Goal: Task Accomplishment & Management: Complete application form

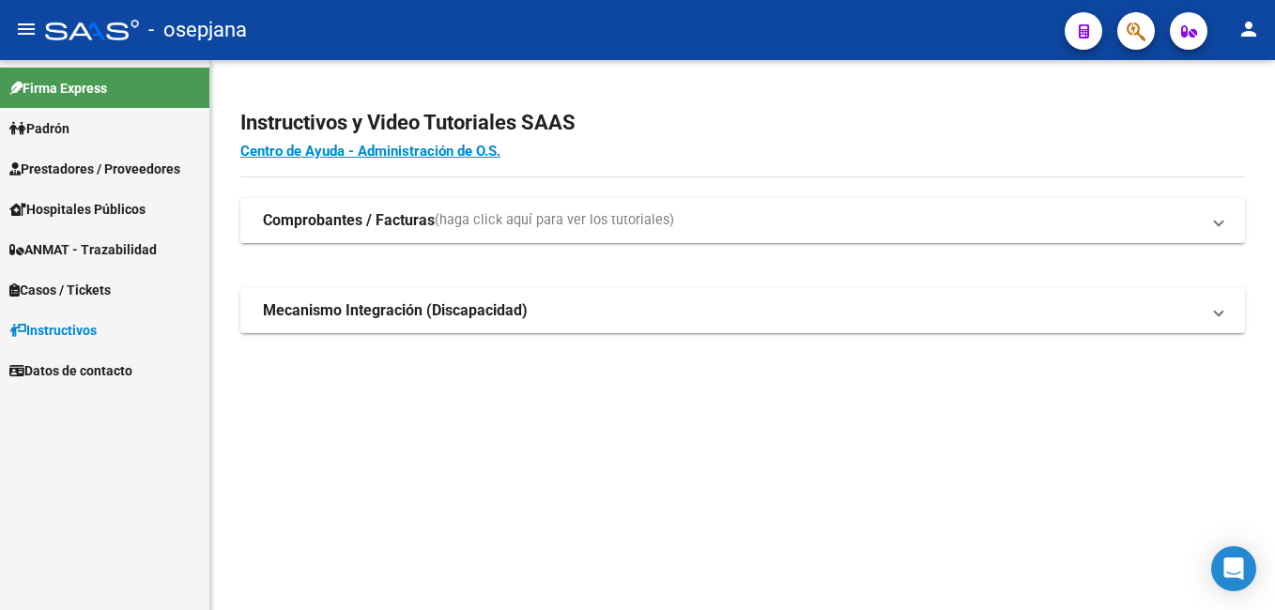
click at [105, 166] on span "Prestadores / Proveedores" at bounding box center [94, 169] width 171 height 21
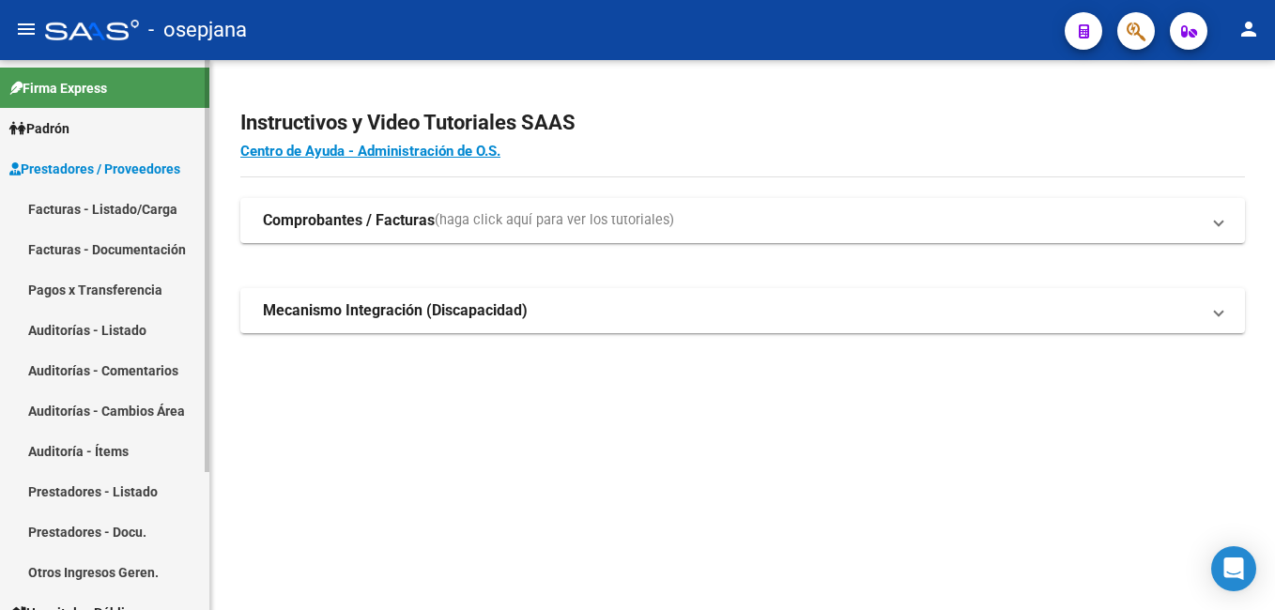
click at [98, 208] on link "Facturas - Listado/Carga" at bounding box center [104, 209] width 209 height 40
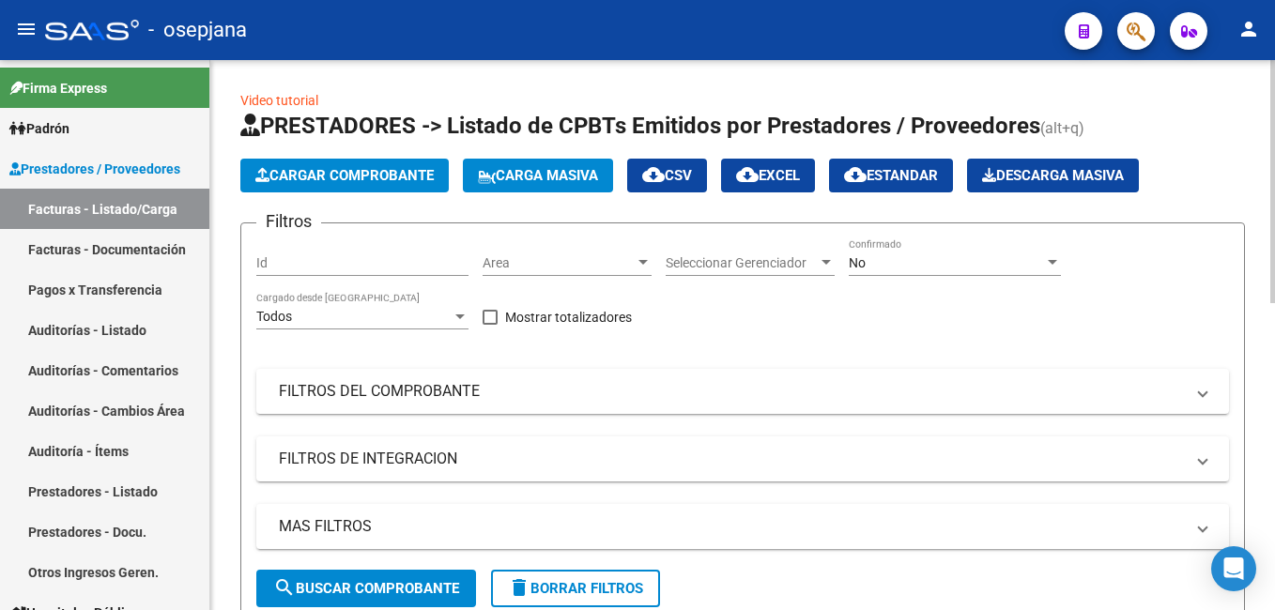
click at [327, 184] on button "Cargar Comprobante" at bounding box center [344, 176] width 208 height 34
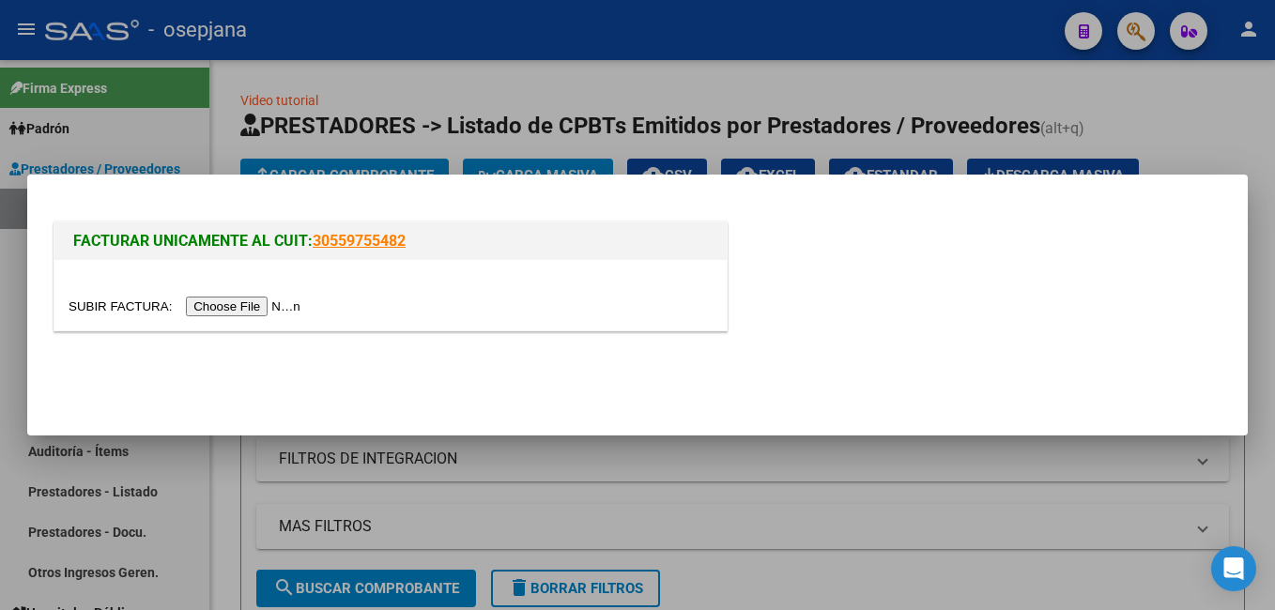
click at [243, 305] on input "file" at bounding box center [188, 307] width 238 height 20
click at [239, 137] on div at bounding box center [637, 305] width 1275 height 610
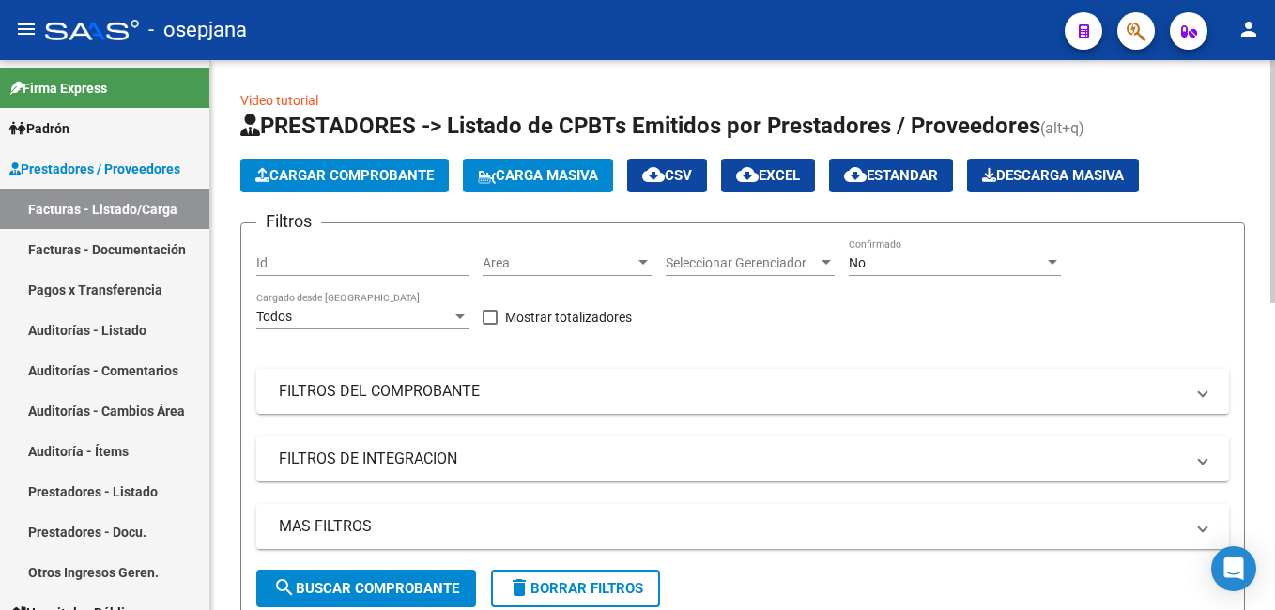
click at [1010, 255] on div "No" at bounding box center [946, 263] width 195 height 16
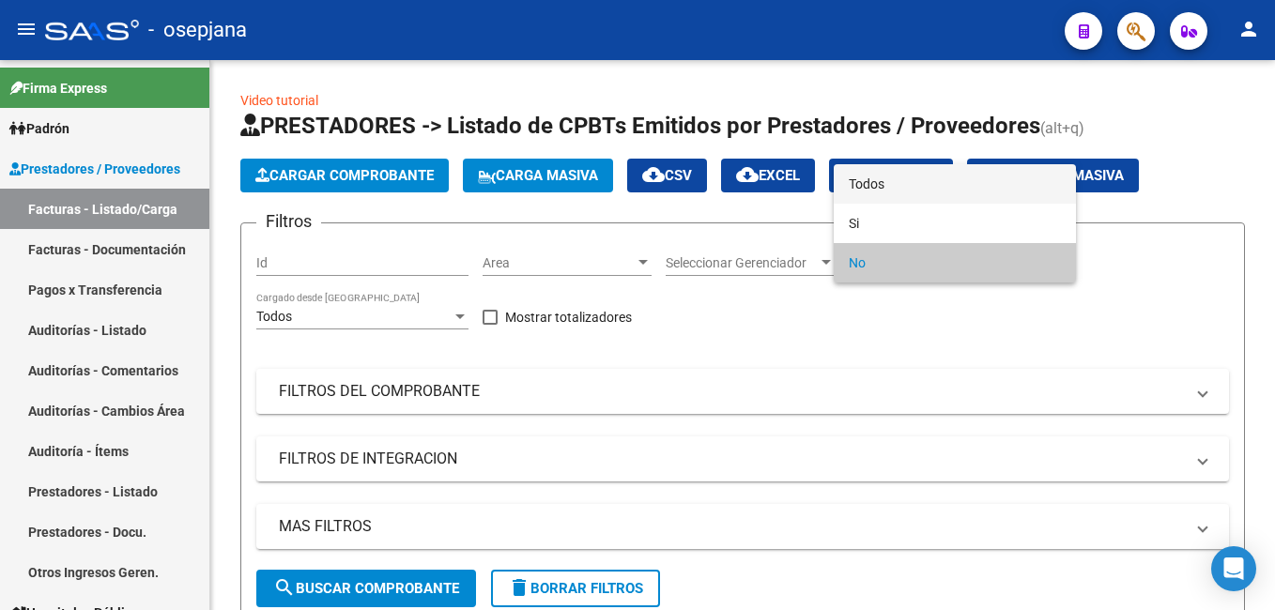
click at [890, 193] on span "Todos" at bounding box center [955, 183] width 212 height 39
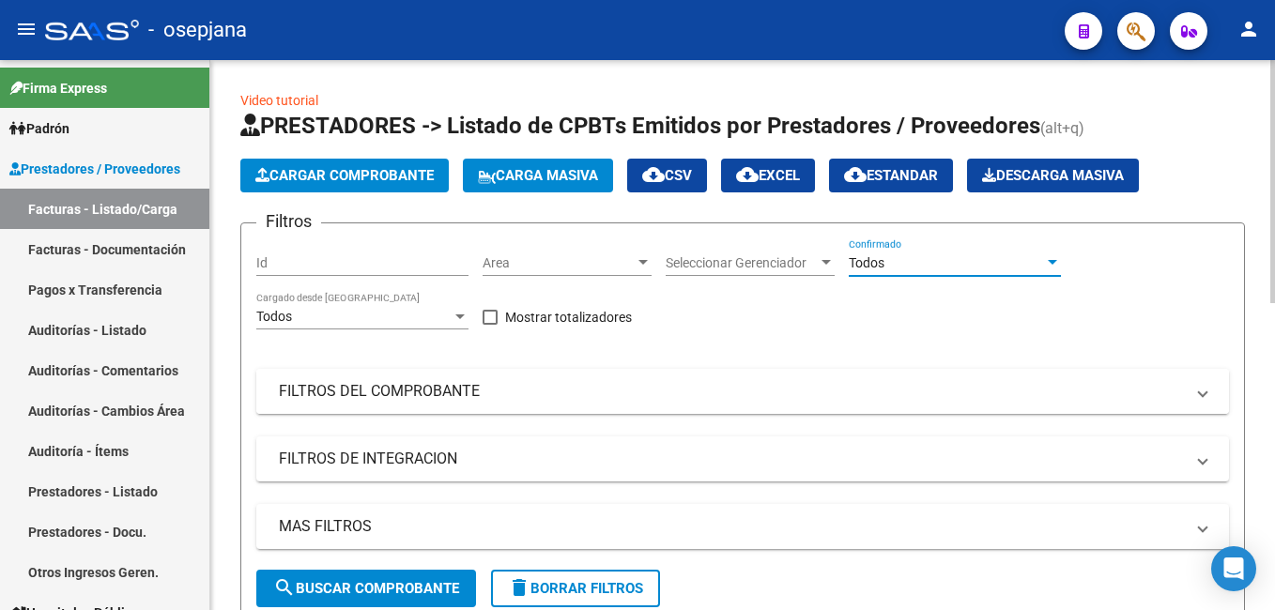
click at [479, 389] on mat-panel-title "FILTROS DEL COMPROBANTE" at bounding box center [731, 391] width 905 height 21
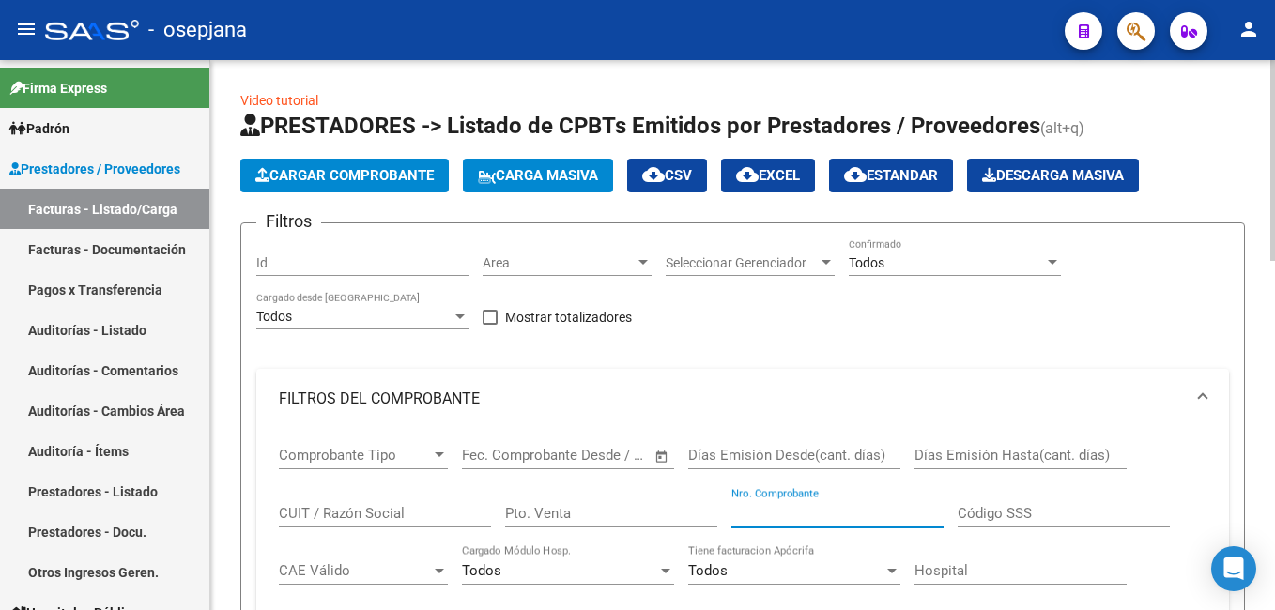
click at [794, 513] on input "Nro. Comprobante" at bounding box center [838, 513] width 212 height 17
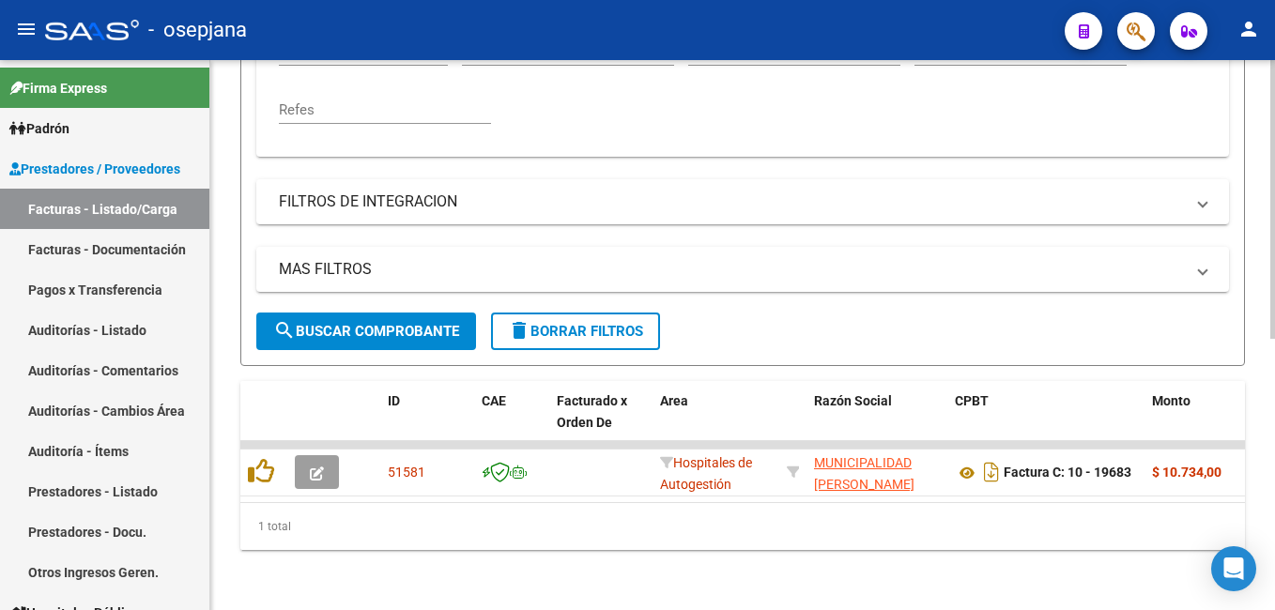
scroll to position [534, 0]
click at [1263, 413] on div "Video tutorial PRESTADORES -> Listado de CPBTs Emitidos por Prestadores / Prove…" at bounding box center [745, 76] width 1070 height 1070
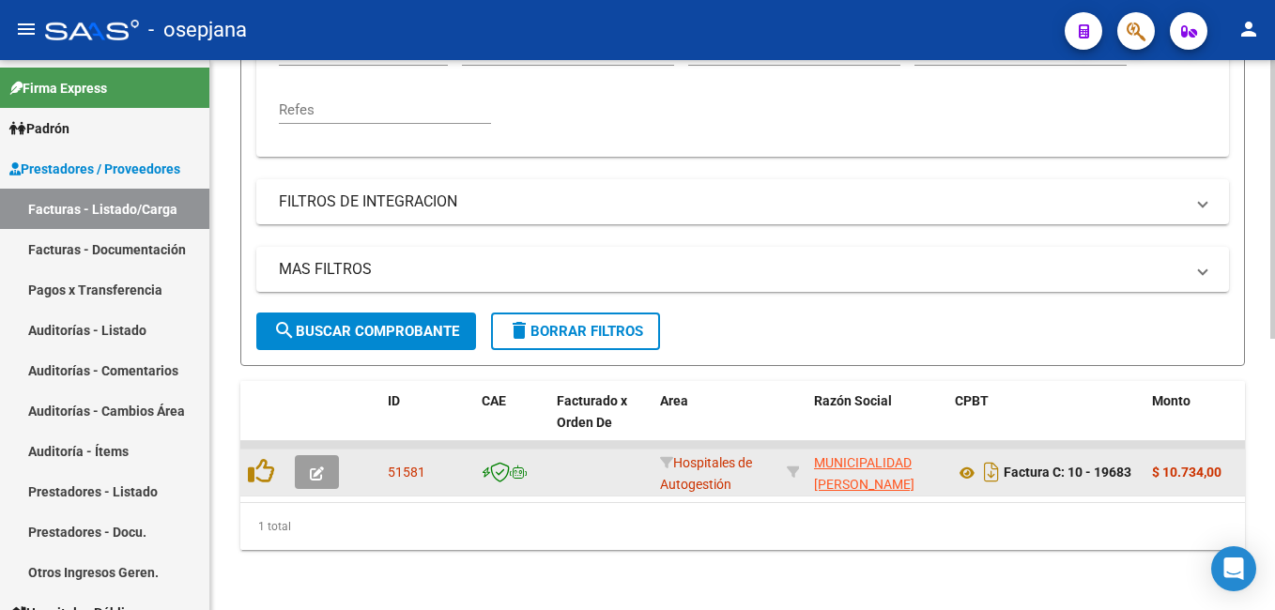
type input "19683"
click at [324, 456] on button "button" at bounding box center [317, 472] width 44 height 34
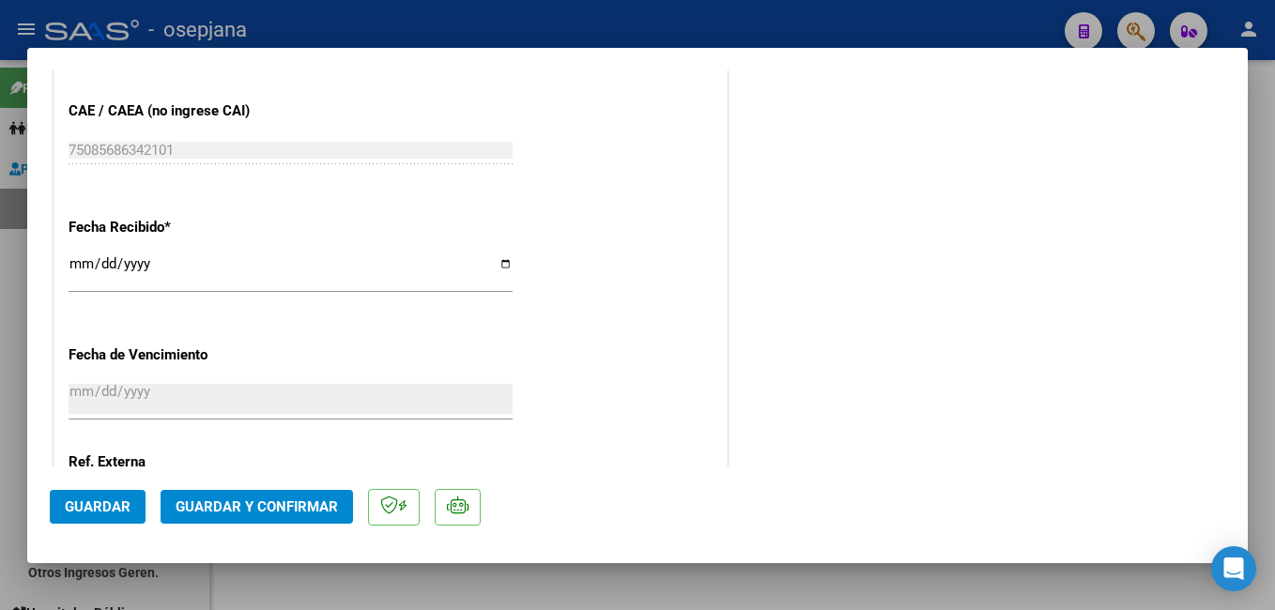
scroll to position [970, 0]
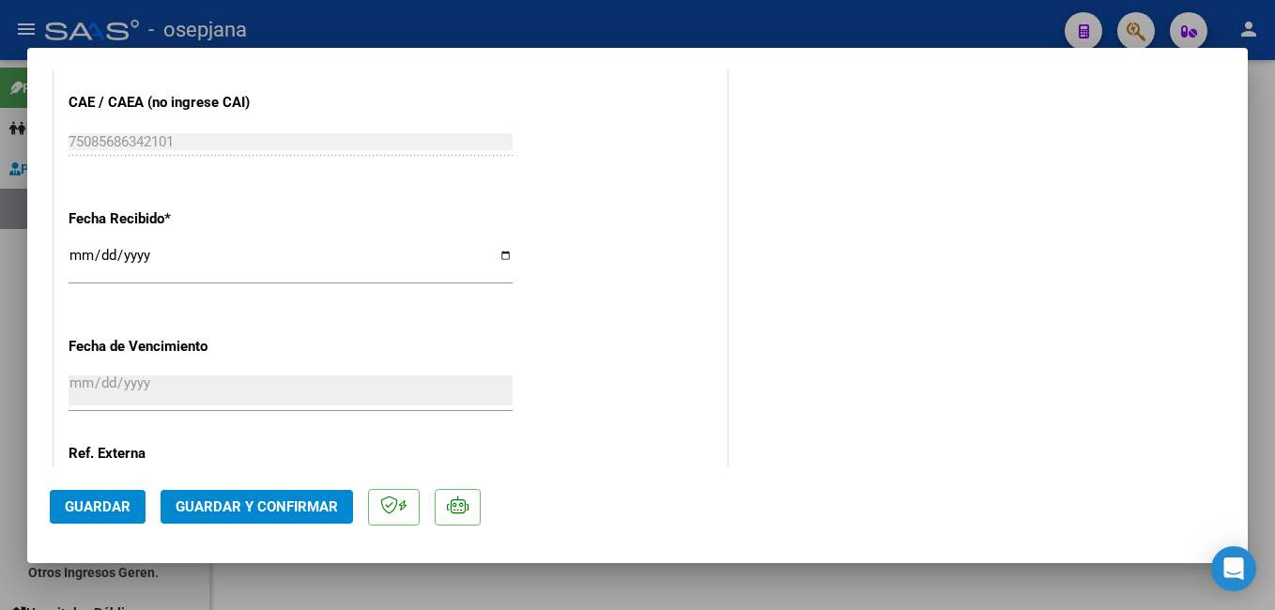
click at [70, 245] on div "[DATE] Ingresar la fecha" at bounding box center [291, 264] width 444 height 40
click at [78, 252] on input "[DATE]" at bounding box center [291, 263] width 444 height 30
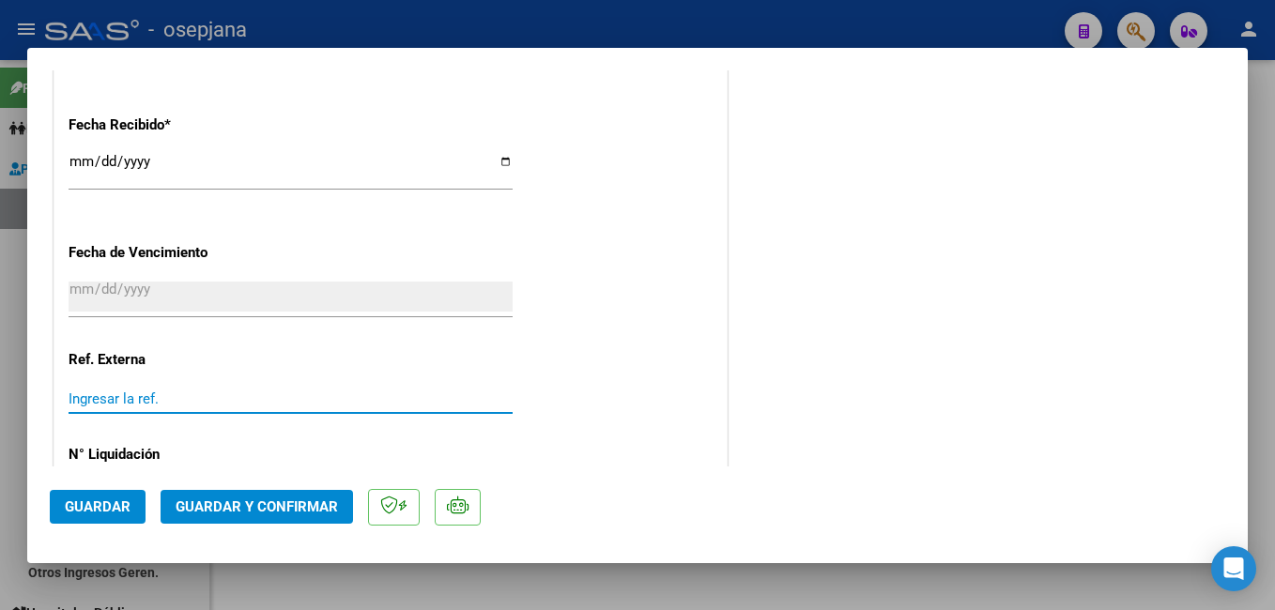
click at [90, 401] on input "Ingresar la ref." at bounding box center [291, 399] width 444 height 17
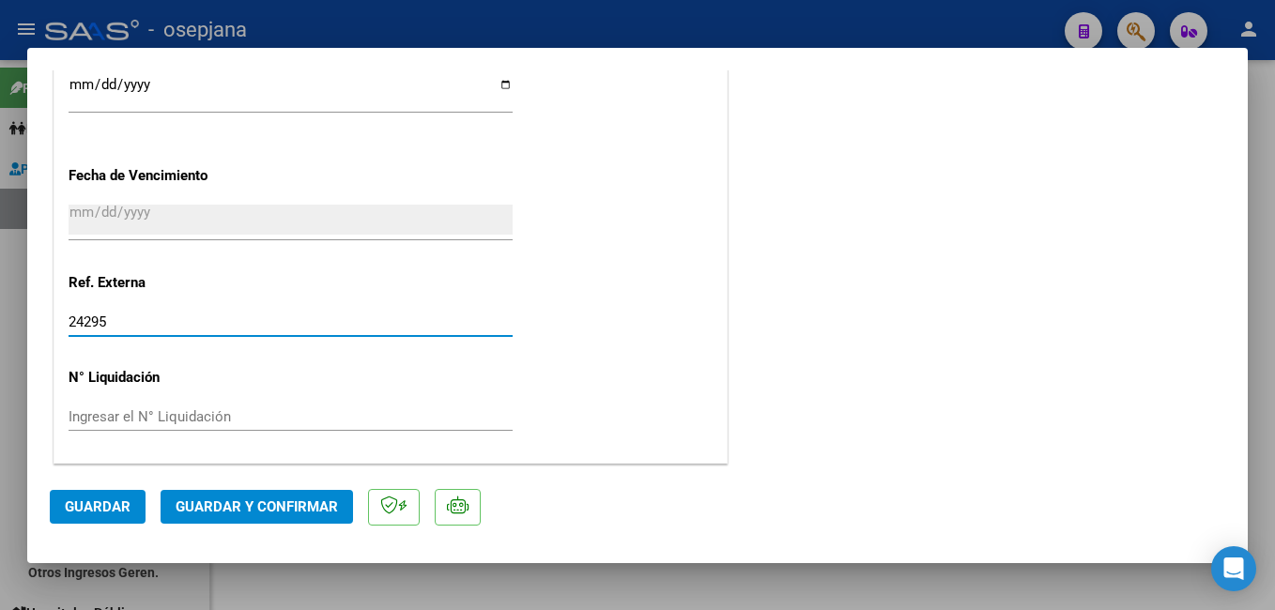
type input "24295"
click at [113, 514] on span "Guardar" at bounding box center [98, 507] width 66 height 17
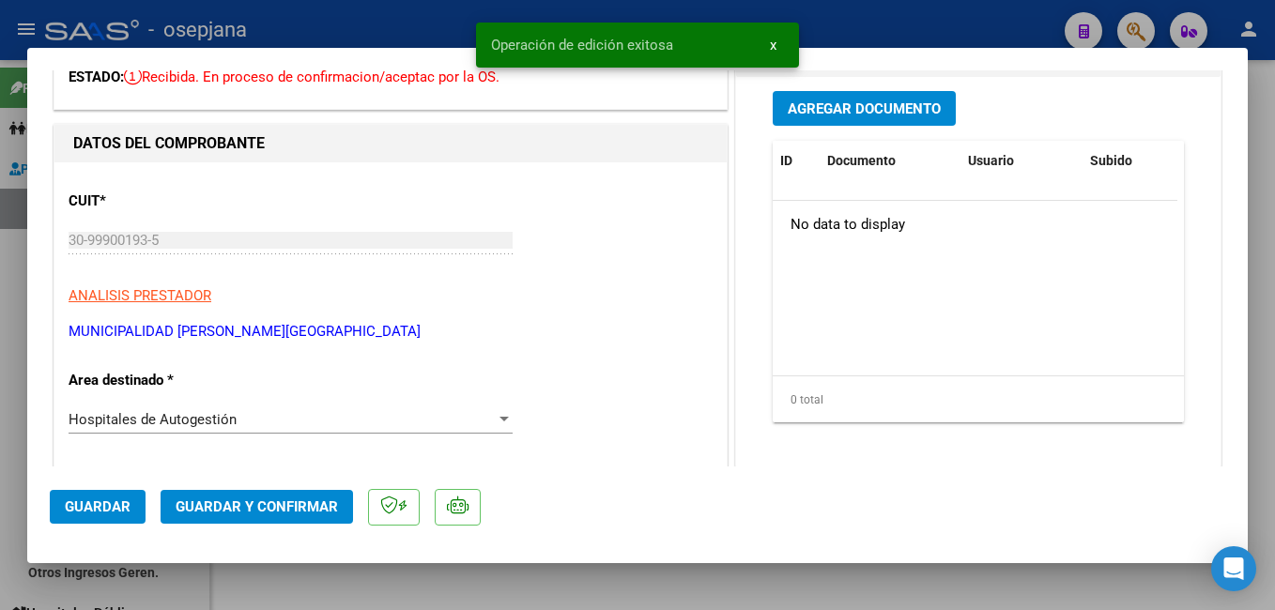
scroll to position [0, 0]
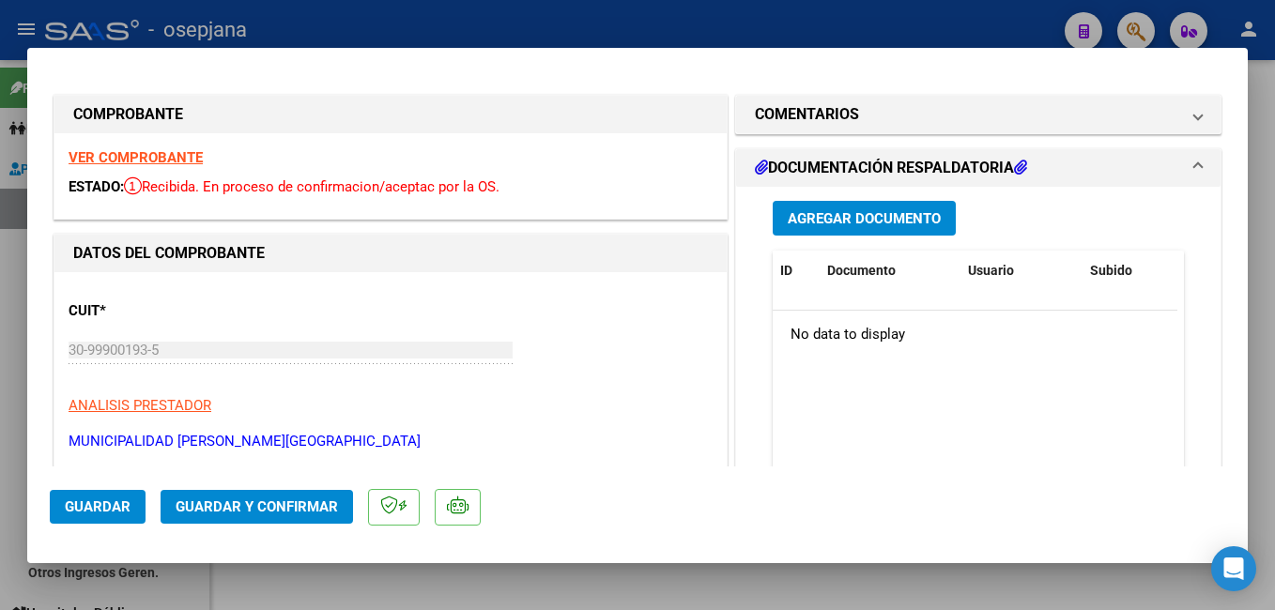
click at [825, 217] on span "Agregar Documento" at bounding box center [864, 218] width 153 height 17
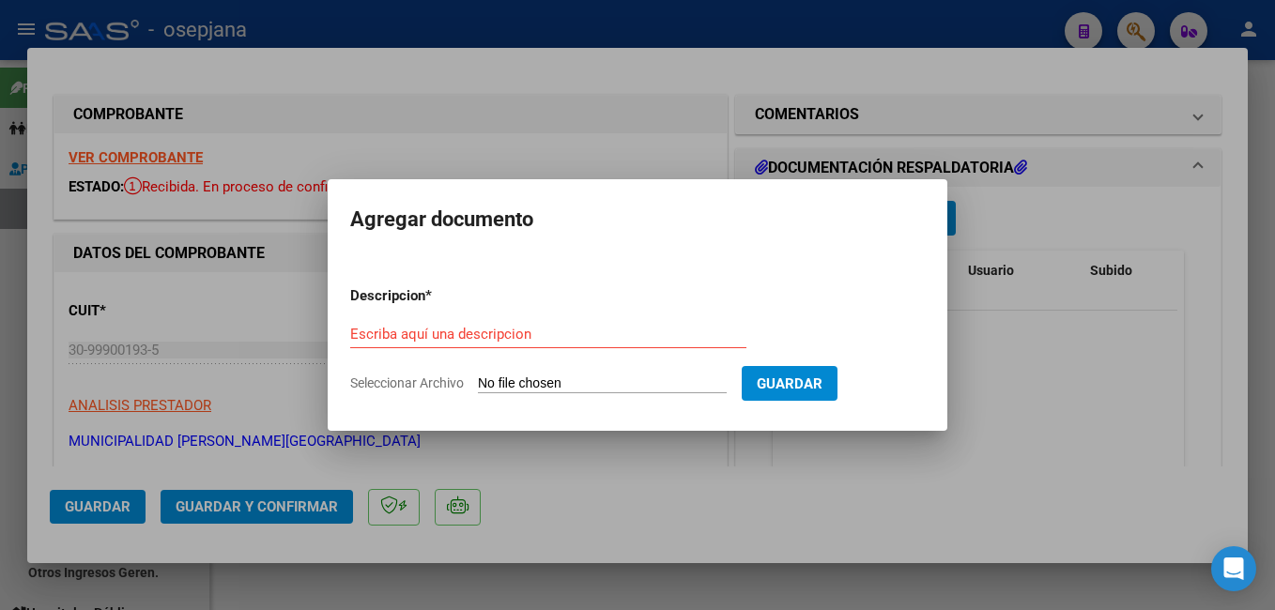
drag, startPoint x: 700, startPoint y: 465, endPoint x: 334, endPoint y: 331, distance: 389.2
click at [697, 463] on div at bounding box center [637, 305] width 1275 height 610
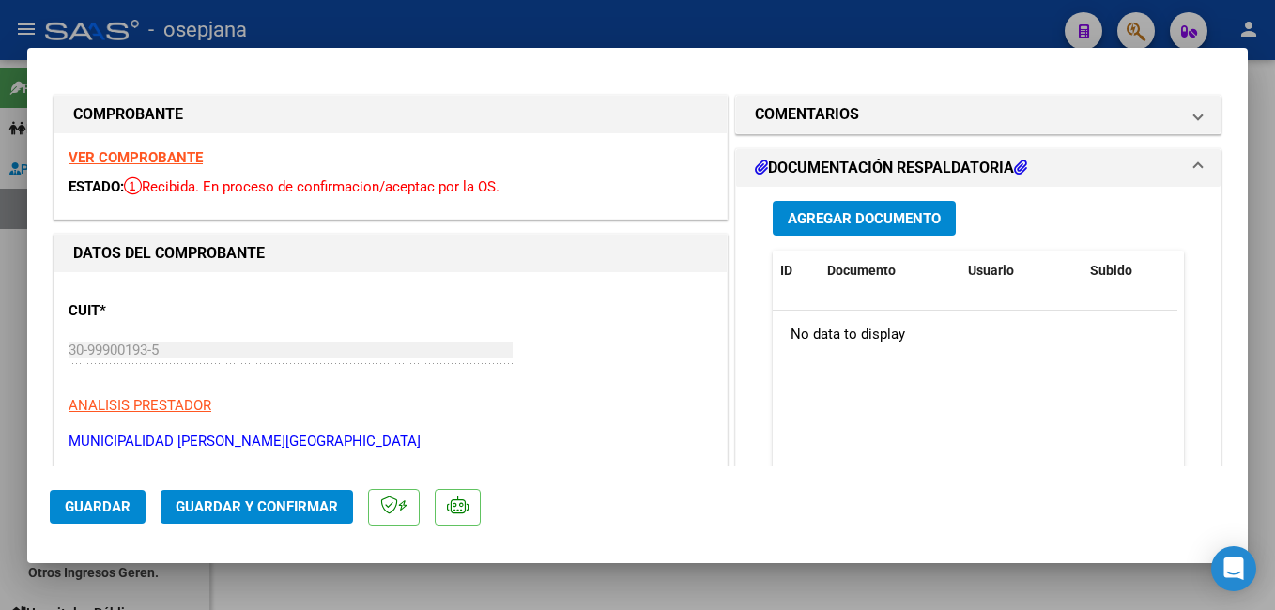
click at [111, 153] on strong "VER COMPROBANTE" at bounding box center [136, 157] width 134 height 17
click at [882, 204] on button "Agregar Documento" at bounding box center [864, 218] width 183 height 35
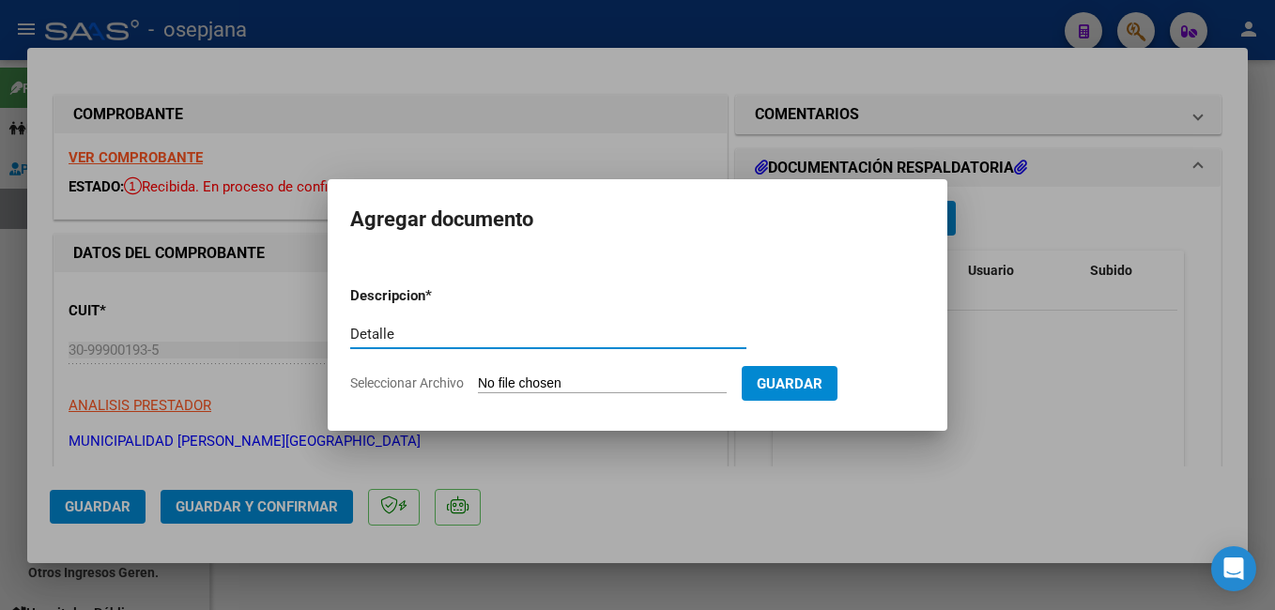
type input "Detalle"
click at [487, 382] on input "Seleccionar Archivo" at bounding box center [602, 385] width 249 height 18
type input "C:\fakepath\20250313-12-02-01-5994-20250313-12-02-01.pdf"
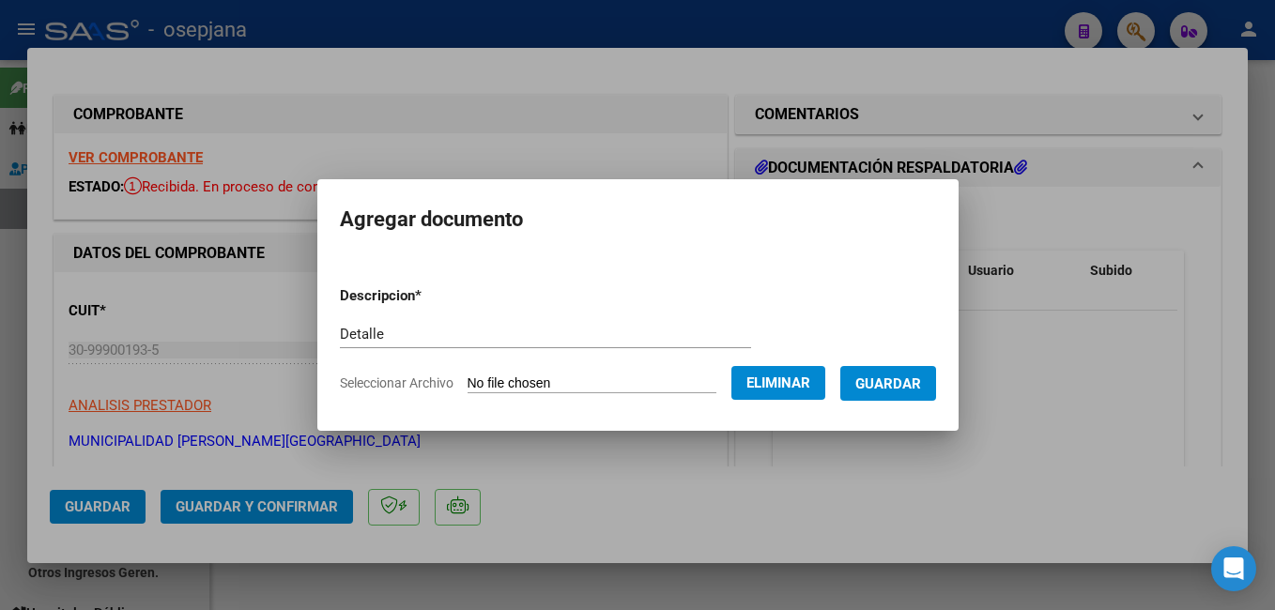
click at [900, 396] on button "Guardar" at bounding box center [888, 383] width 96 height 35
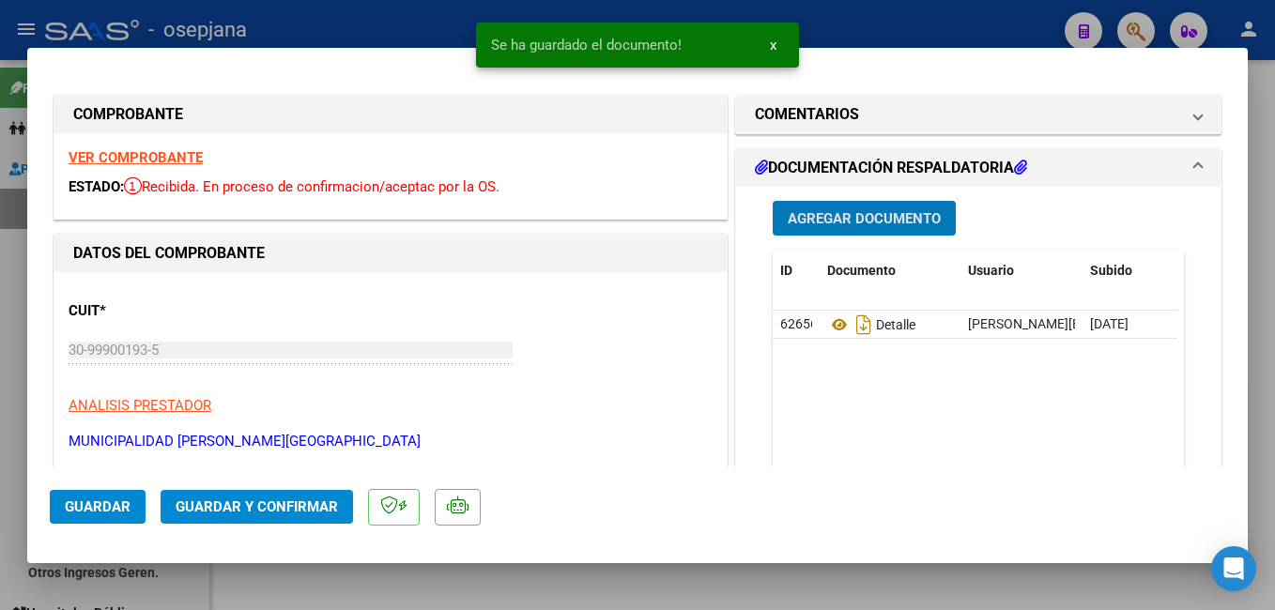
click at [258, 515] on span "Guardar y Confirmar" at bounding box center [257, 507] width 162 height 17
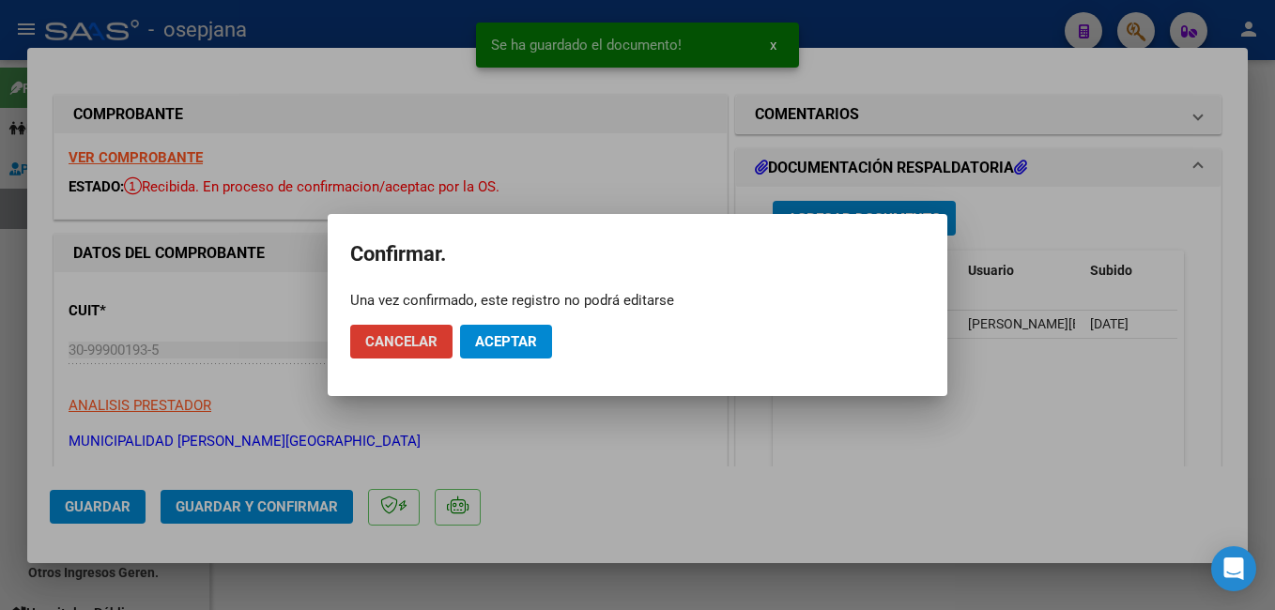
click at [501, 341] on span "Aceptar" at bounding box center [506, 341] width 62 height 17
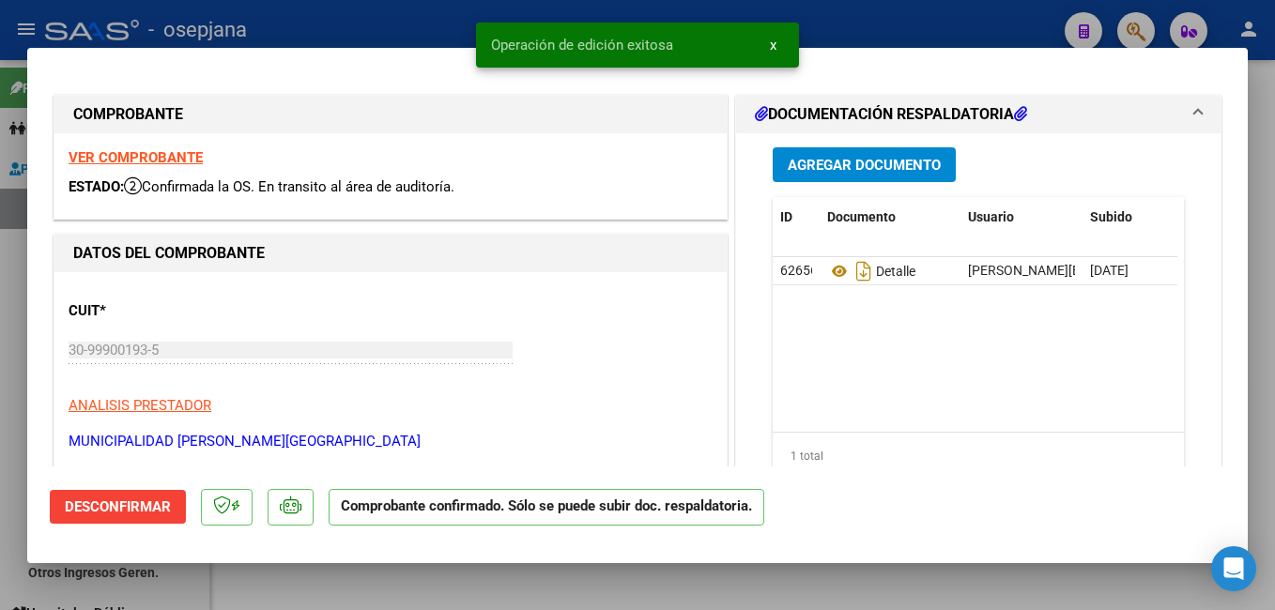
click at [5, 310] on div at bounding box center [637, 305] width 1275 height 610
type input "$ 0,00"
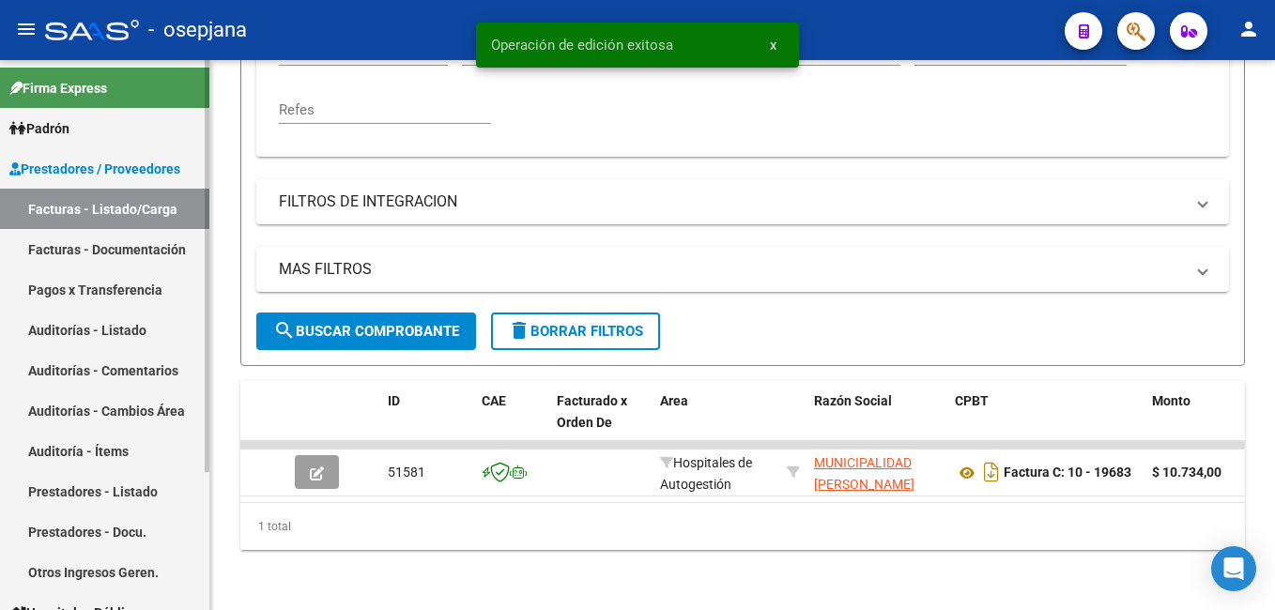
click at [100, 335] on link "Auditorías - Listado" at bounding box center [104, 330] width 209 height 40
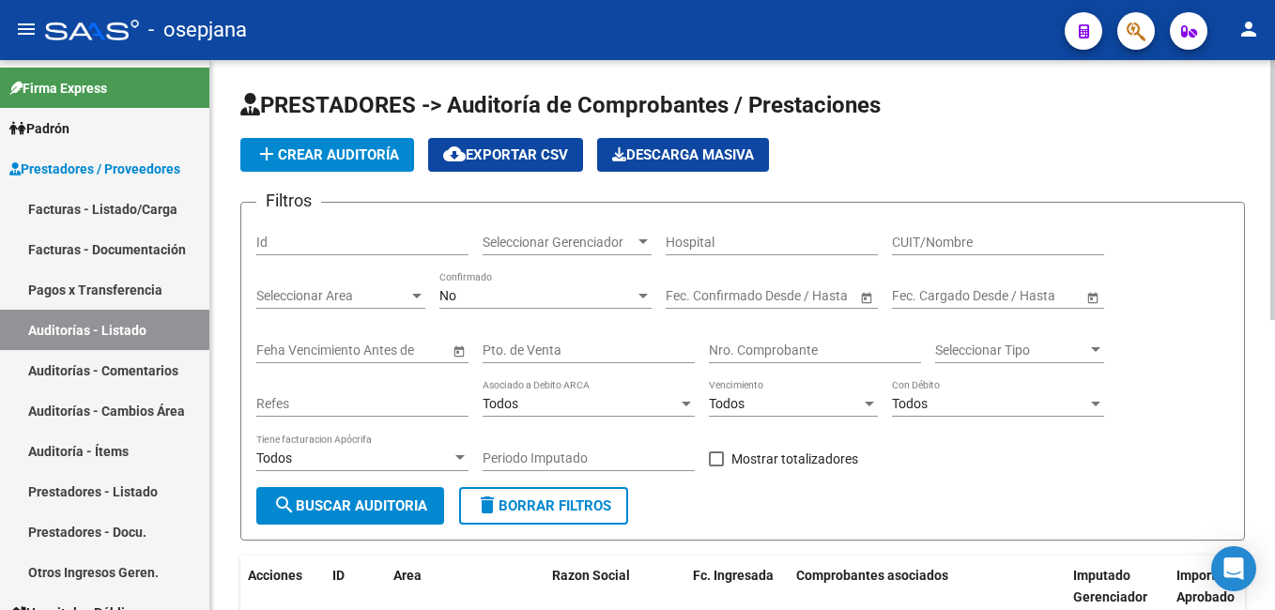
click at [382, 177] on app-list-header "PRESTADORES -> Auditoría de Comprobantes / Prestaciones add Crear Auditoría clo…" at bounding box center [742, 315] width 1005 height 451
click at [382, 160] on span "add Crear Auditoría" at bounding box center [327, 154] width 144 height 17
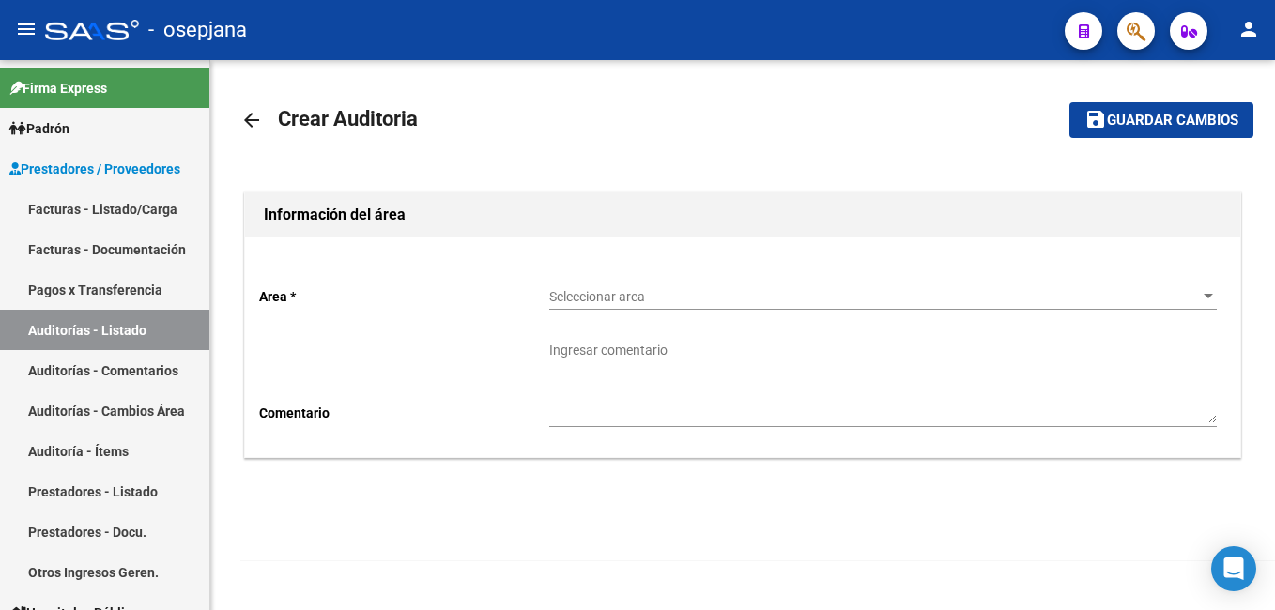
click at [690, 278] on div "Seleccionar area Seleccionar area" at bounding box center [883, 291] width 668 height 38
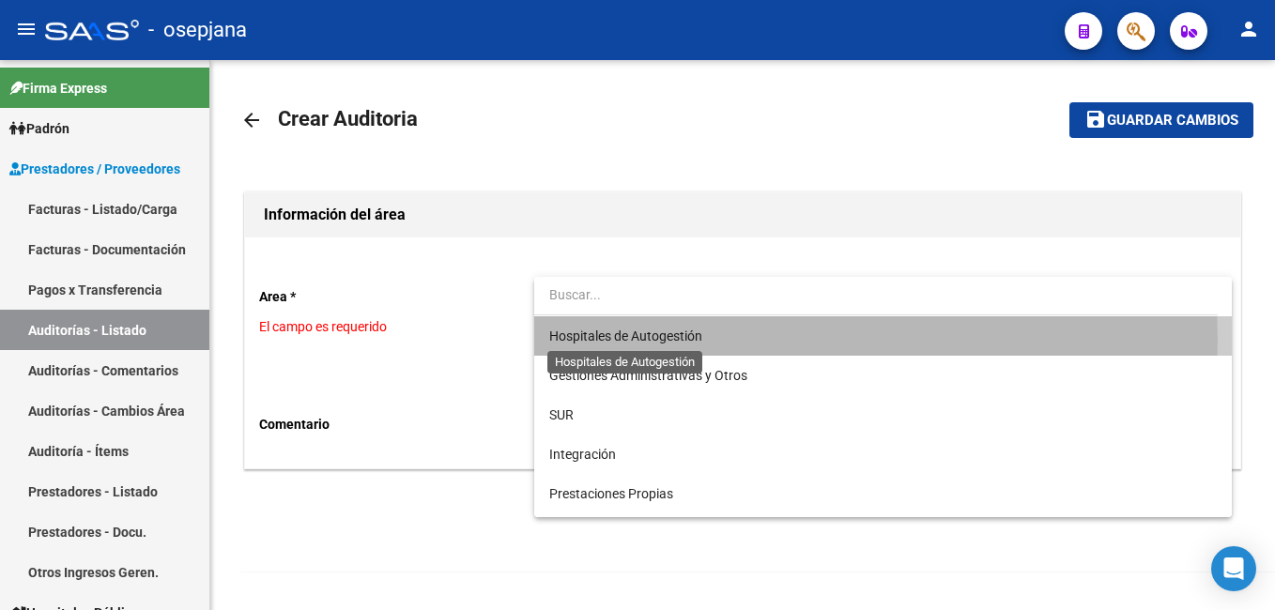
click at [676, 341] on span "Hospitales de Autogestión" at bounding box center [625, 336] width 153 height 15
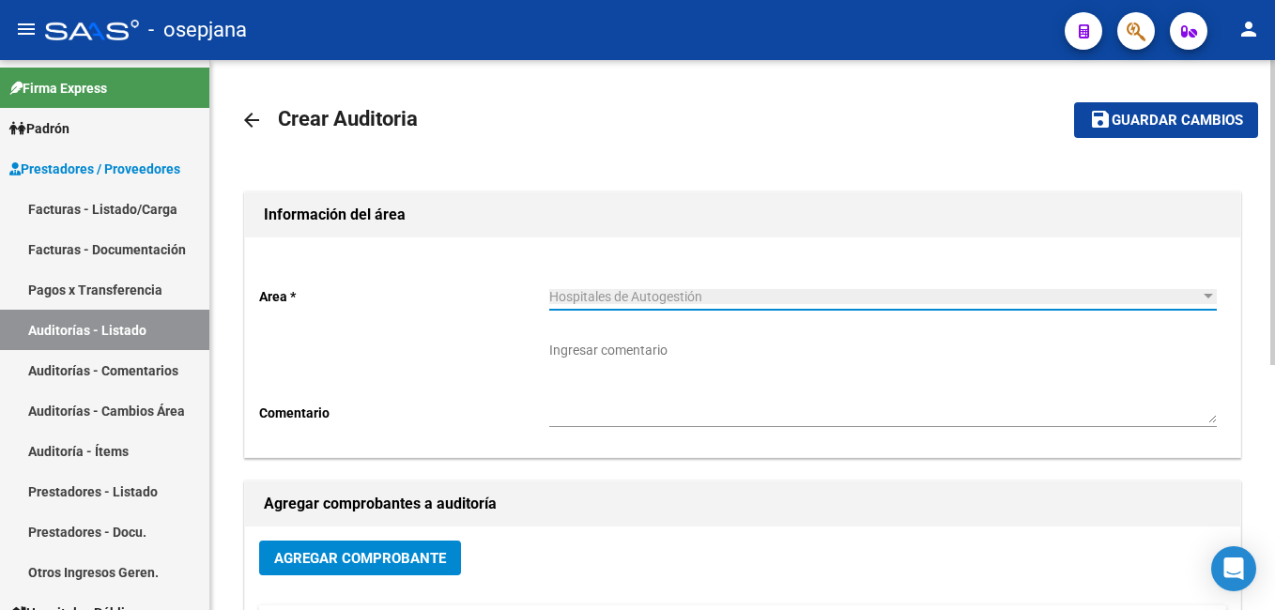
click at [407, 556] on span "Agregar Comprobante" at bounding box center [360, 558] width 172 height 17
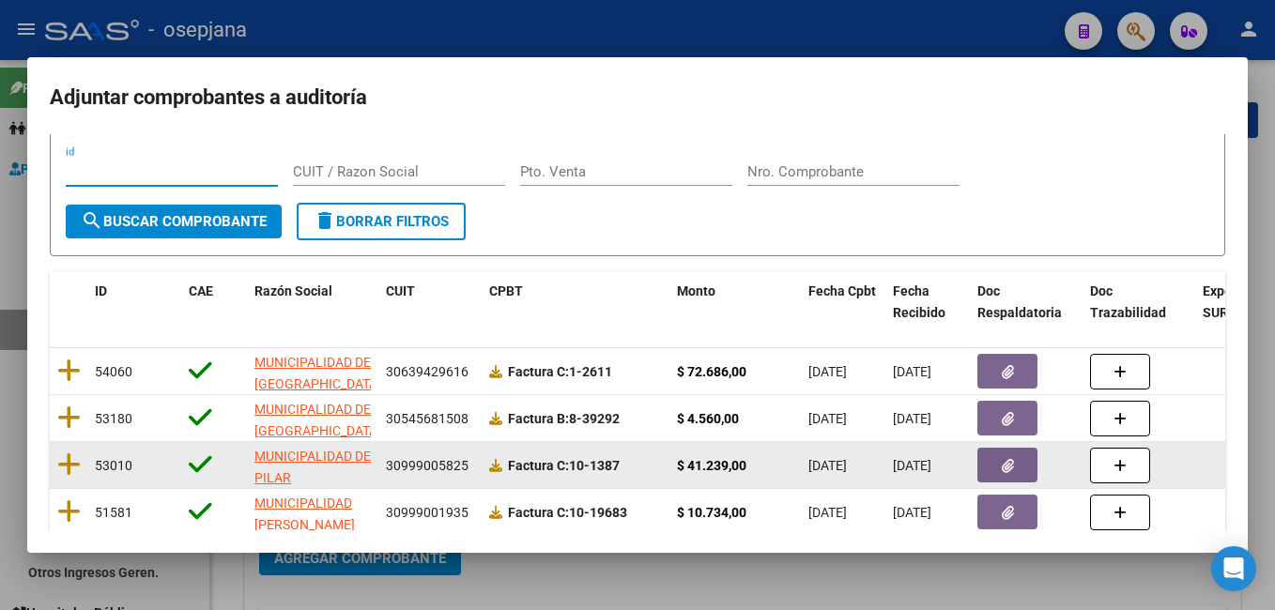
scroll to position [94, 0]
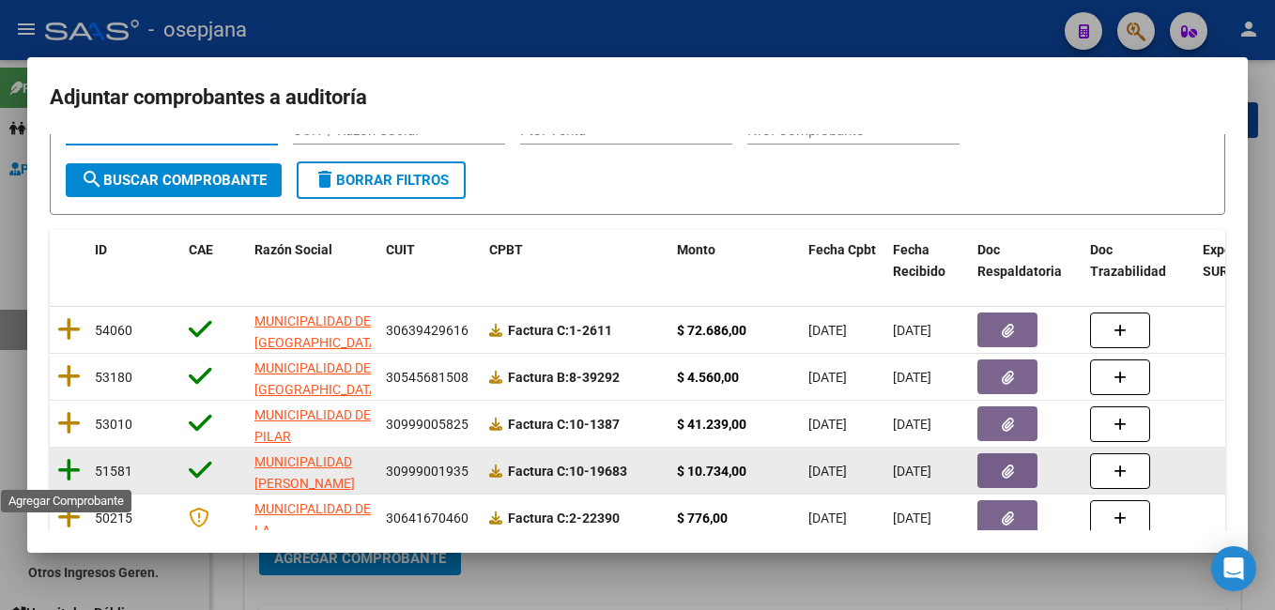
click at [74, 470] on icon at bounding box center [68, 470] width 23 height 26
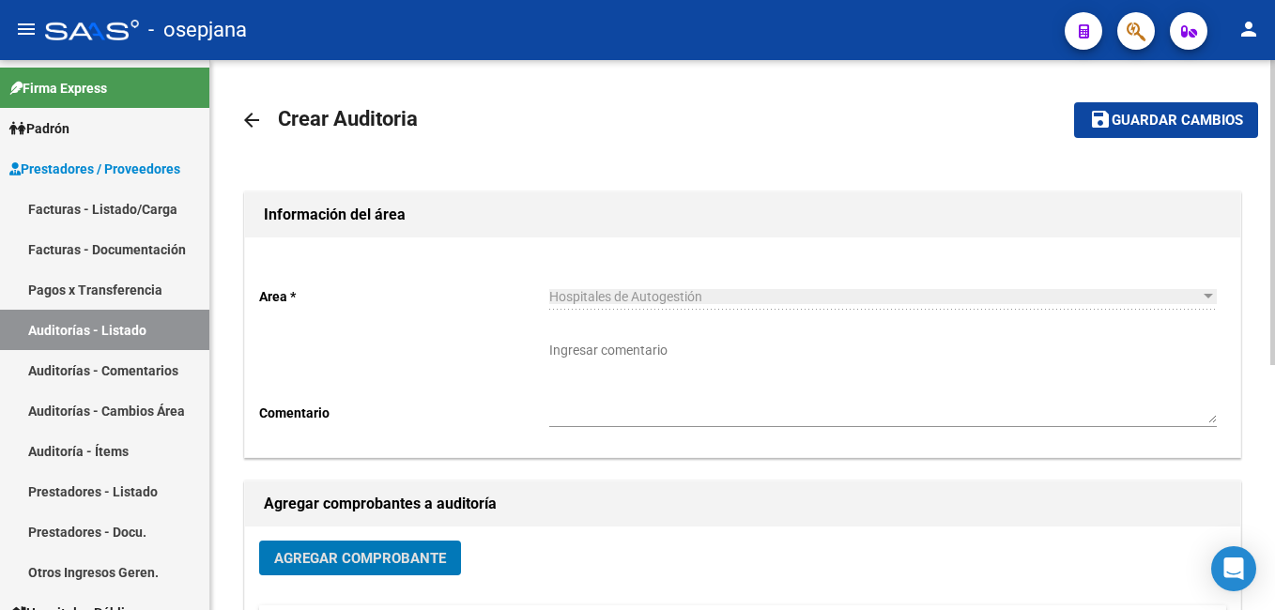
click at [1143, 123] on span "Guardar cambios" at bounding box center [1177, 121] width 131 height 17
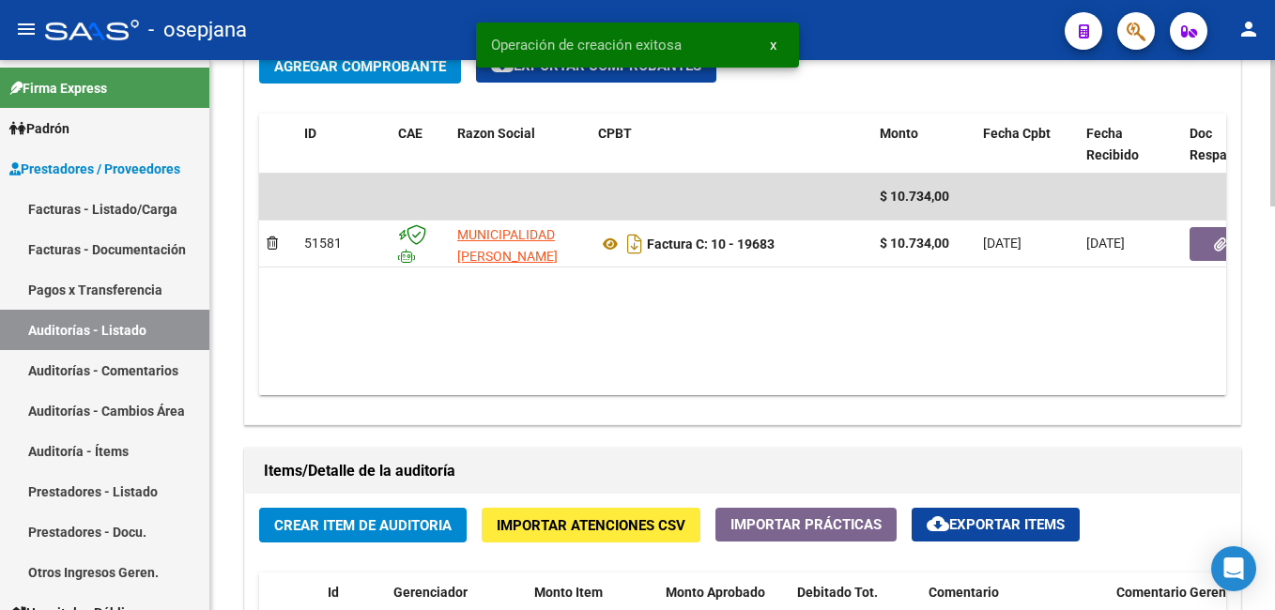
scroll to position [979, 0]
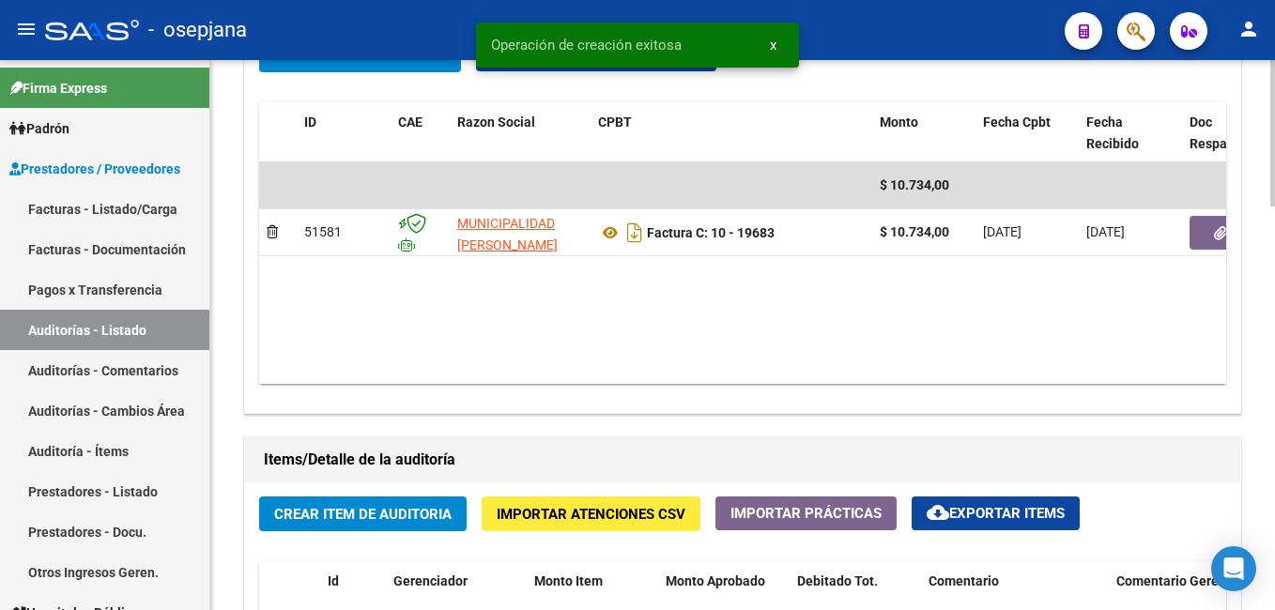
click at [1265, 452] on div "arrow_back Editar 7474 cloud_download Generar informe Puede notificar al gerenc…" at bounding box center [745, 117] width 1070 height 2072
click at [377, 504] on button "Crear Item de Auditoria" at bounding box center [363, 514] width 208 height 35
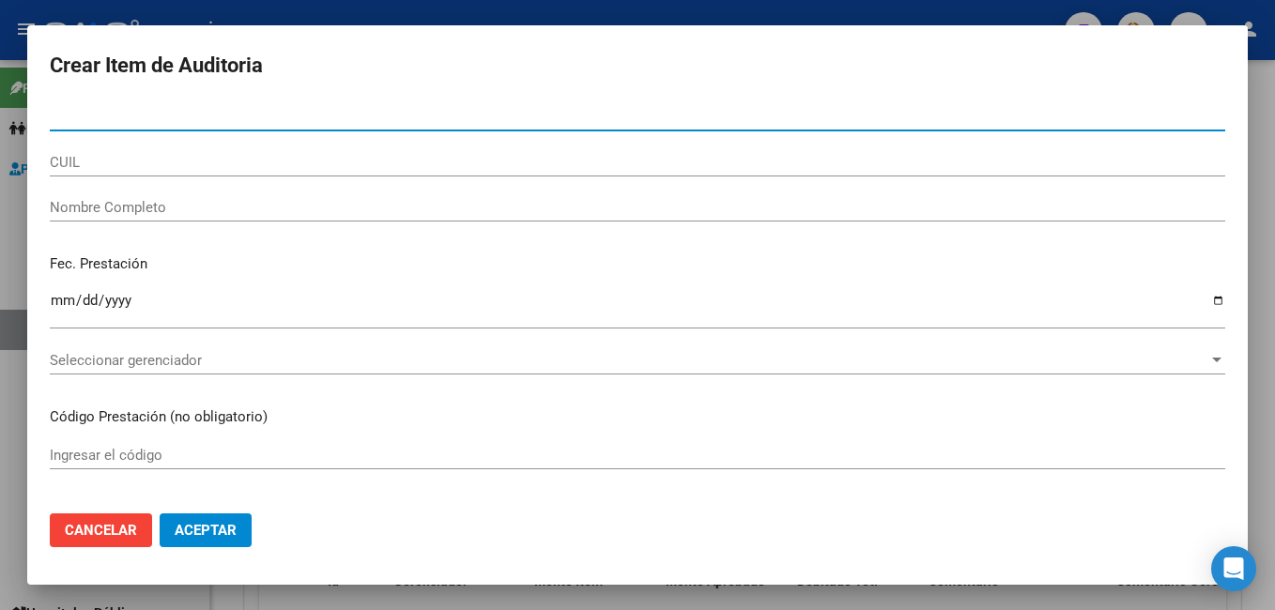
click at [84, 117] on input "Nro Documento" at bounding box center [638, 116] width 1176 height 17
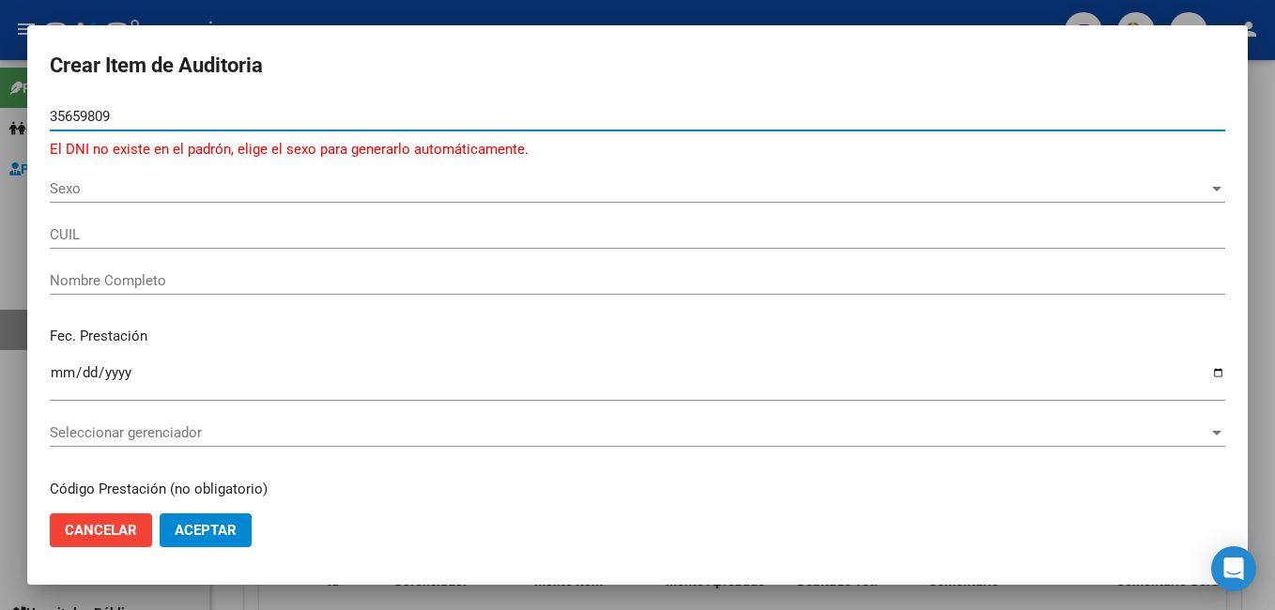
type input "35659809"
click at [72, 193] on span "Sexo" at bounding box center [629, 188] width 1159 height 17
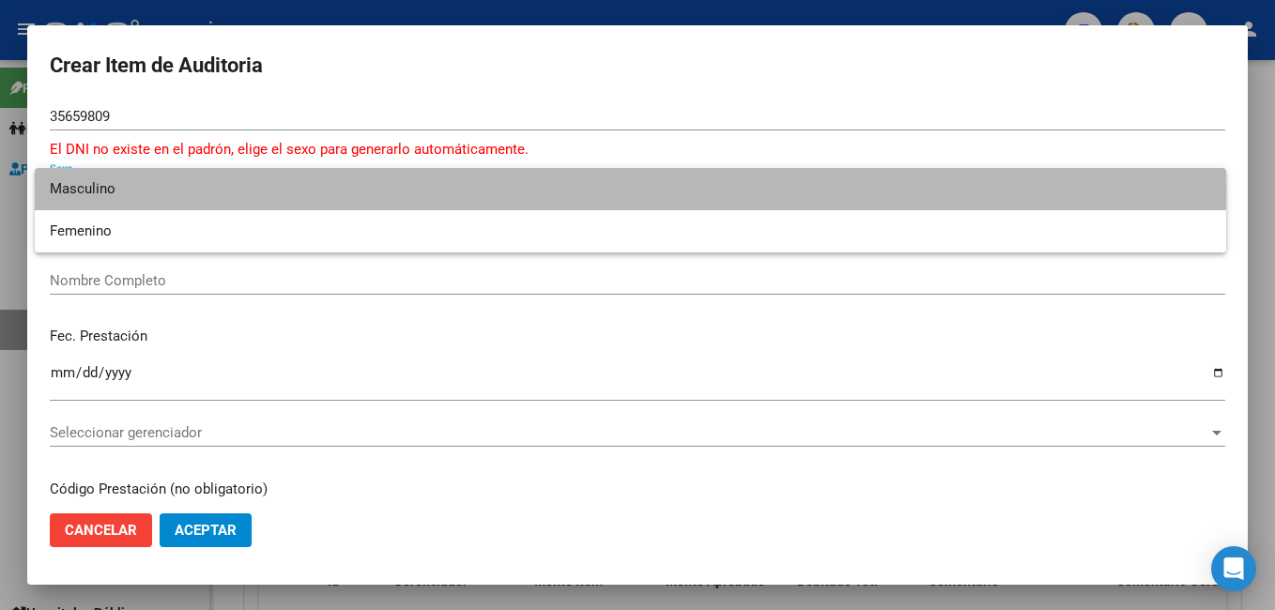
click at [162, 191] on span "Masculino" at bounding box center [631, 189] width 1162 height 42
type input "20356598092"
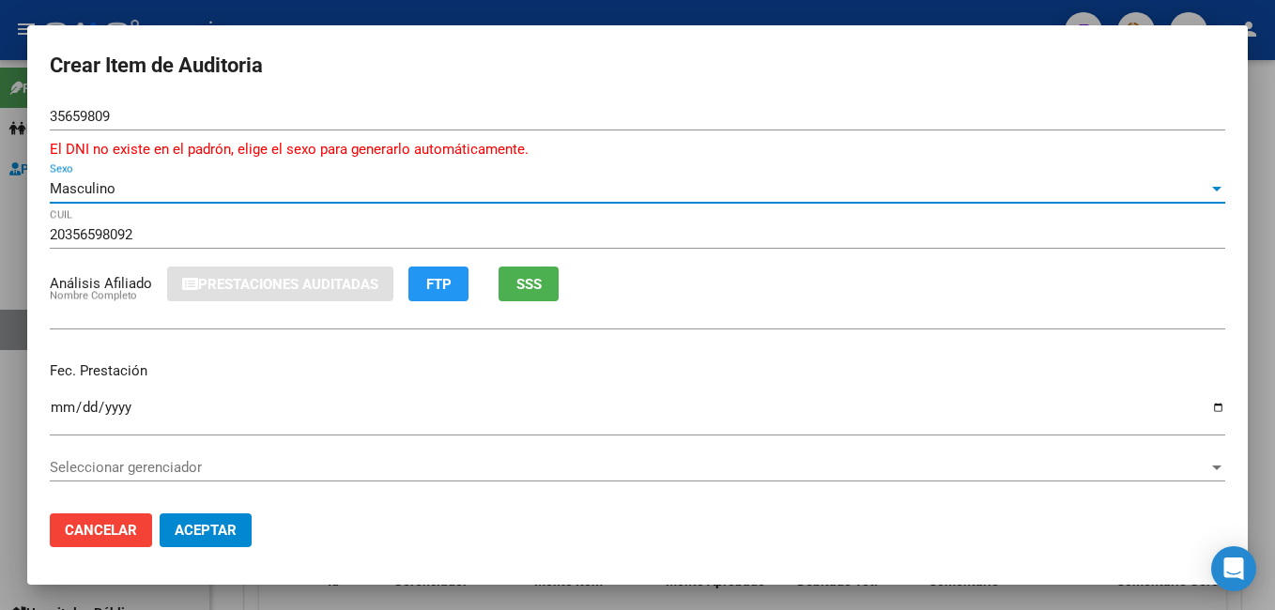
type input "[PERSON_NAME]"
drag, startPoint x: 65, startPoint y: 406, endPoint x: 303, endPoint y: 421, distance: 239.0
click at [66, 406] on input "Ingresar la fecha" at bounding box center [638, 415] width 1176 height 30
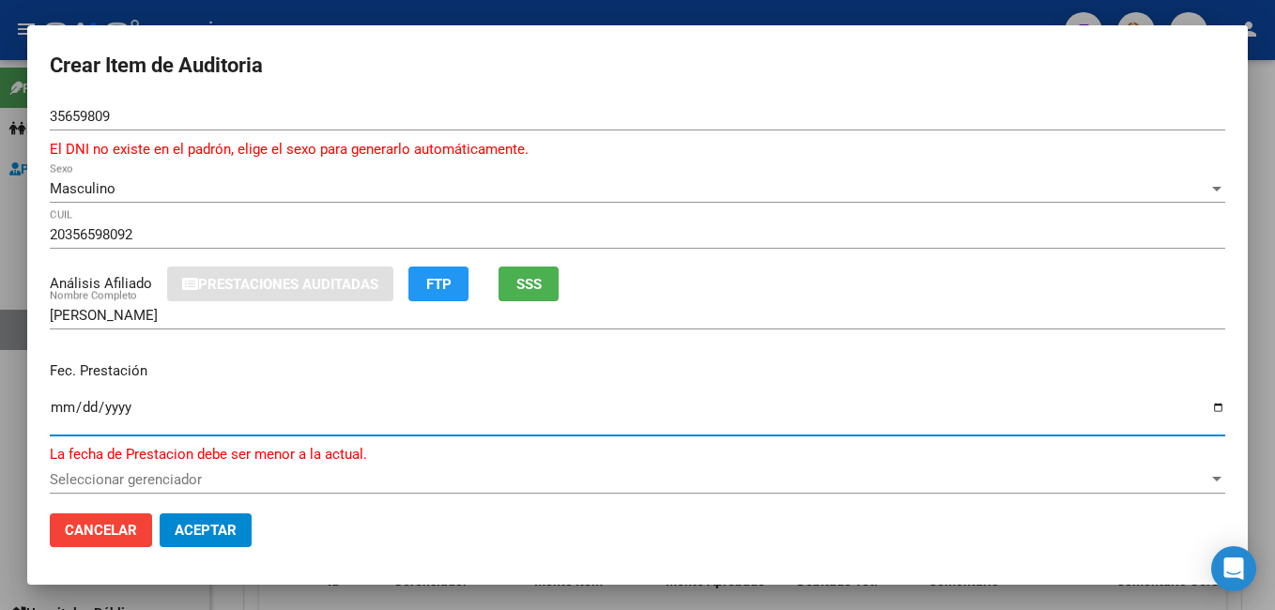
click at [160, 514] on button "Aceptar" at bounding box center [206, 531] width 92 height 34
type input "[DATE]"
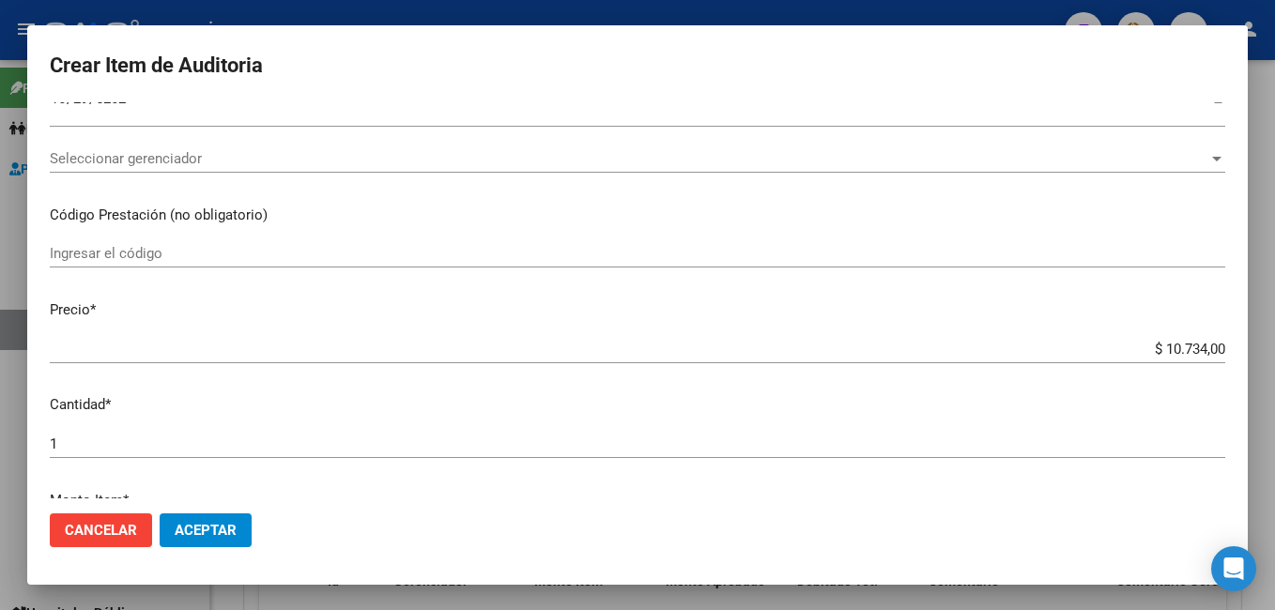
scroll to position [301, 0]
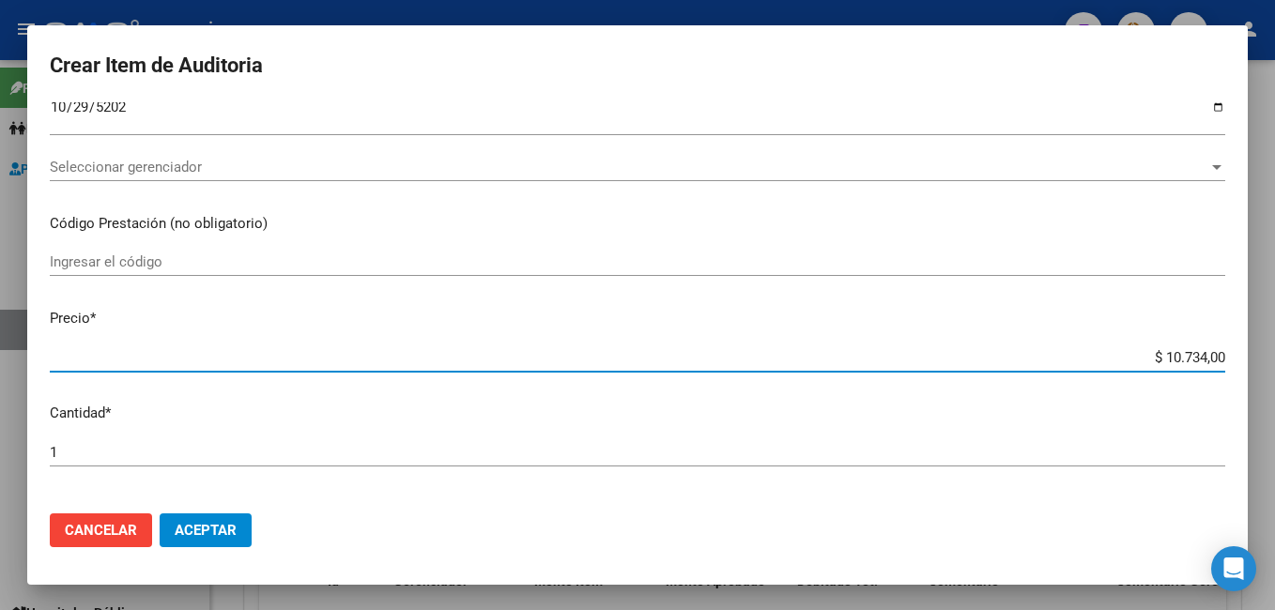
drag, startPoint x: 1148, startPoint y: 358, endPoint x: 1273, endPoint y: 354, distance: 125.9
click at [1273, 354] on div "Crear Item de Auditoria 35659809 Nro Documento El DNI no existe en el padrón, e…" at bounding box center [637, 305] width 1275 height 610
type input "$ 0,01"
type input "$ 0,13"
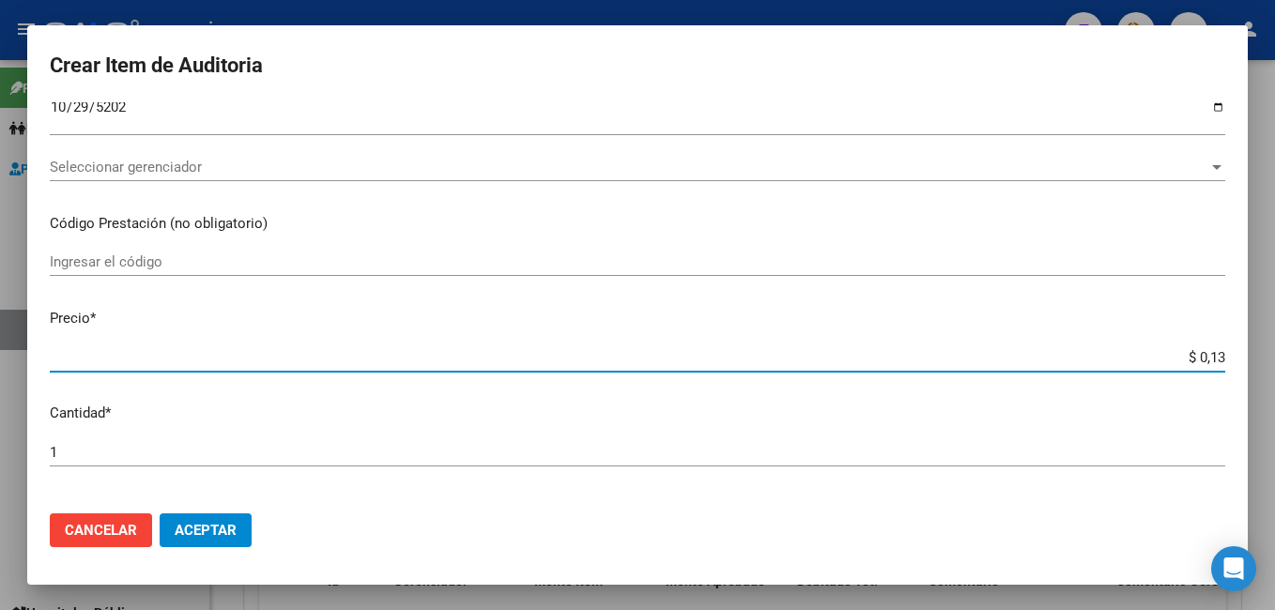
type input "$ 0,13"
type input "$ 1,32"
type input "$ 0,13"
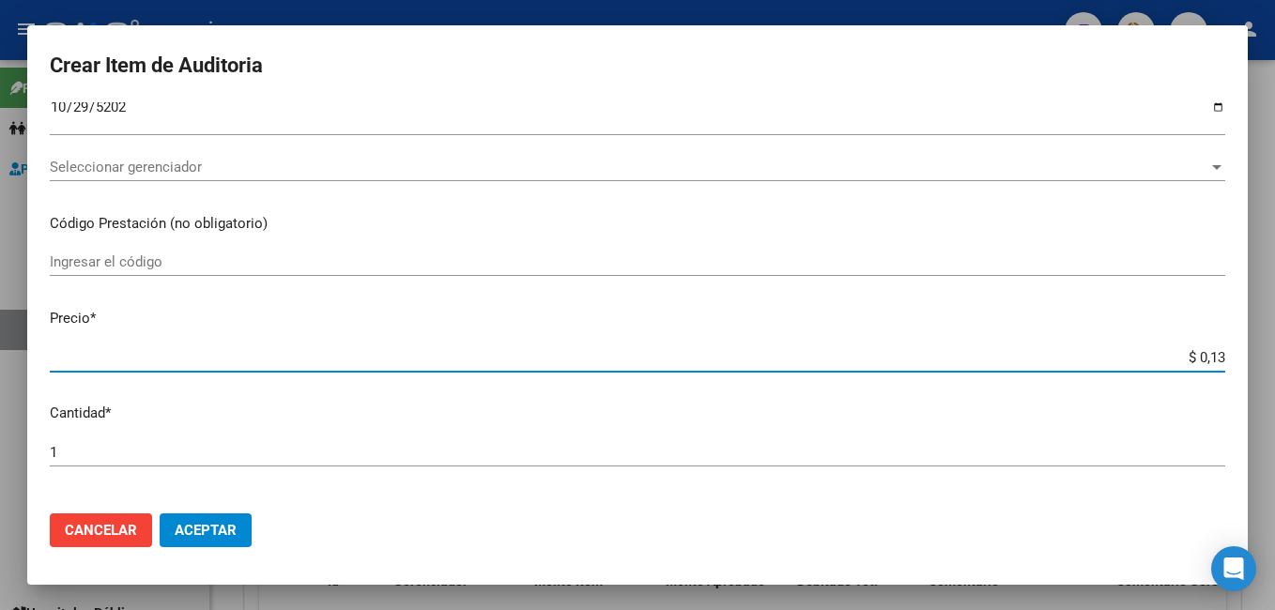
type input "$ 1,36"
type input "$ 13,60"
type input "$ 136,00"
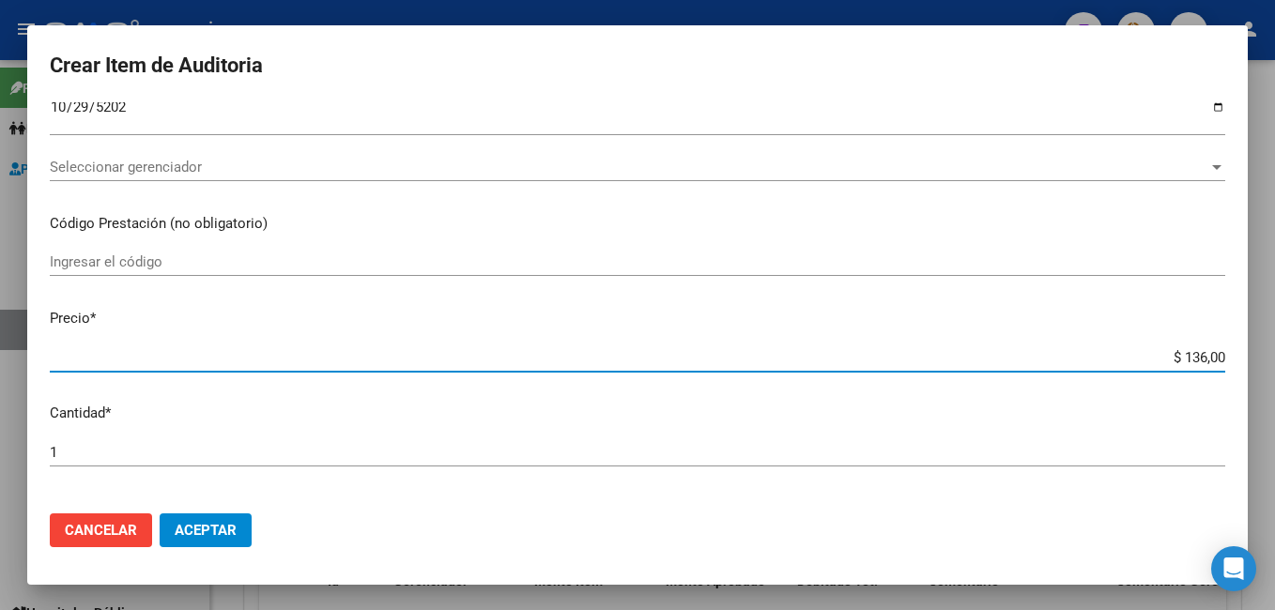
type input "$ 136,00"
type input "$ 1.360,00"
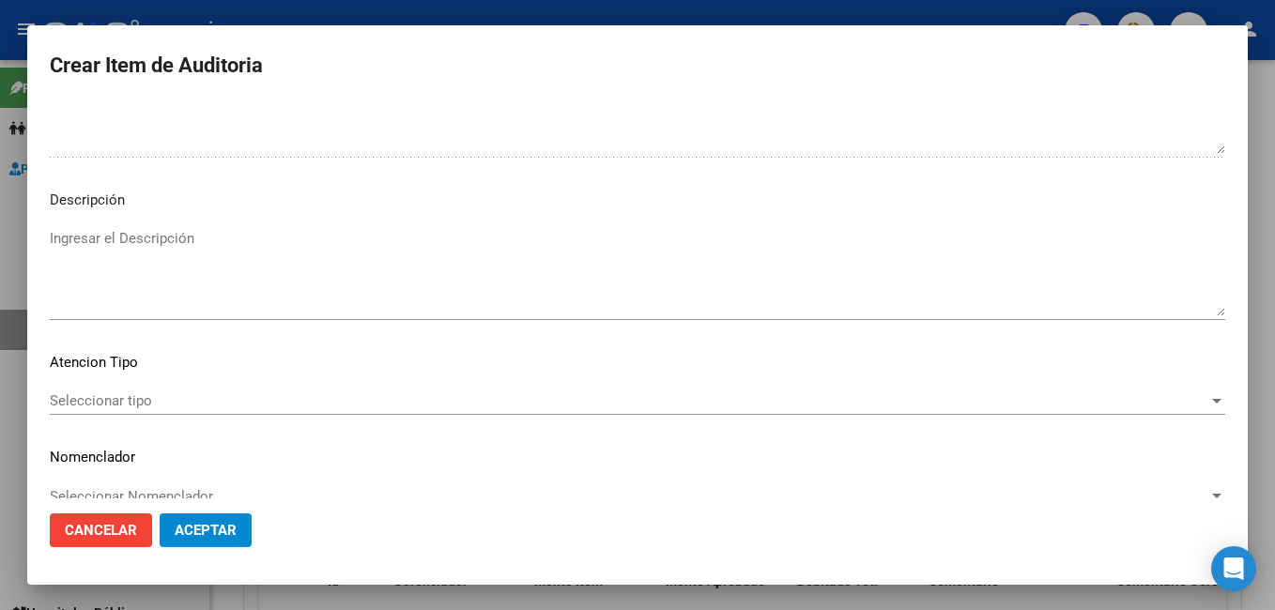
scroll to position [1154, 0]
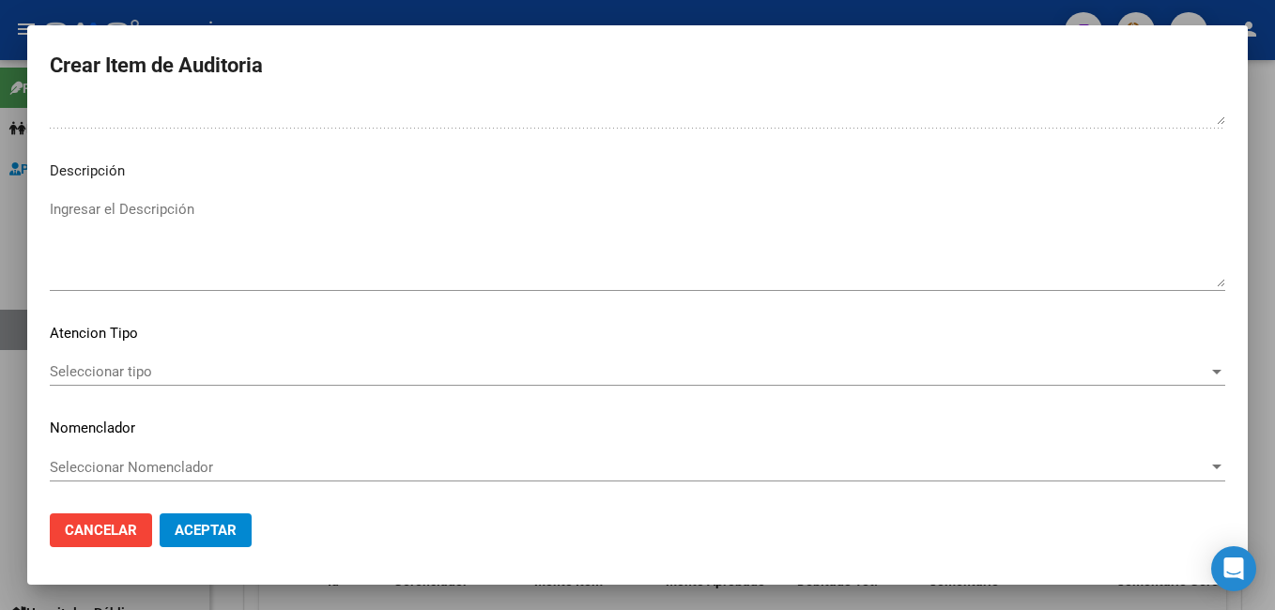
click at [122, 376] on span "Seleccionar tipo" at bounding box center [629, 371] width 1159 height 17
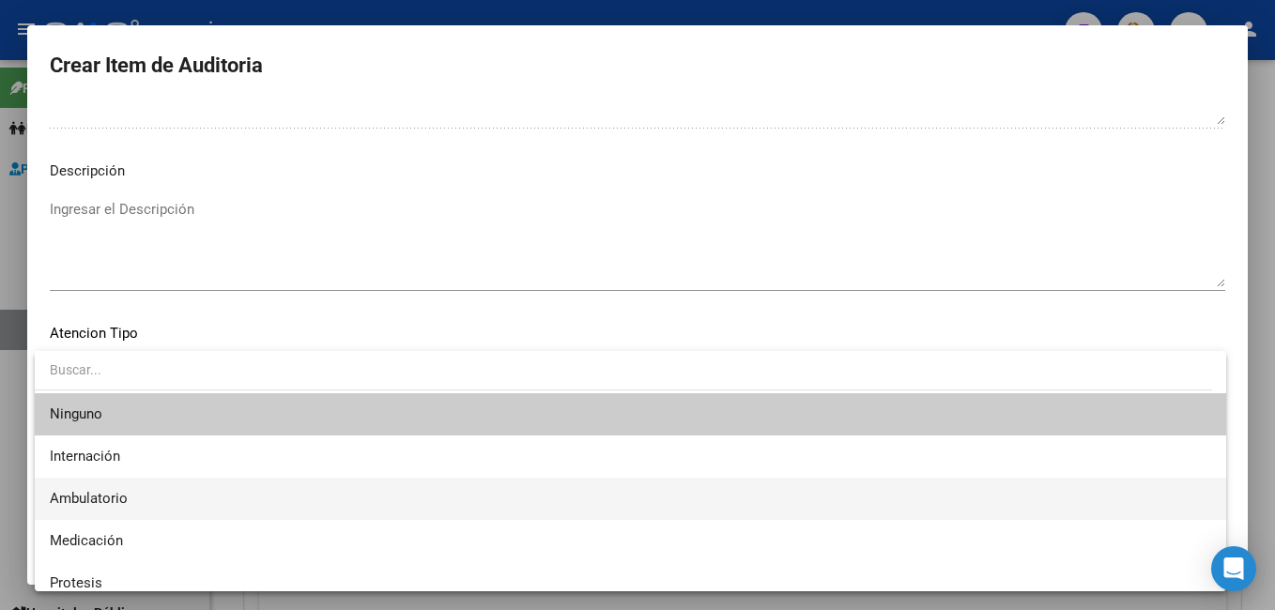
click at [108, 508] on span "Ambulatorio" at bounding box center [631, 499] width 1162 height 42
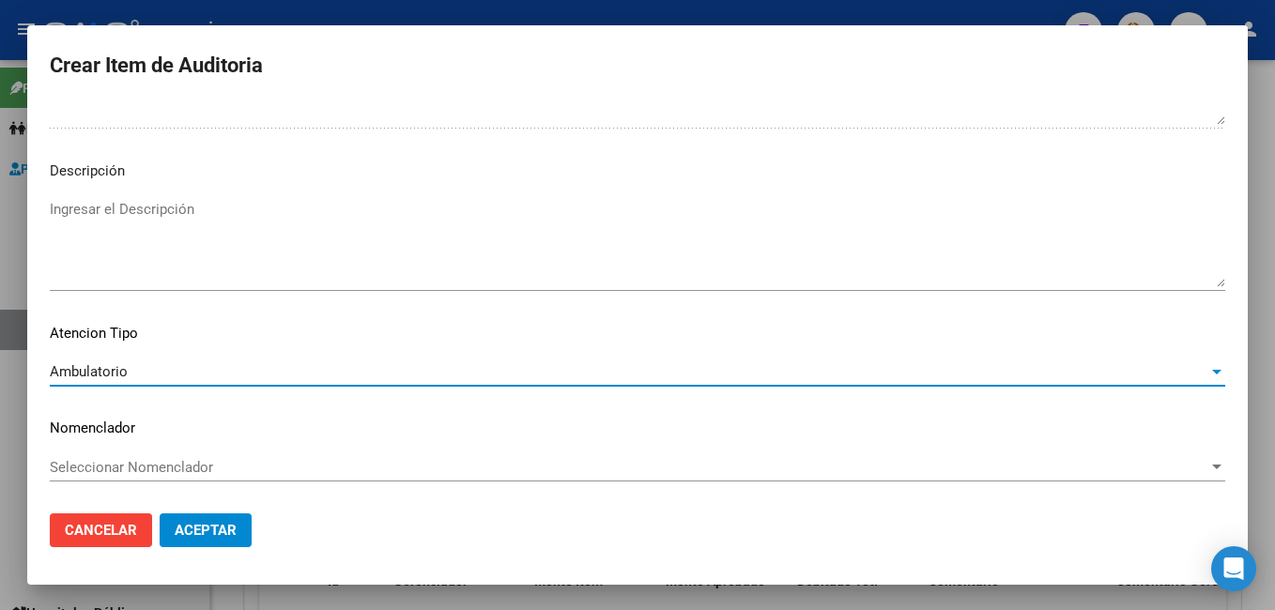
click at [212, 532] on span "Aceptar" at bounding box center [206, 530] width 62 height 17
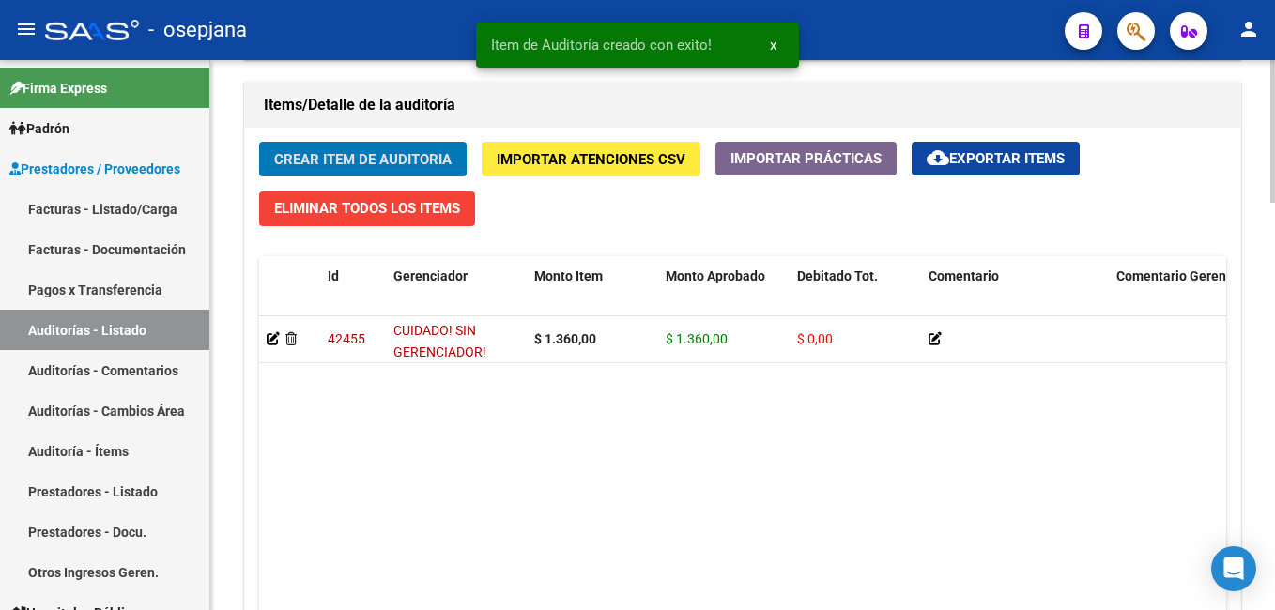
scroll to position [1332, 0]
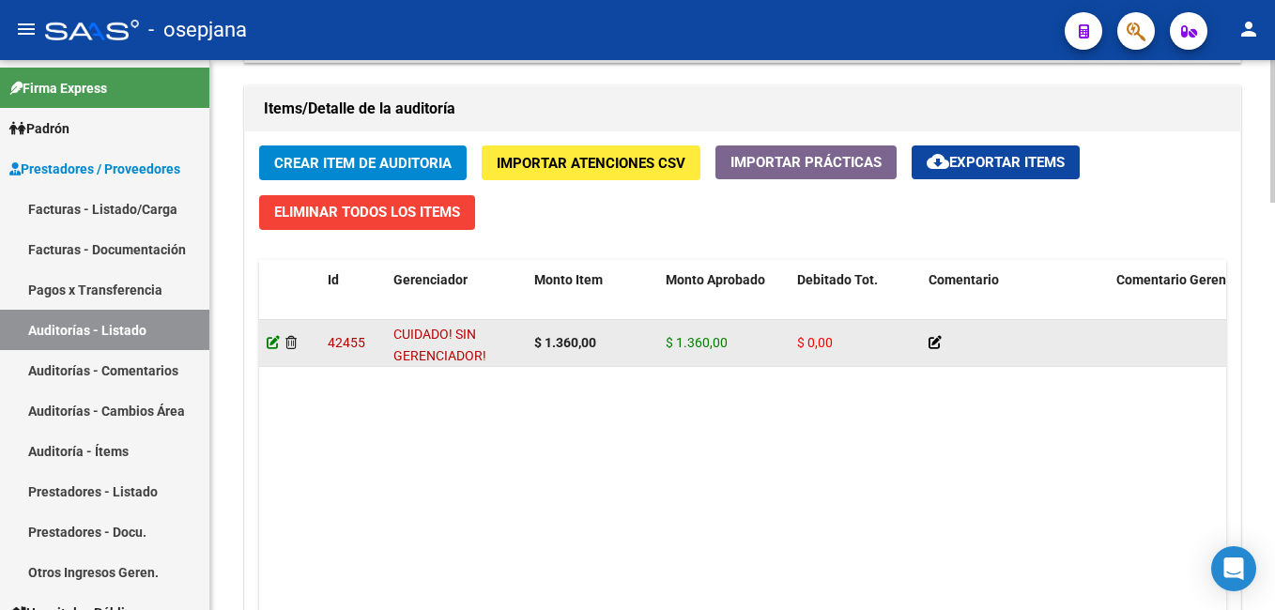
click at [273, 339] on icon at bounding box center [273, 342] width 13 height 13
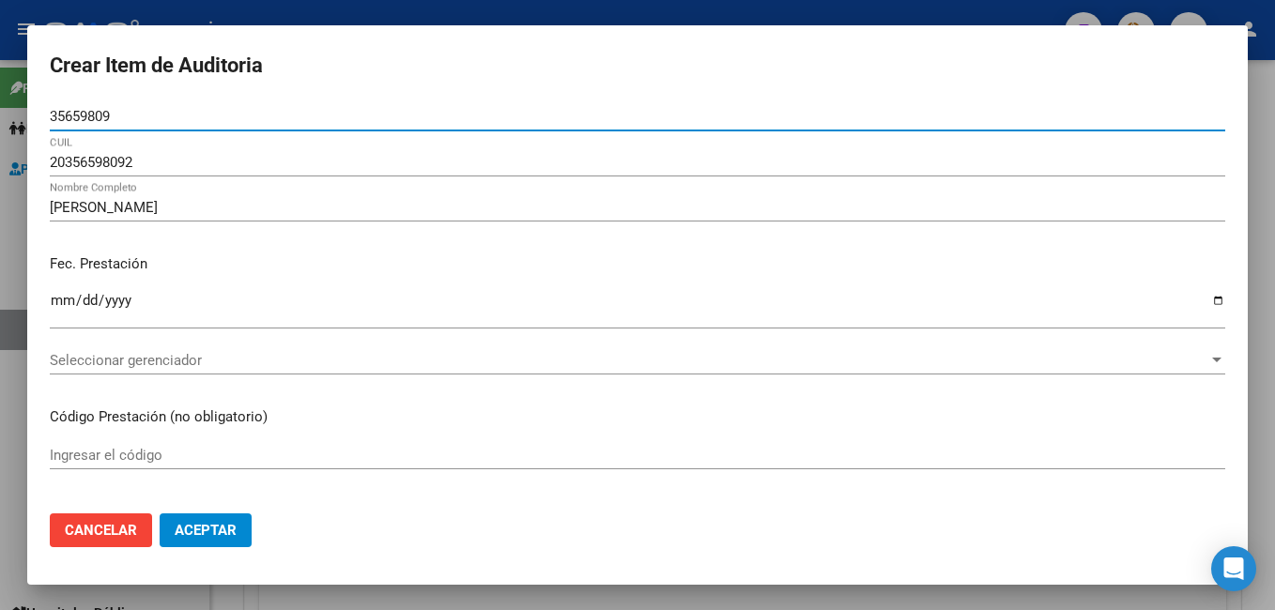
click at [163, 365] on span "Seleccionar gerenciador" at bounding box center [629, 360] width 1159 height 17
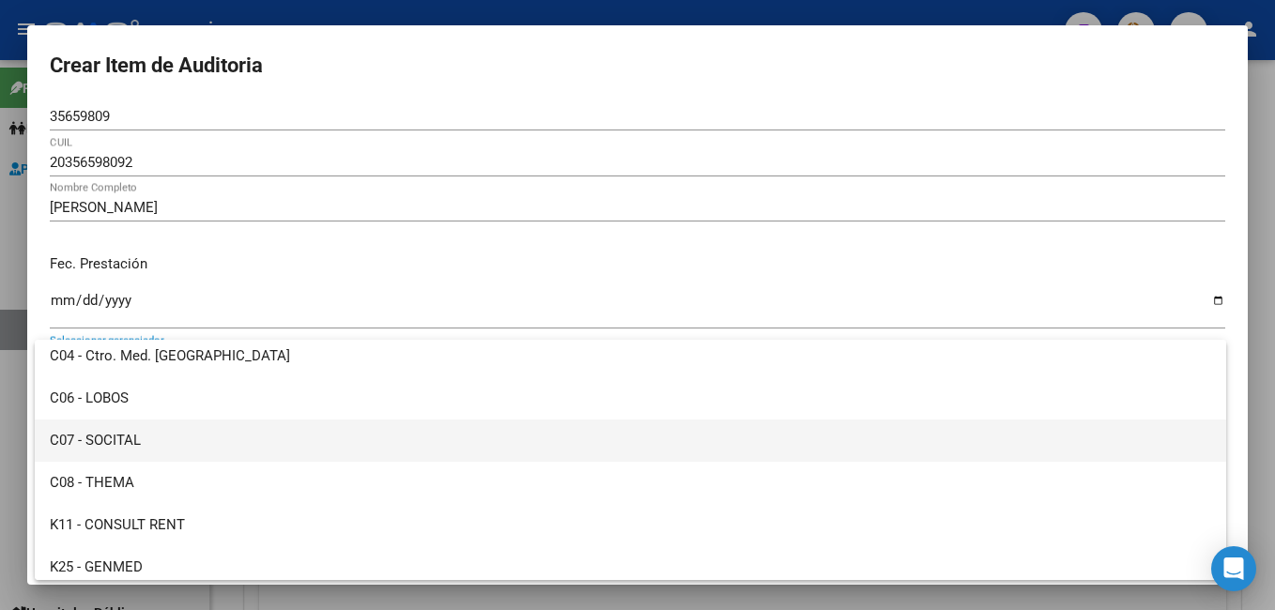
scroll to position [657, 0]
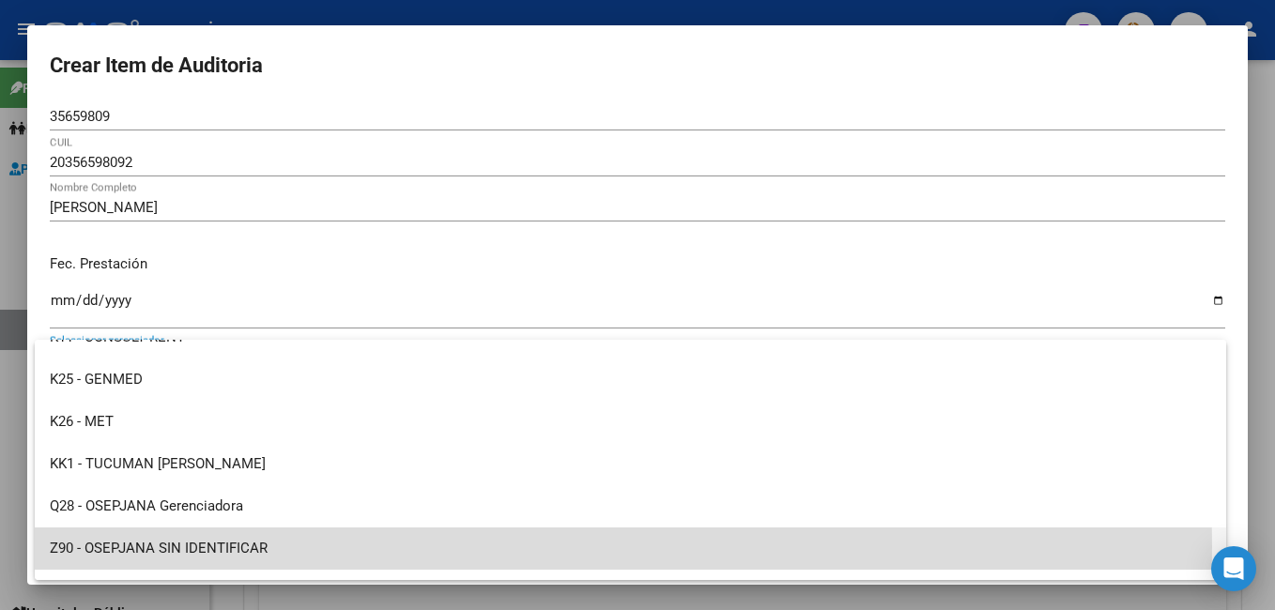
click at [151, 547] on span "Z90 - OSEPJANA SIN IDENTIFICAR" at bounding box center [631, 549] width 1162 height 42
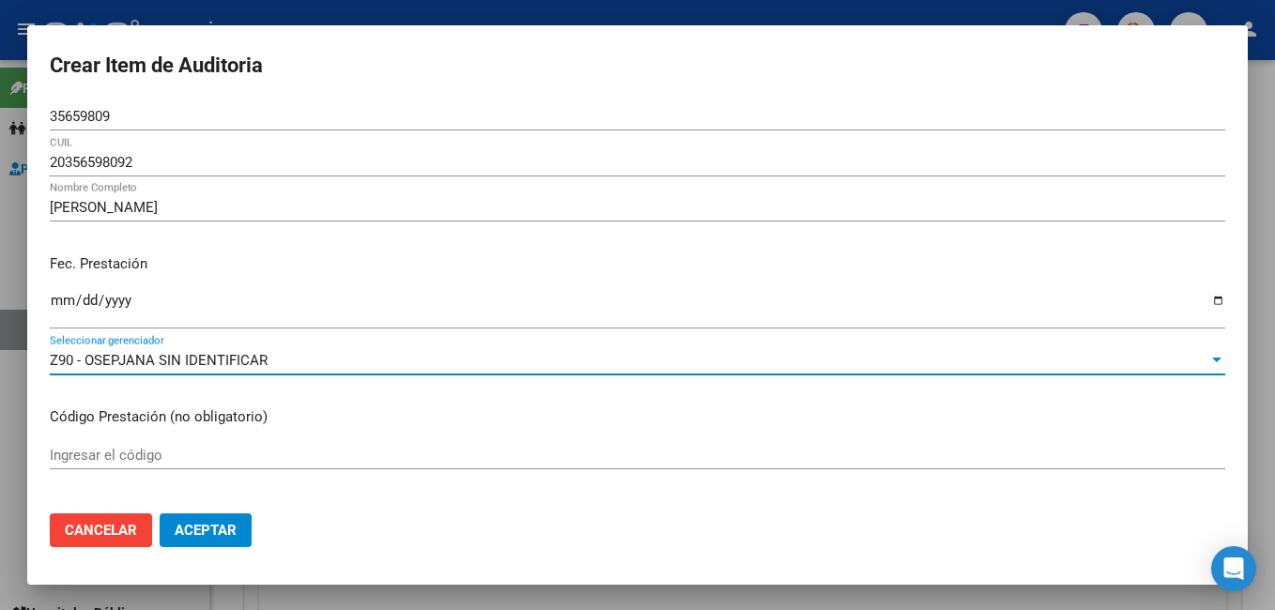
click at [188, 518] on button "Aceptar" at bounding box center [206, 531] width 92 height 34
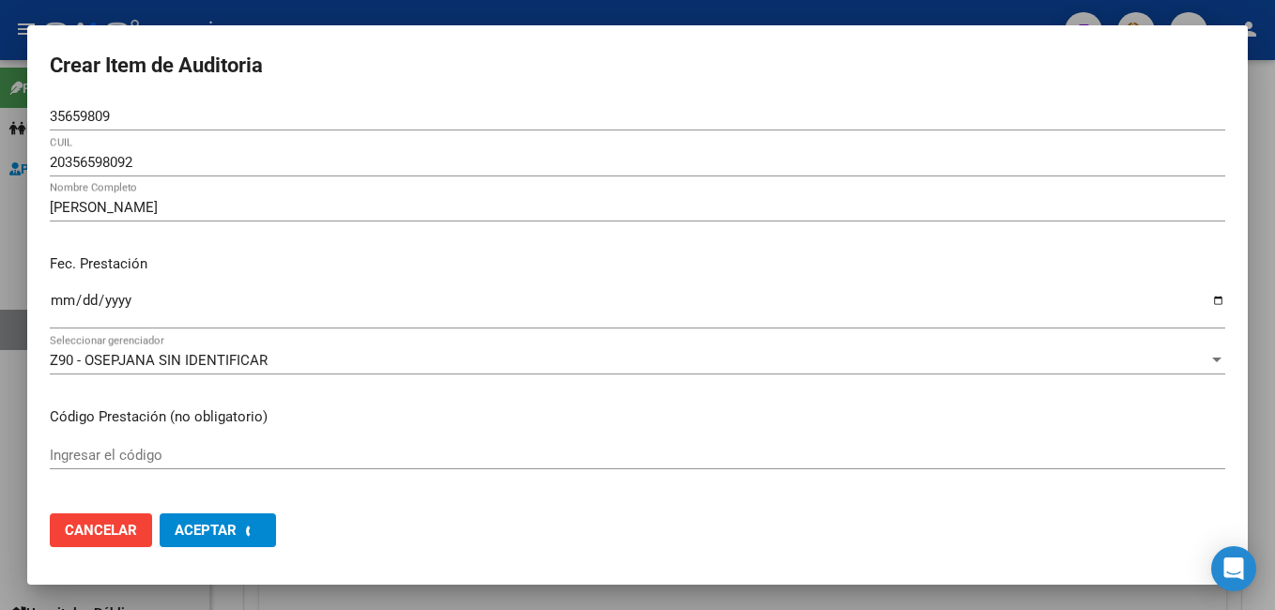
scroll to position [0, 0]
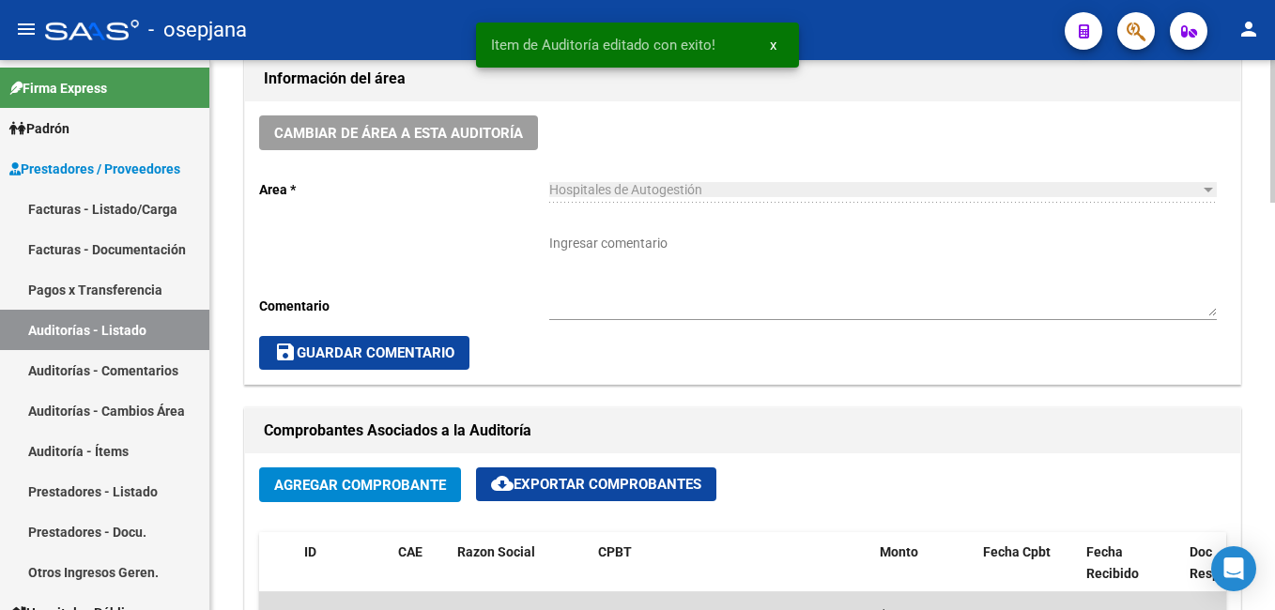
click at [1273, 383] on div at bounding box center [1273, 335] width 5 height 550
click at [1274, 385] on html "menu - osepjana person Firma Express Padrón Afiliados Empadronados Categorías P…" at bounding box center [637, 305] width 1275 height 610
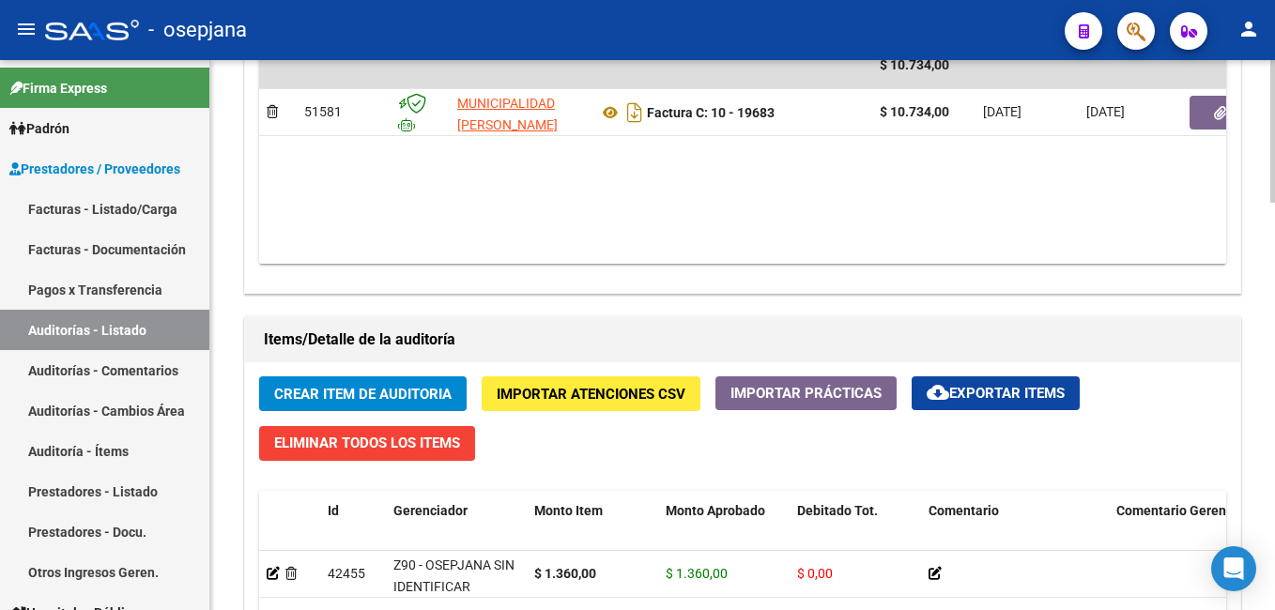
click at [416, 387] on span "Crear Item de Auditoria" at bounding box center [362, 394] width 177 height 17
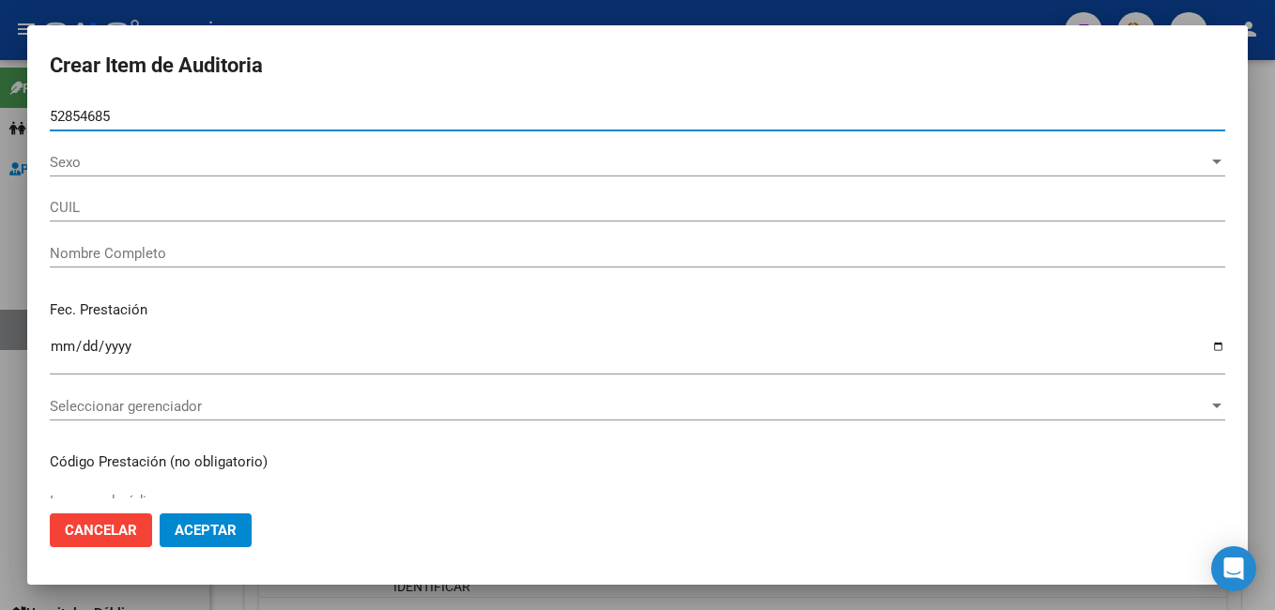
type input "52854685"
click at [160, 514] on button "Aceptar" at bounding box center [206, 531] width 92 height 34
type input "20528546855"
type input "[PERSON_NAME] [PERSON_NAME]"
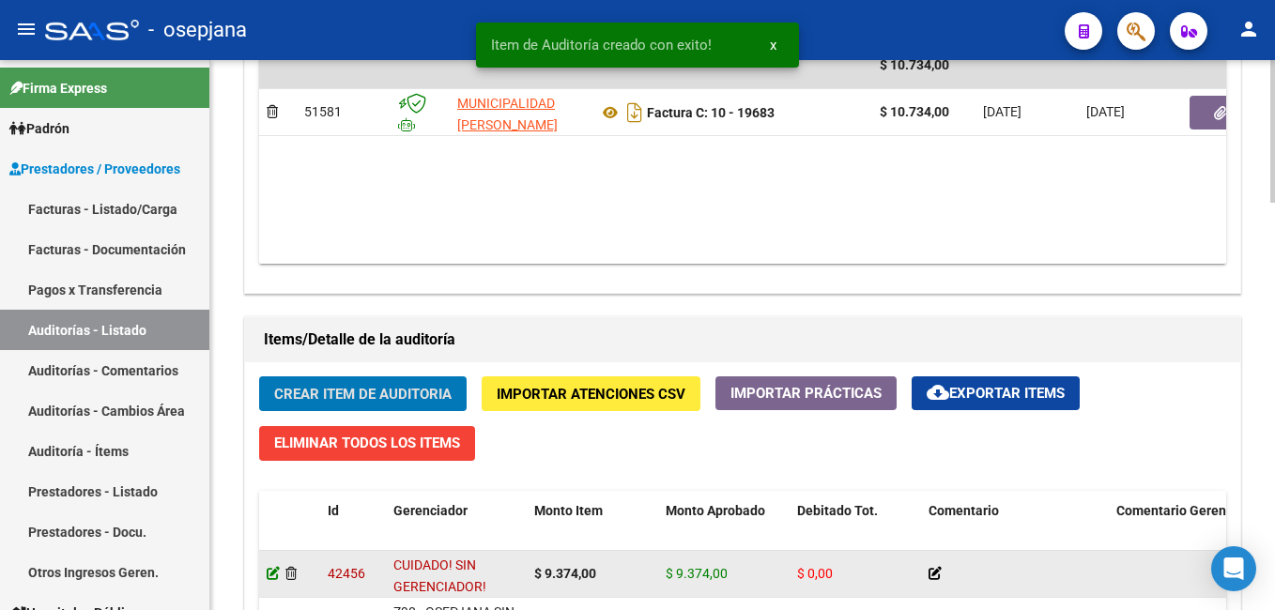
click at [274, 576] on icon at bounding box center [273, 573] width 13 height 13
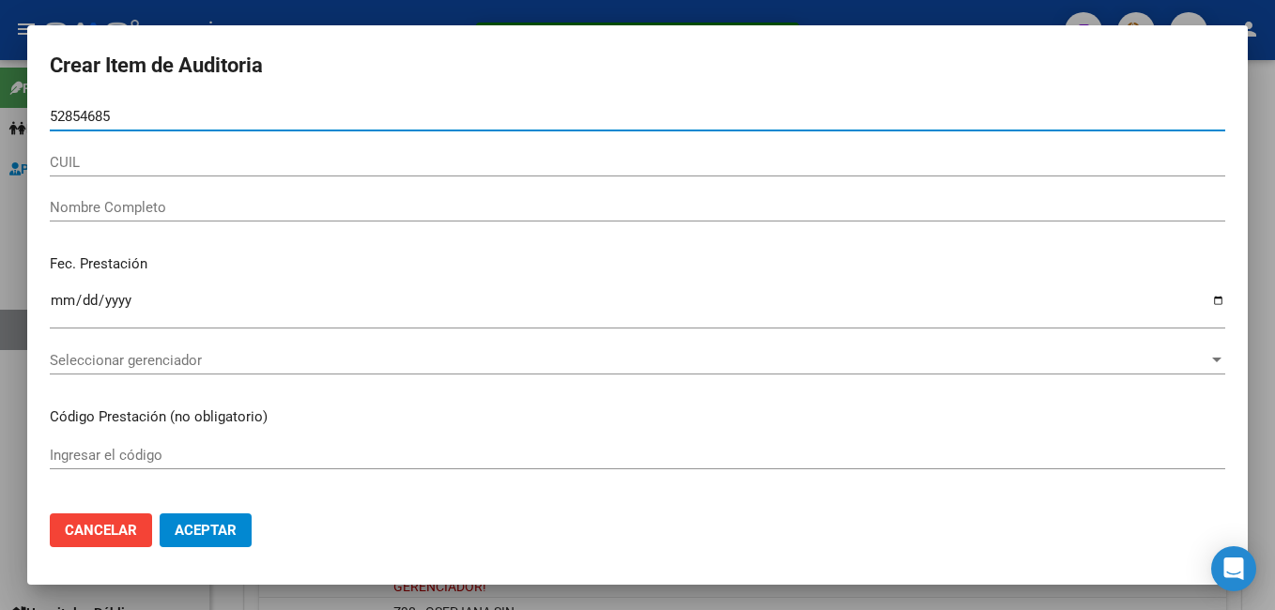
click at [69, 170] on input "CUIL" at bounding box center [638, 162] width 1176 height 17
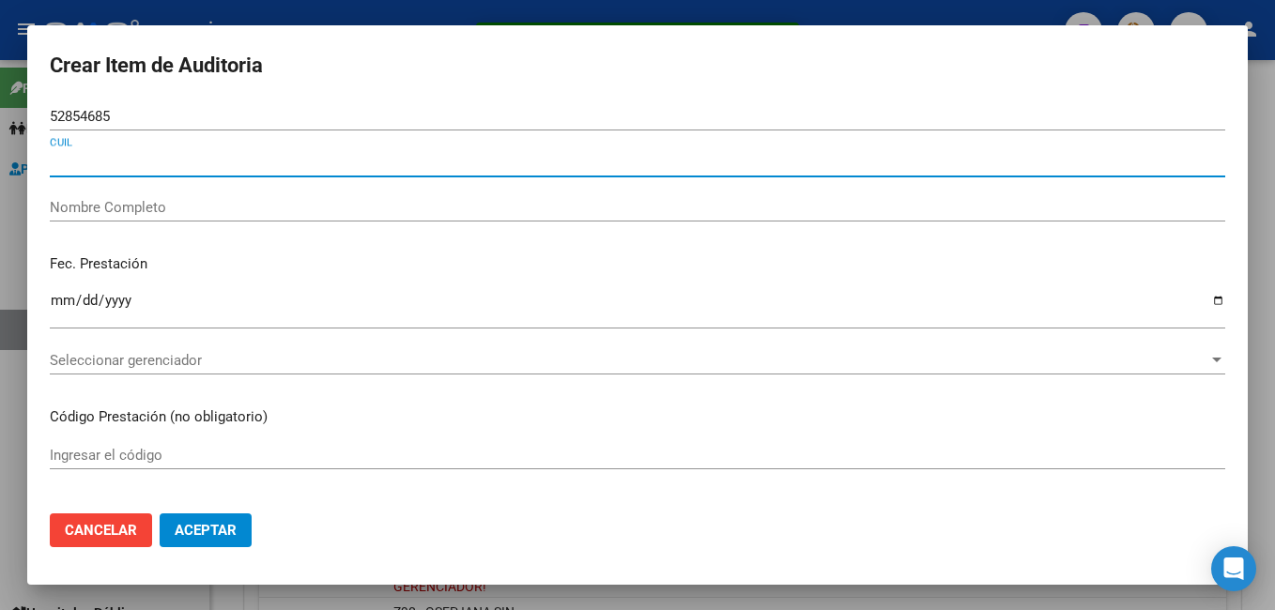
click at [69, 211] on input "Nombre Completo" at bounding box center [638, 207] width 1176 height 17
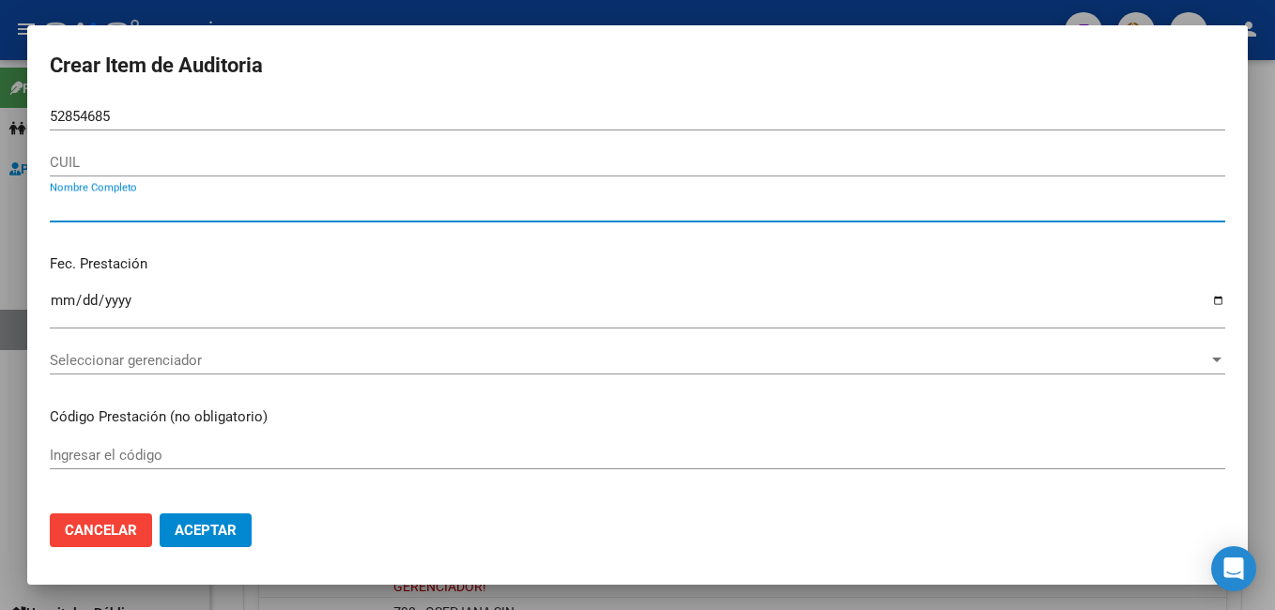
drag, startPoint x: 100, startPoint y: 162, endPoint x: 108, endPoint y: 126, distance: 37.6
click at [100, 161] on input "CUIL" at bounding box center [638, 162] width 1176 height 17
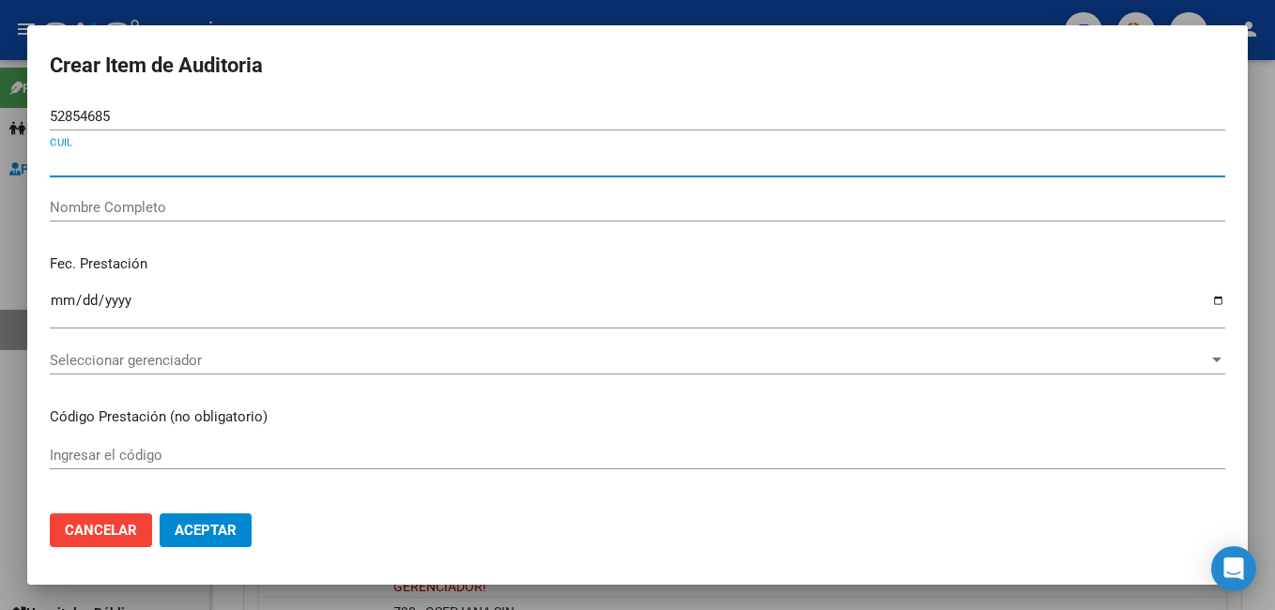
click at [143, 118] on input "52854685" at bounding box center [638, 116] width 1176 height 17
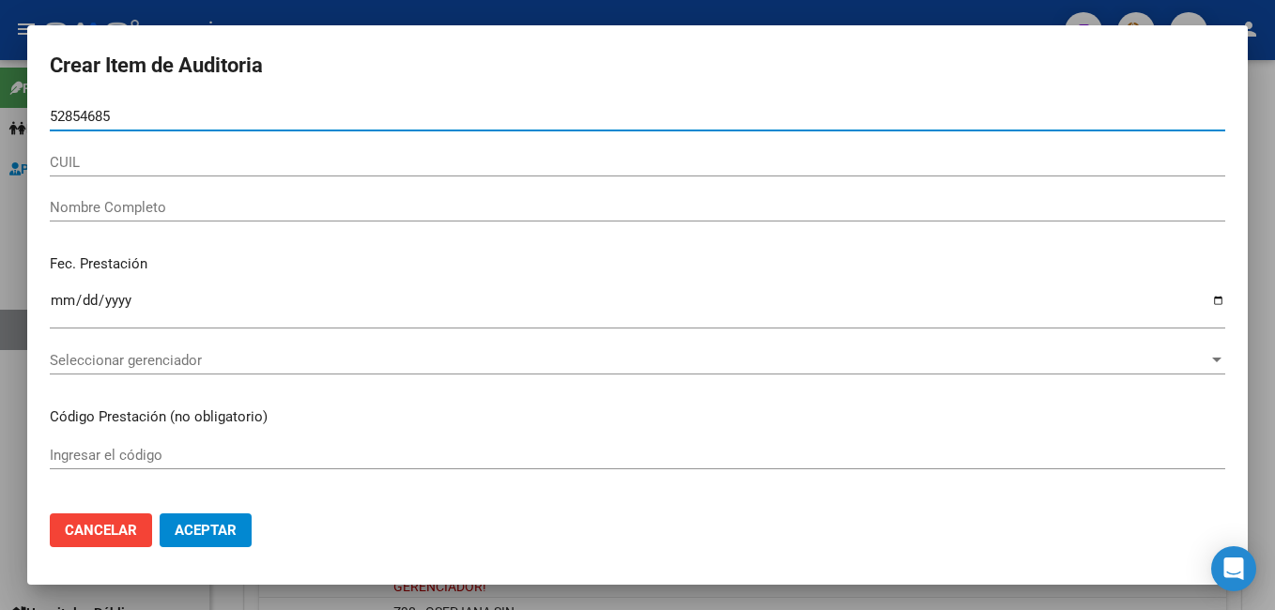
drag, startPoint x: 143, startPoint y: 118, endPoint x: -4, endPoint y: 131, distance: 147.0
click at [0, 131] on html "menu - osepjana person Firma Express Padrón Afiliados Empadronados Categorías P…" at bounding box center [637, 305] width 1275 height 610
click at [140, 535] on button "Cancelar" at bounding box center [101, 531] width 102 height 34
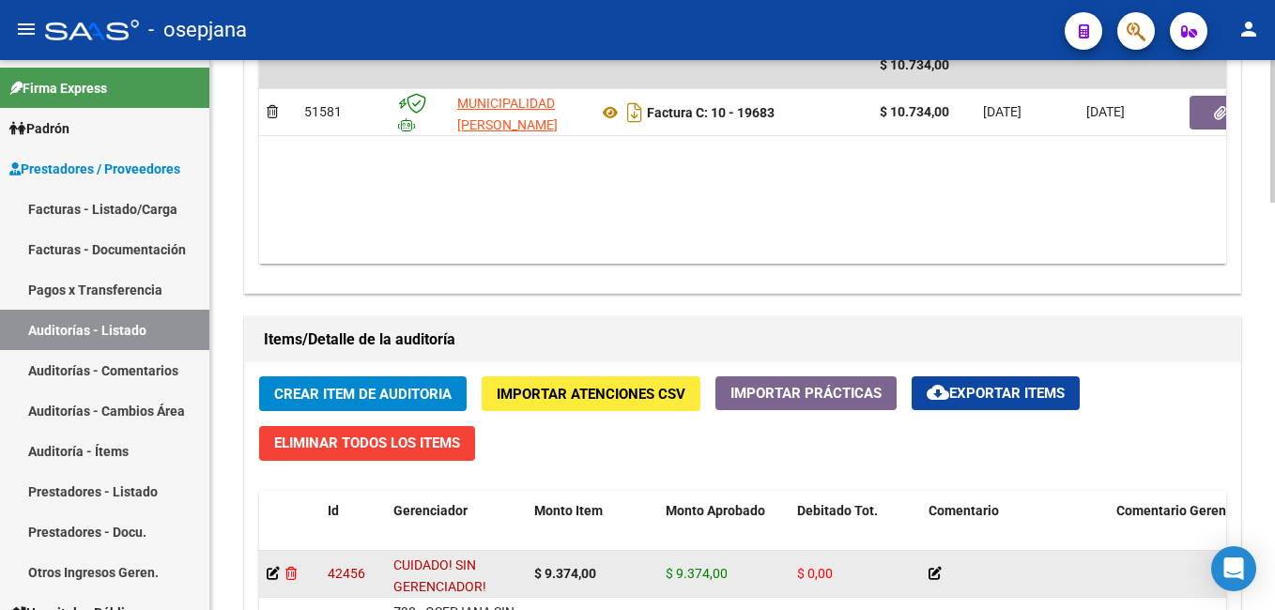
click at [292, 572] on icon at bounding box center [290, 573] width 11 height 13
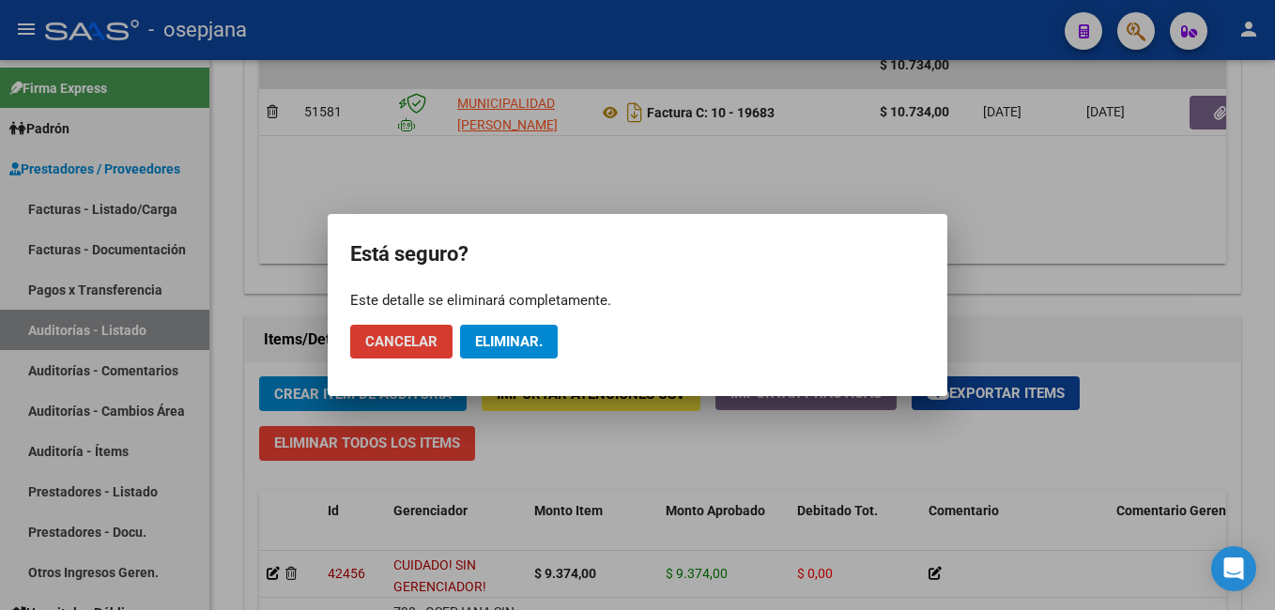
click at [501, 336] on span "Eliminar." at bounding box center [509, 341] width 68 height 17
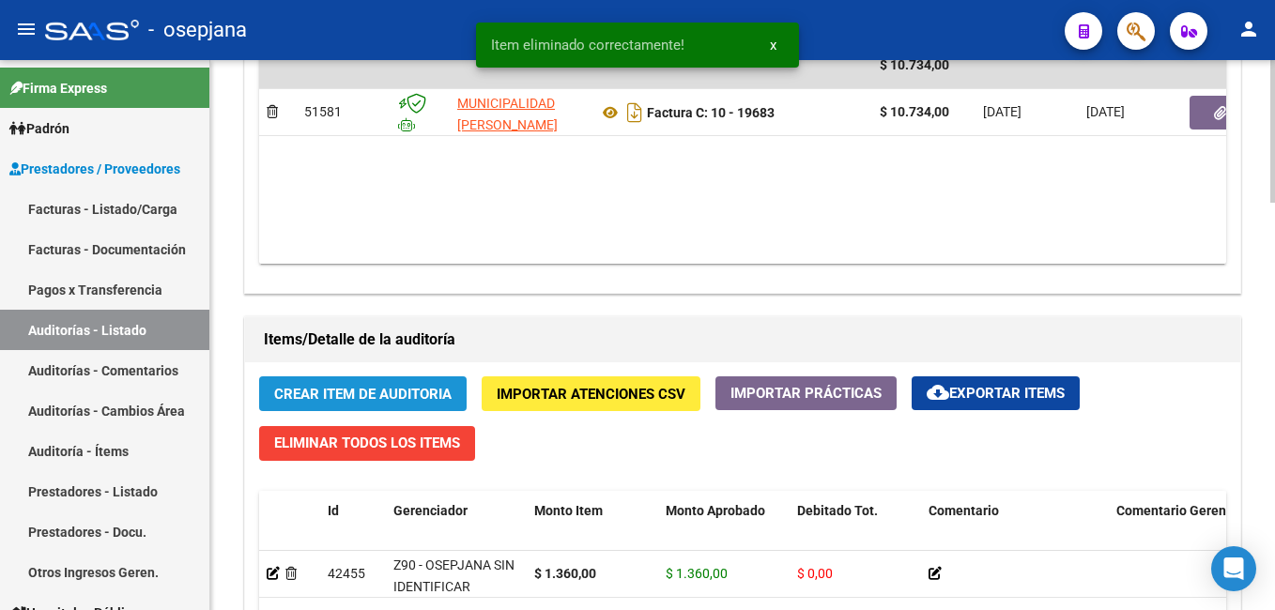
click at [362, 393] on span "Crear Item de Auditoria" at bounding box center [362, 394] width 177 height 17
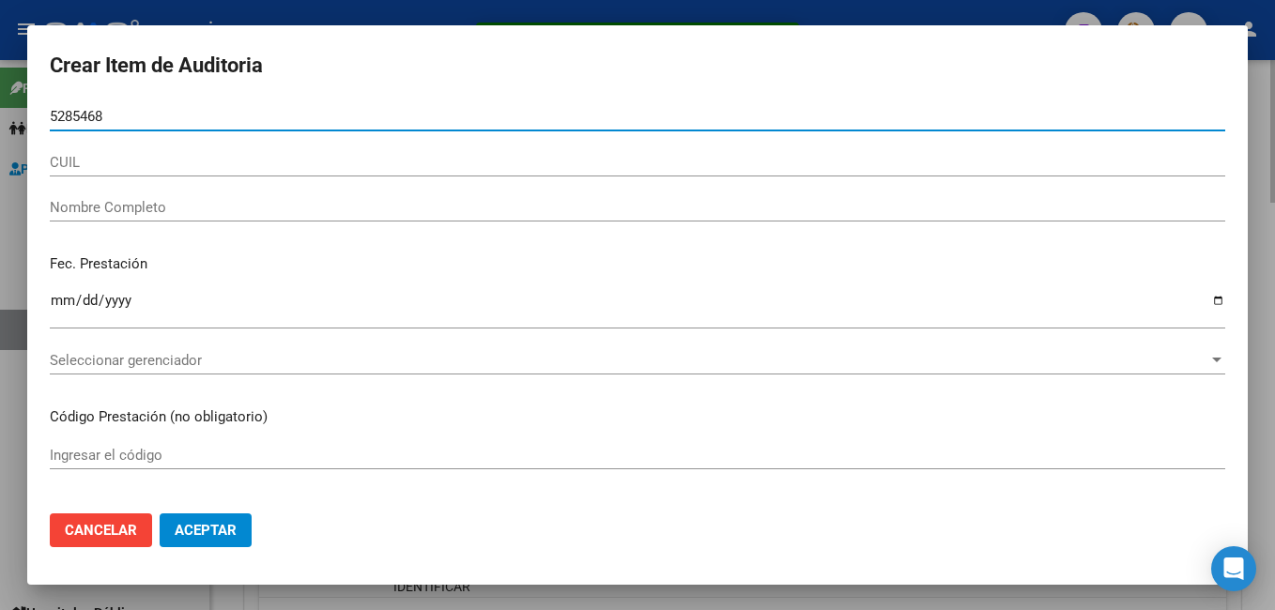
type input "52854685"
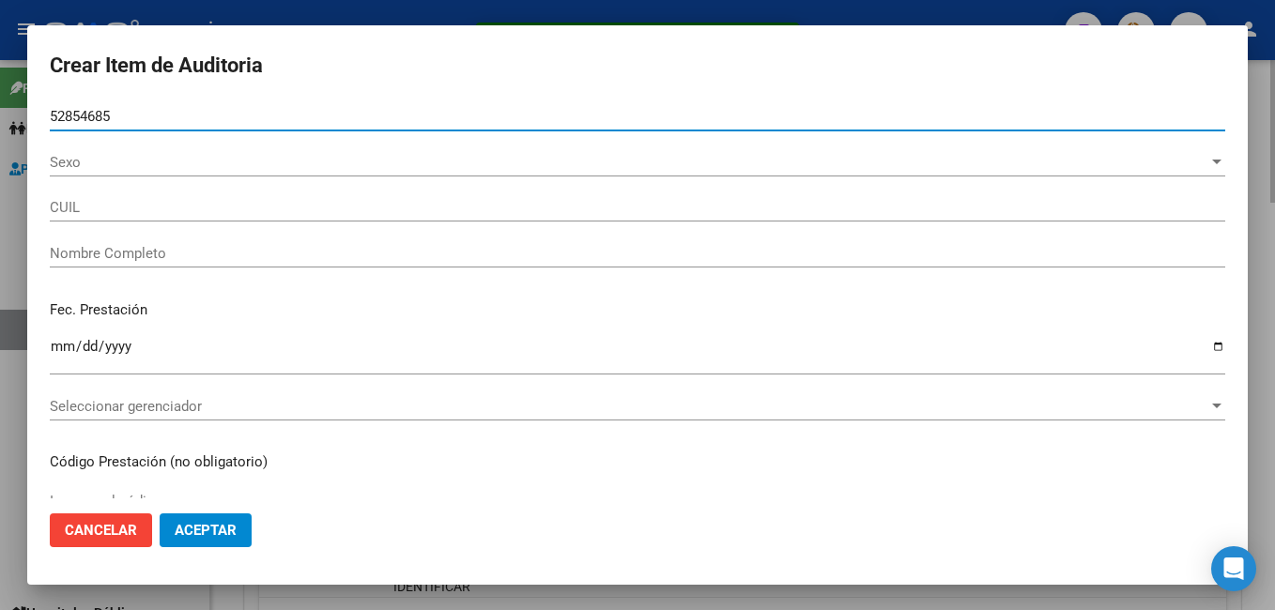
type input "20528546855"
type input "[PERSON_NAME] [PERSON_NAME]"
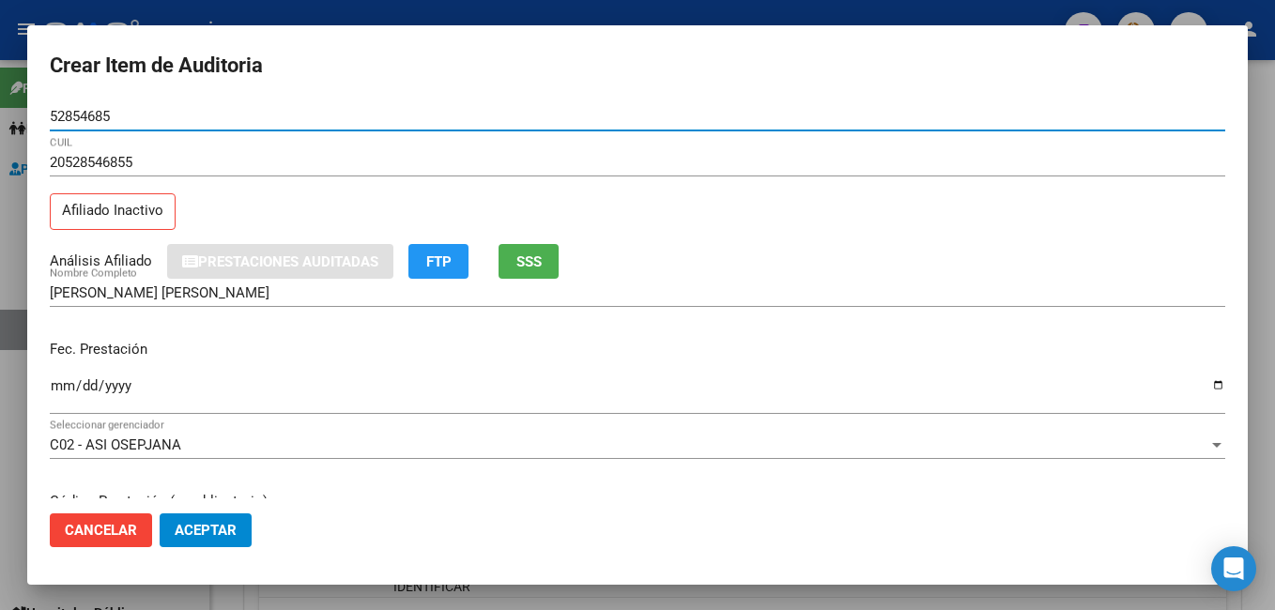
type input "52854685"
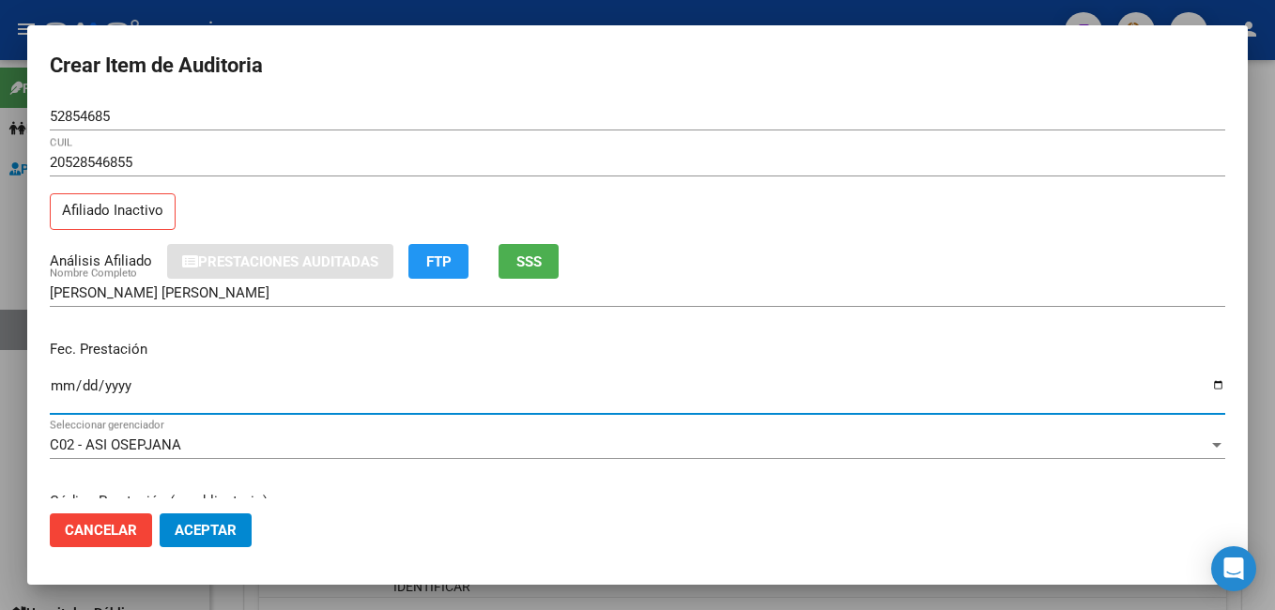
click at [59, 391] on input "Ingresar la fecha" at bounding box center [638, 393] width 1176 height 30
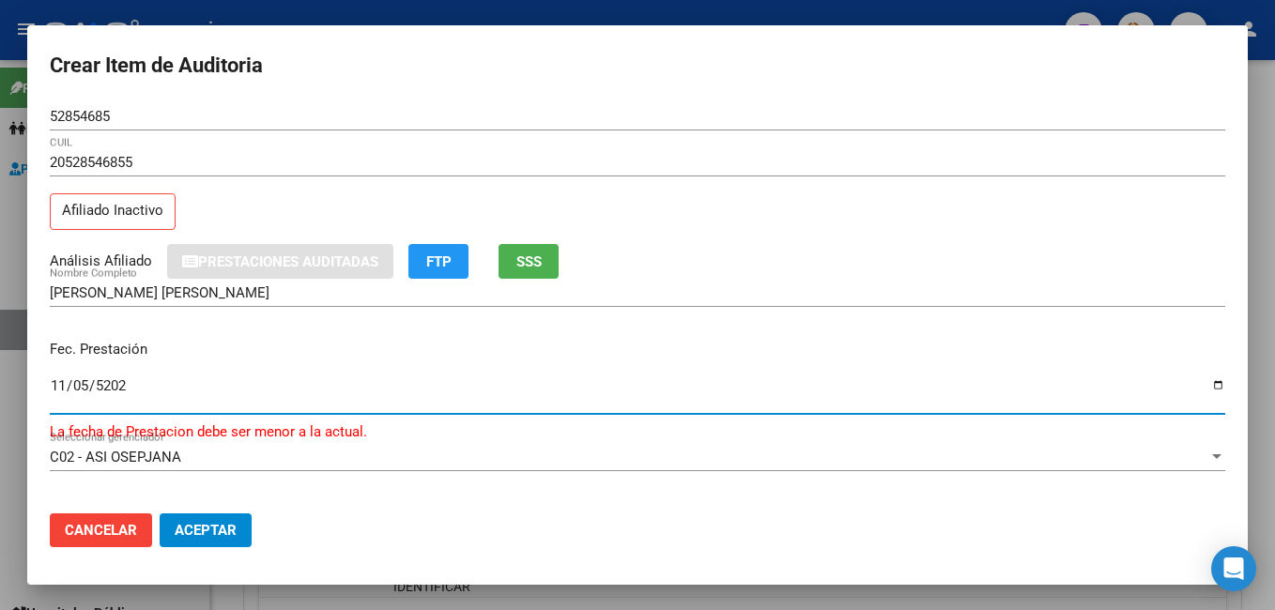
type input "[DATE]"
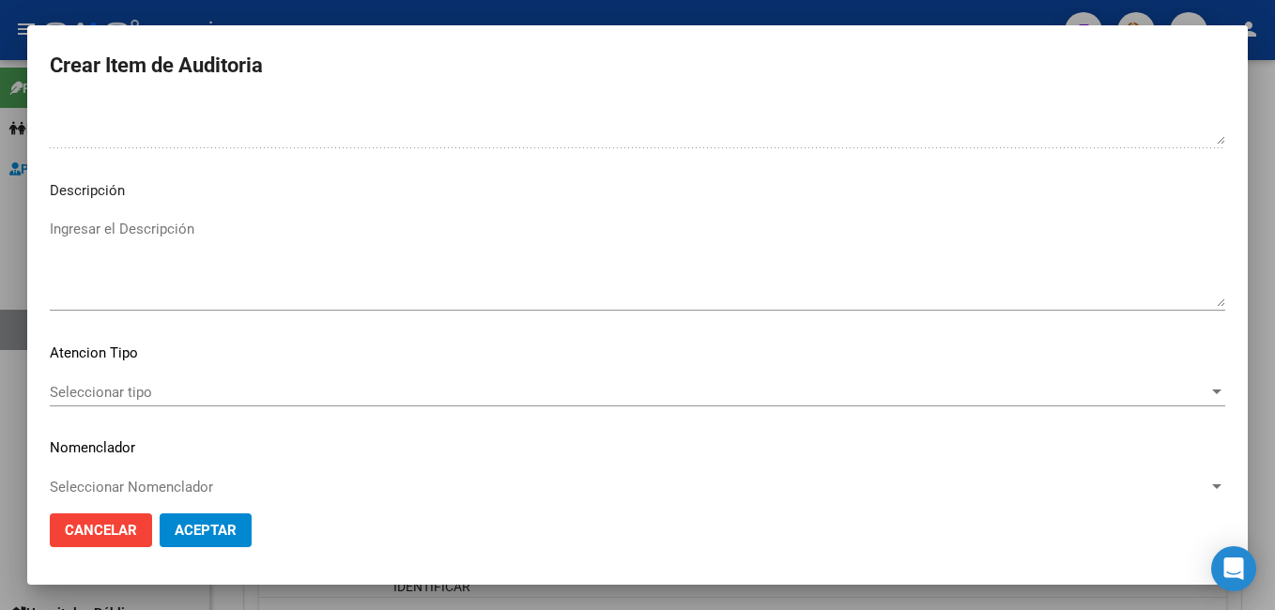
scroll to position [1117, 0]
click at [119, 387] on span "Seleccionar tipo" at bounding box center [629, 387] width 1159 height 17
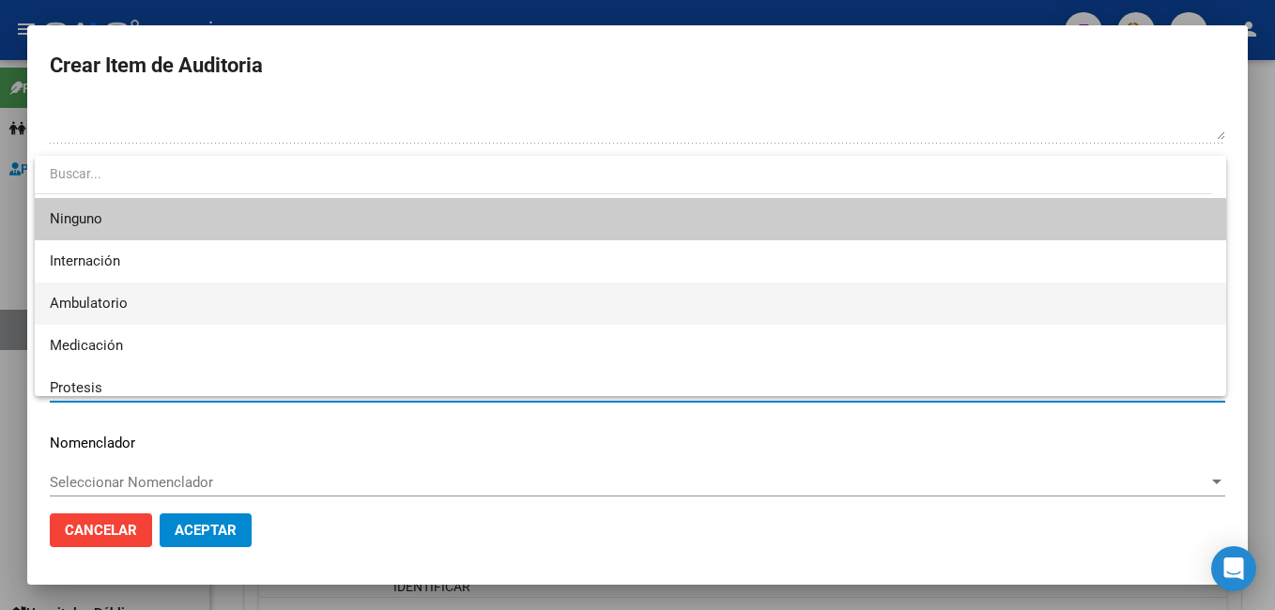
click at [159, 302] on span "Ambulatorio" at bounding box center [631, 304] width 1162 height 42
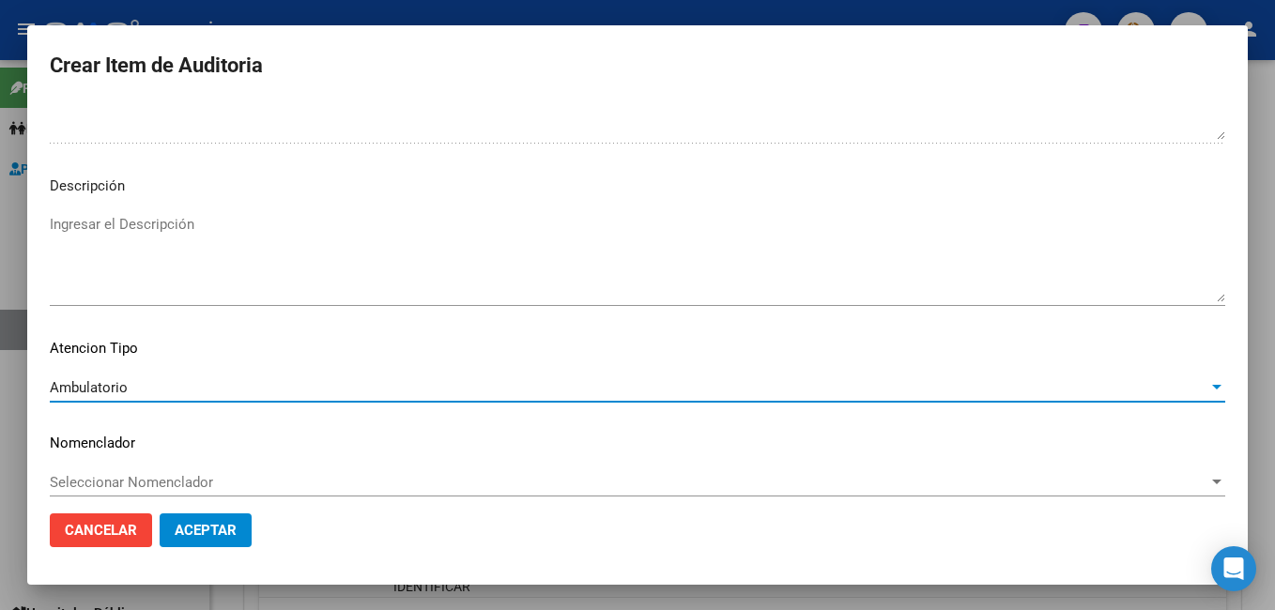
click at [224, 532] on span "Aceptar" at bounding box center [206, 530] width 62 height 17
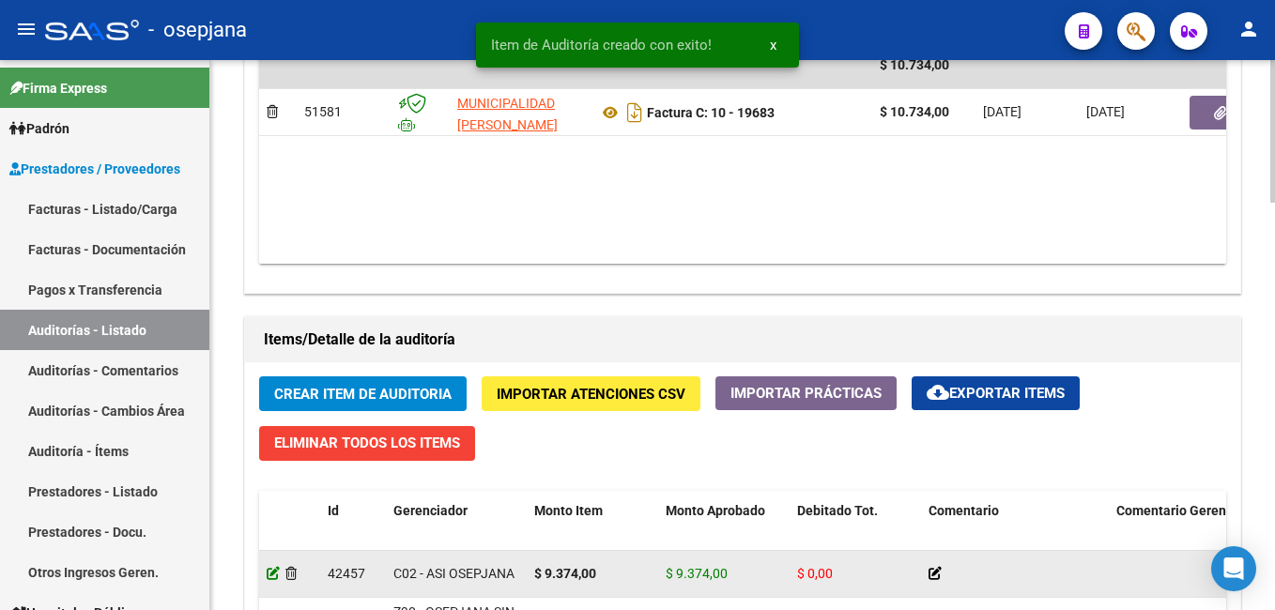
click at [272, 577] on icon at bounding box center [273, 573] width 13 height 13
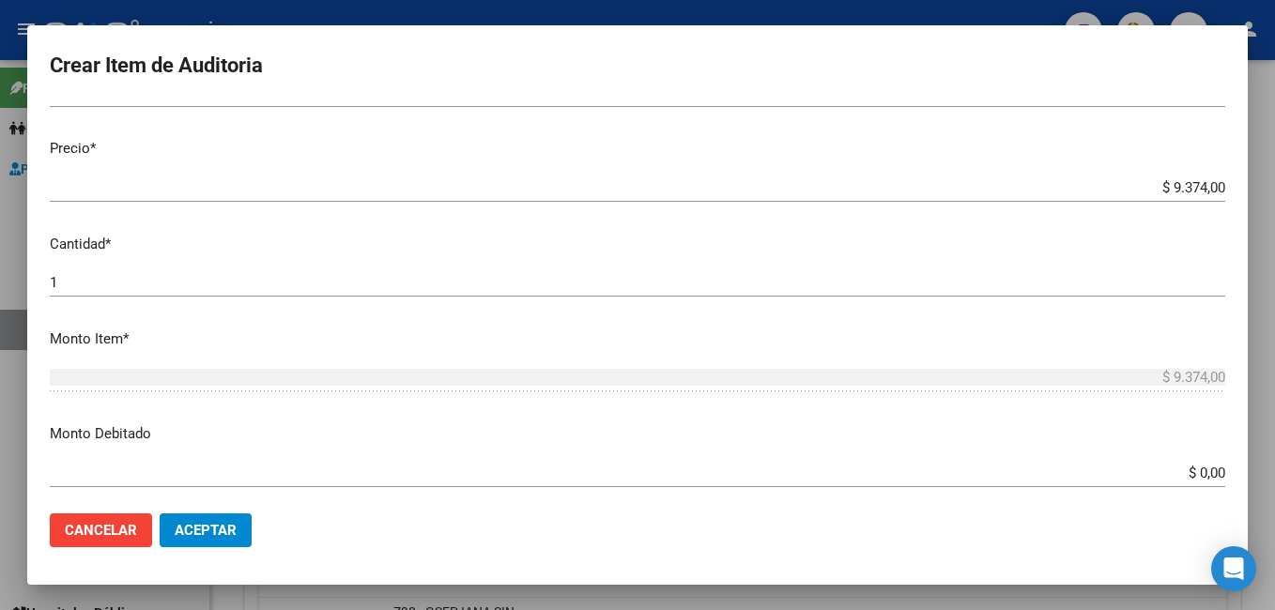
scroll to position [402, 0]
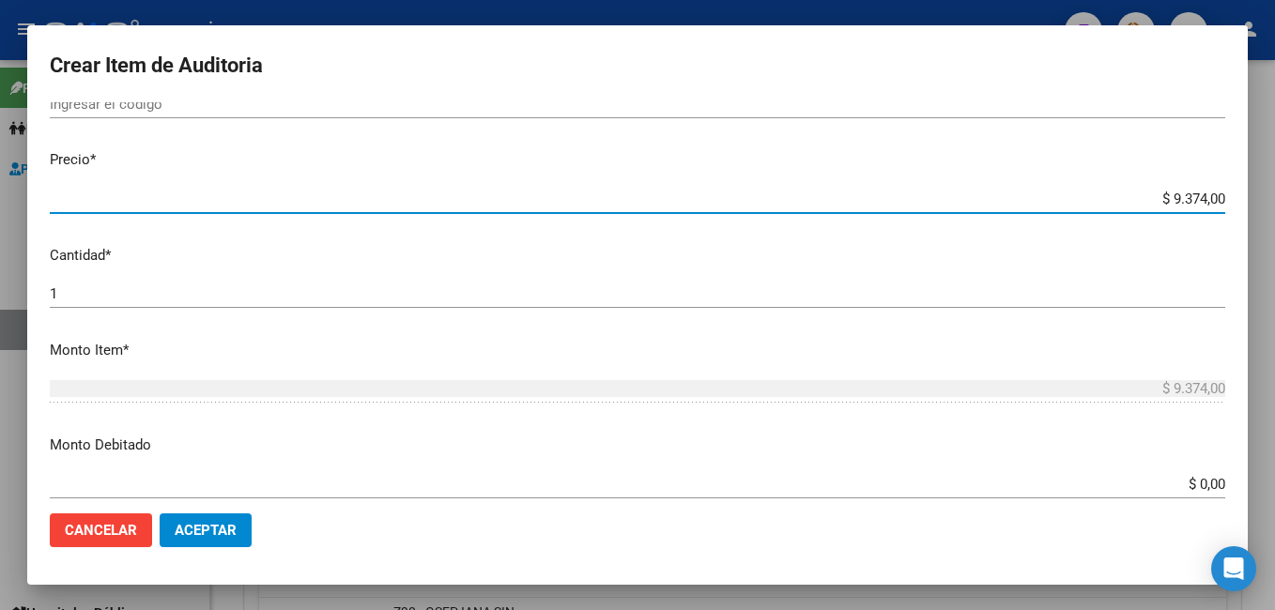
drag, startPoint x: 1154, startPoint y: 201, endPoint x: 1274, endPoint y: 188, distance: 120.9
click at [1274, 188] on html "menu - osepjana person Firma Express Padrón Afiliados Empadronados Categorías P…" at bounding box center [637, 305] width 1275 height 610
type input "$ 0,01"
type input "$ 0,13"
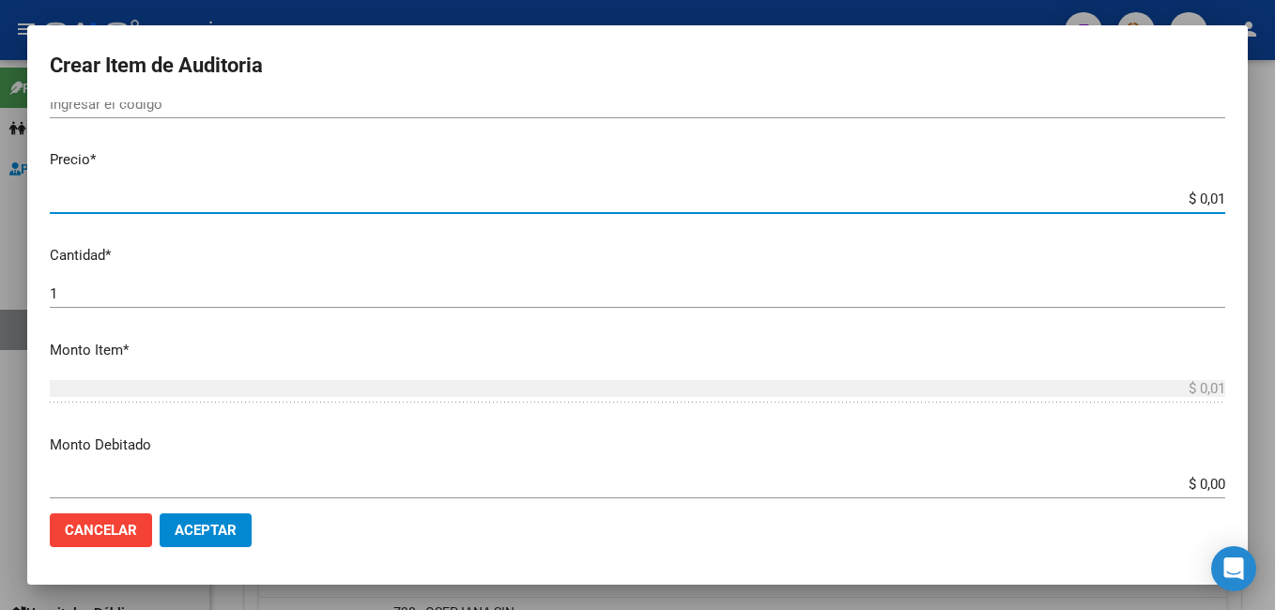
type input "$ 0,13"
type input "$ 1,36"
type input "$ 13,60"
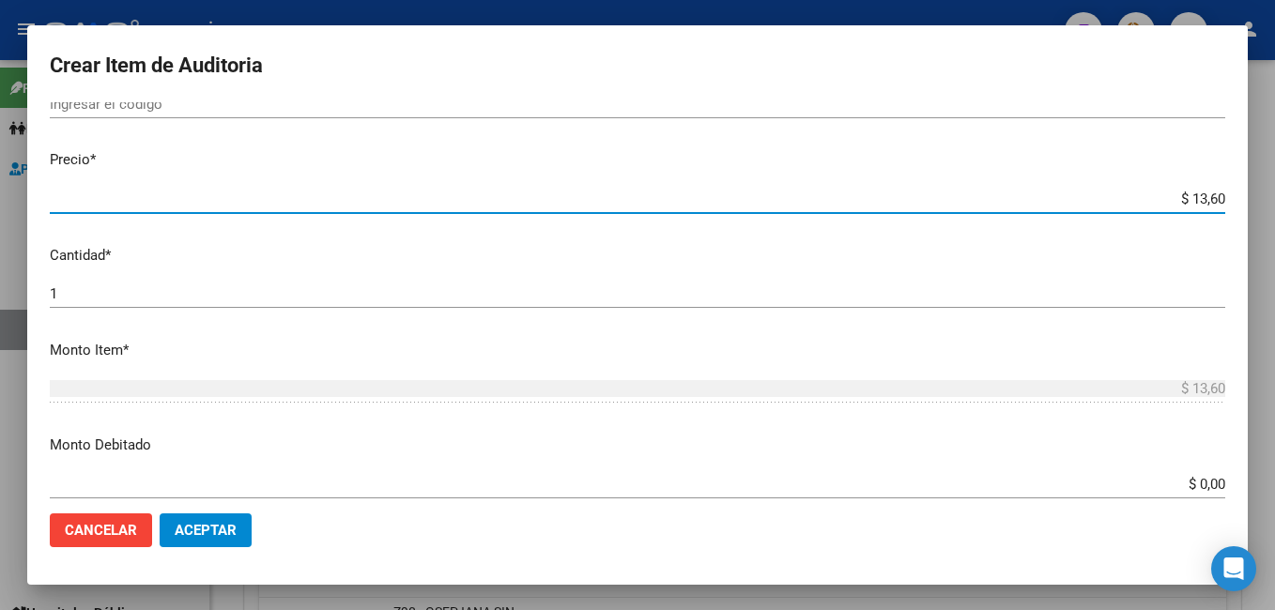
type input "$ 136,00"
type input "$ 1.360,00"
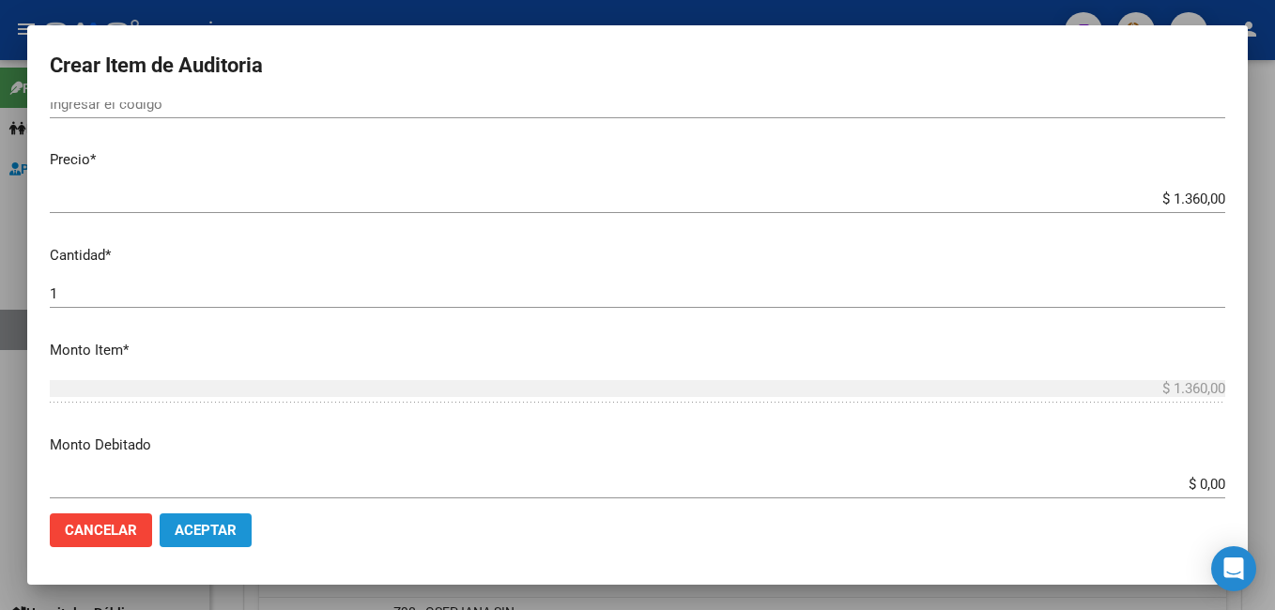
click at [198, 532] on span "Aceptar" at bounding box center [206, 530] width 62 height 17
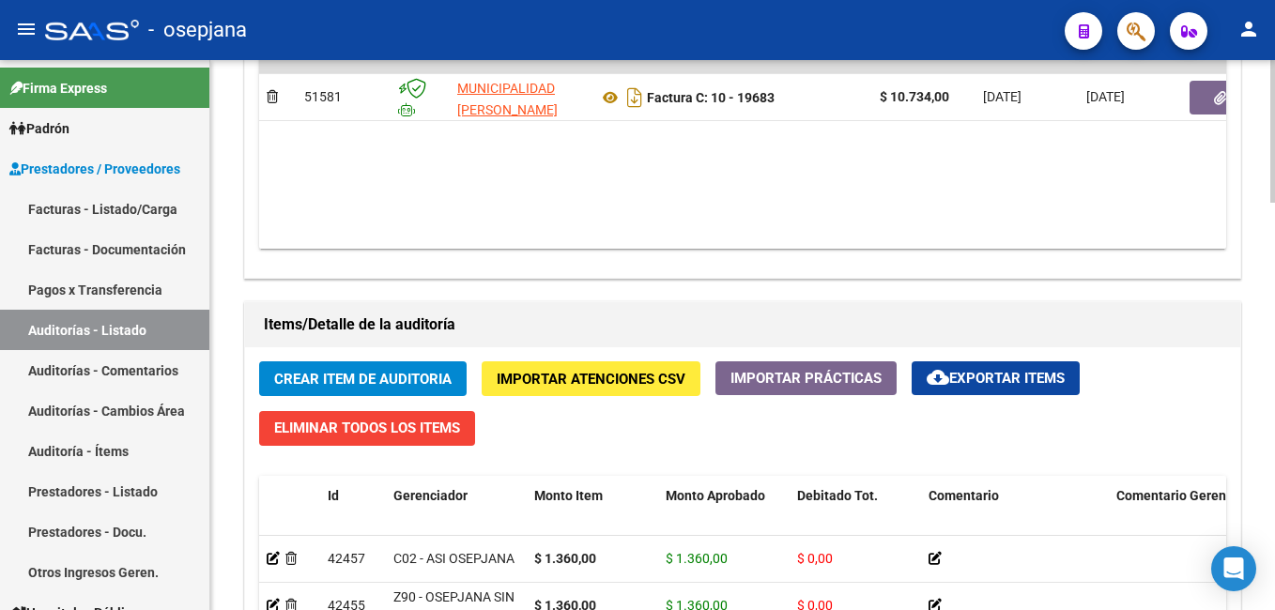
click at [1238, 441] on div "arrow_back Editar 7474 cloud_download Generar informe Puede notificar al gerenc…" at bounding box center [745, 5] width 1070 height 2122
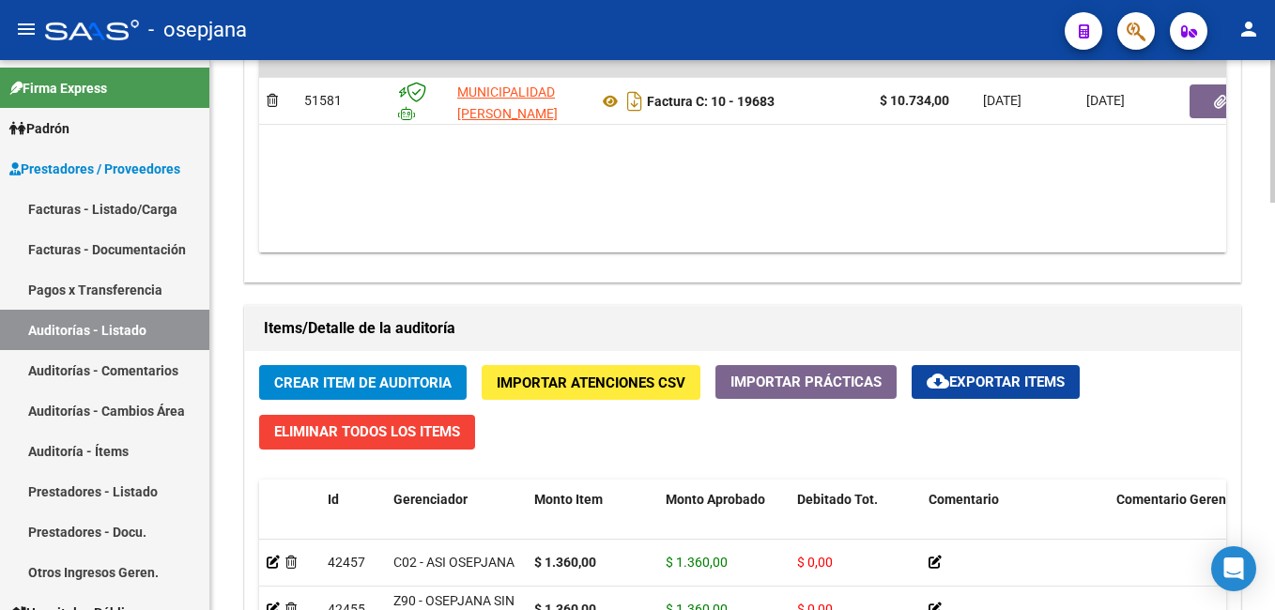
click at [348, 387] on span "Crear Item de Auditoria" at bounding box center [362, 383] width 177 height 17
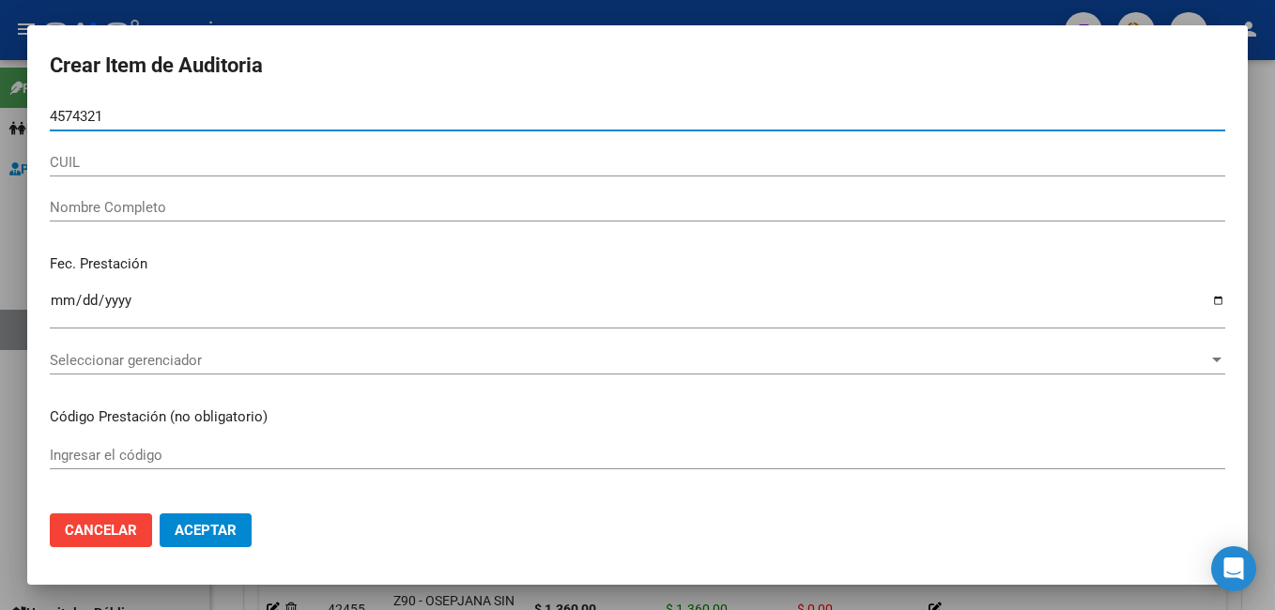
type input "45743219"
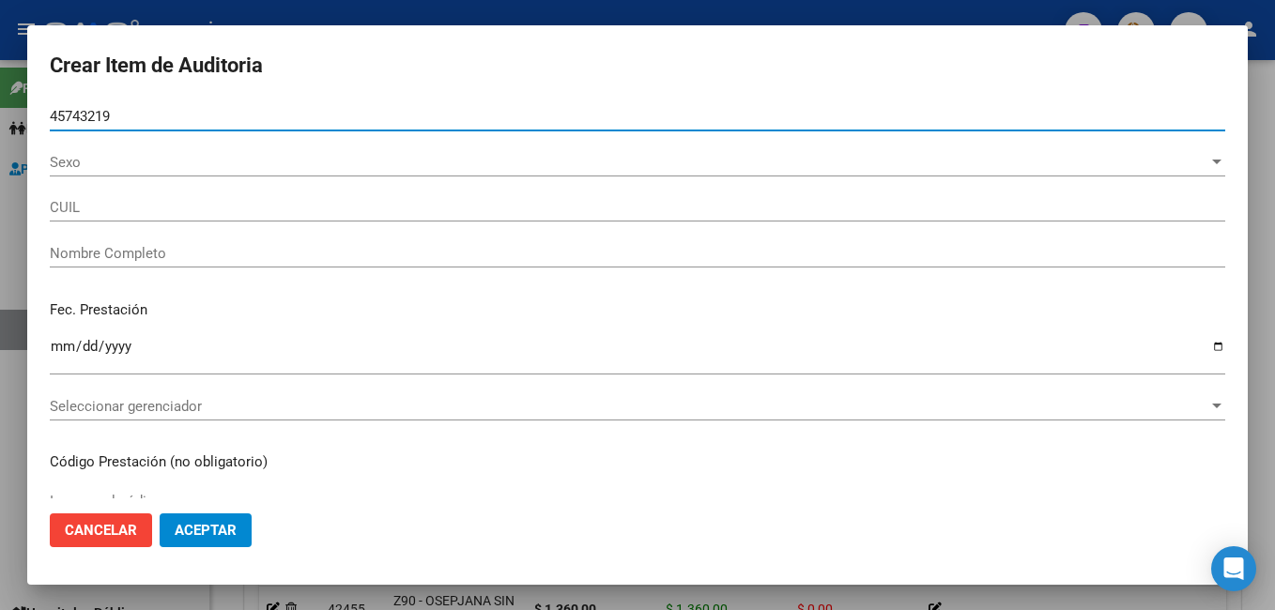
type input "23457432194"
type input "[PERSON_NAME] -"
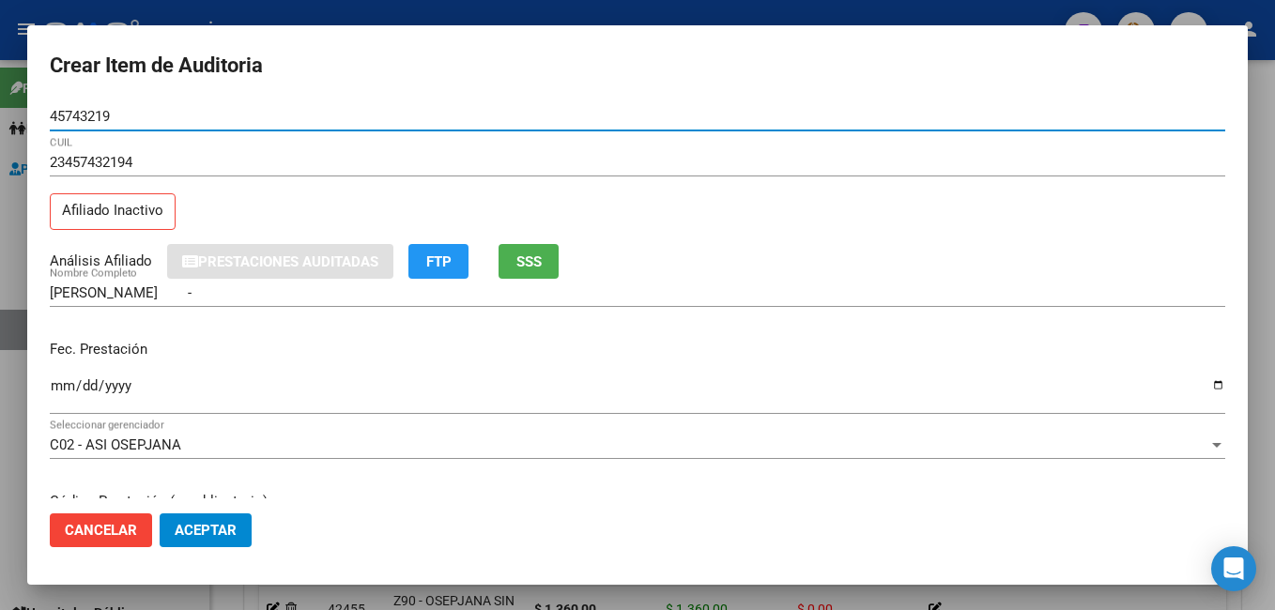
type input "45743219"
click at [61, 389] on input "Ingresar la fecha" at bounding box center [638, 393] width 1176 height 30
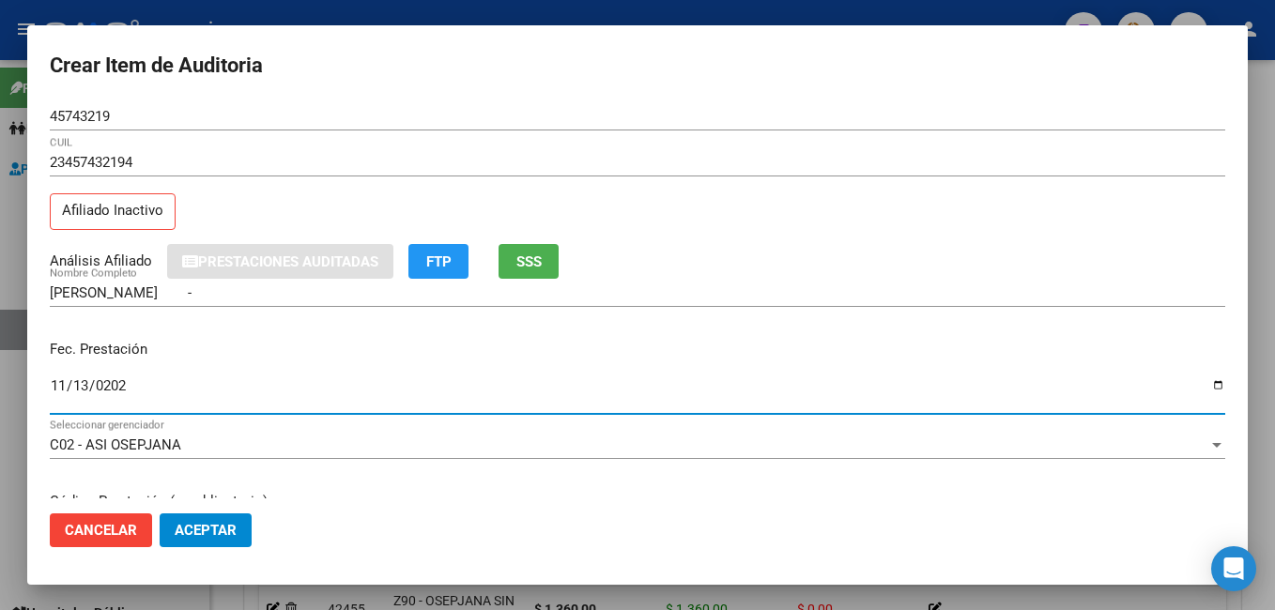
type input "[DATE]"
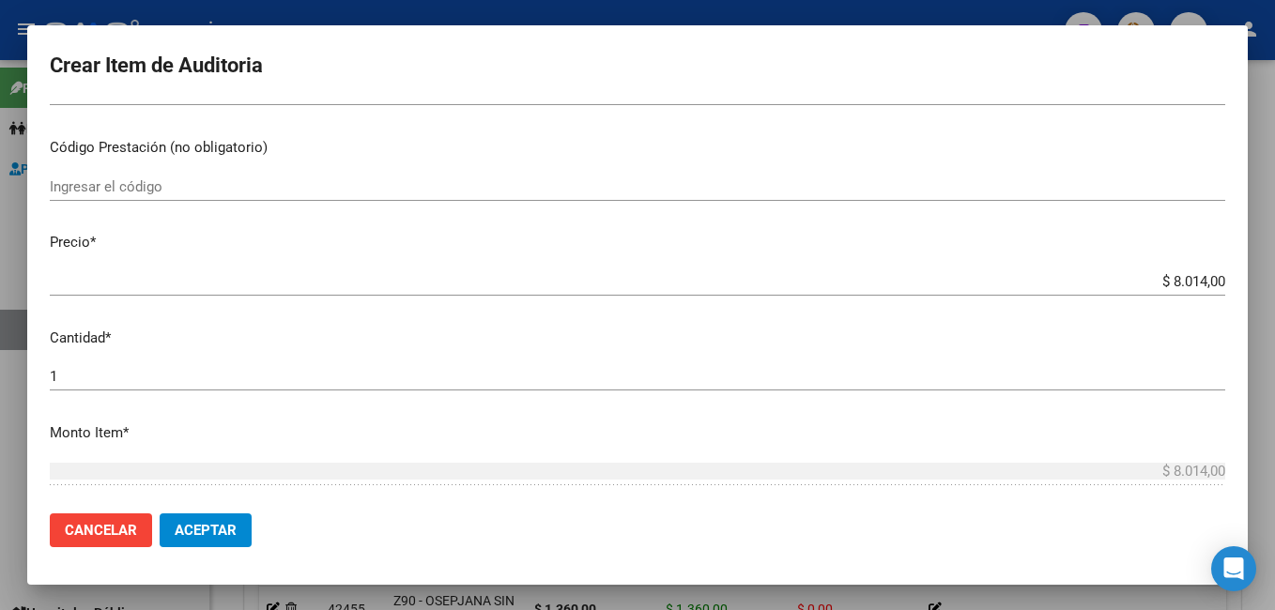
scroll to position [399, 0]
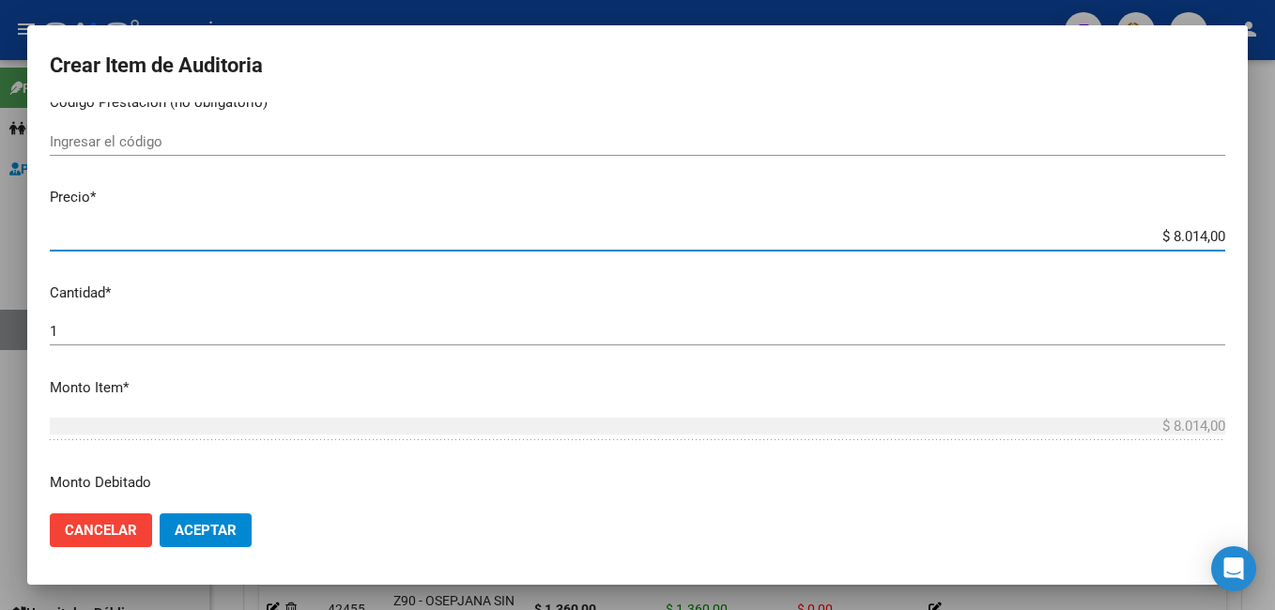
drag, startPoint x: 1156, startPoint y: 238, endPoint x: 1278, endPoint y: 245, distance: 122.3
click at [1274, 245] on html "menu - osepjana person Firma Express Padrón Afiliados Empadronados Categorías P…" at bounding box center [637, 305] width 1275 height 610
type input "$ 0,01"
type input "$ 0,13"
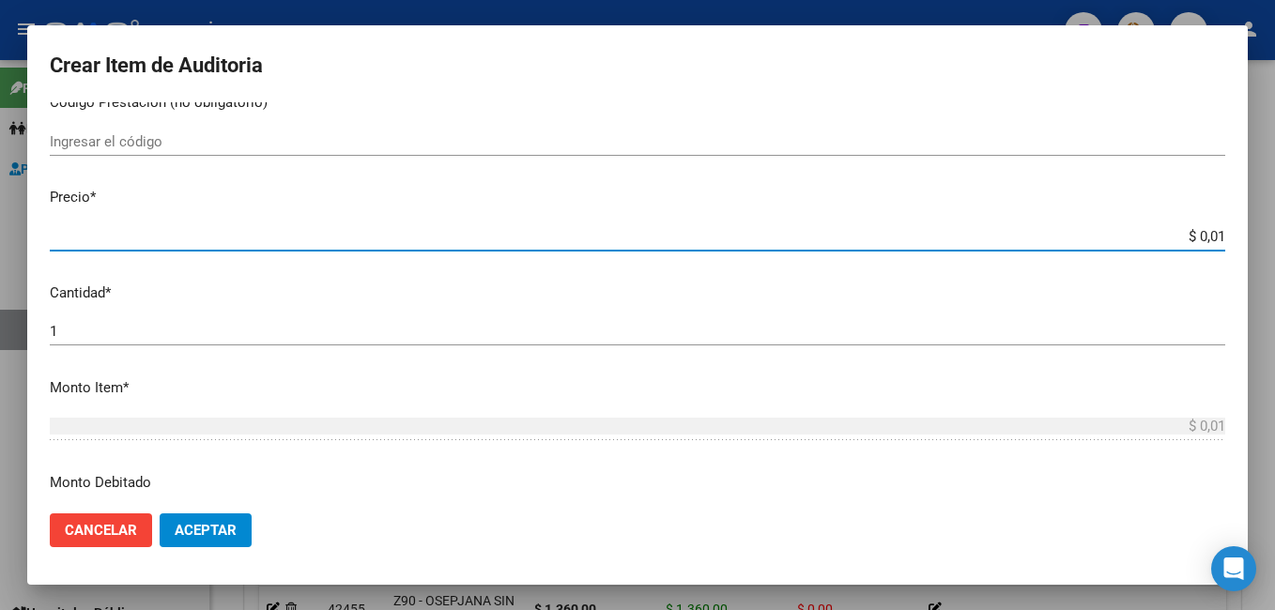
type input "$ 0,13"
type input "$ 1,36"
type input "$ 13,60"
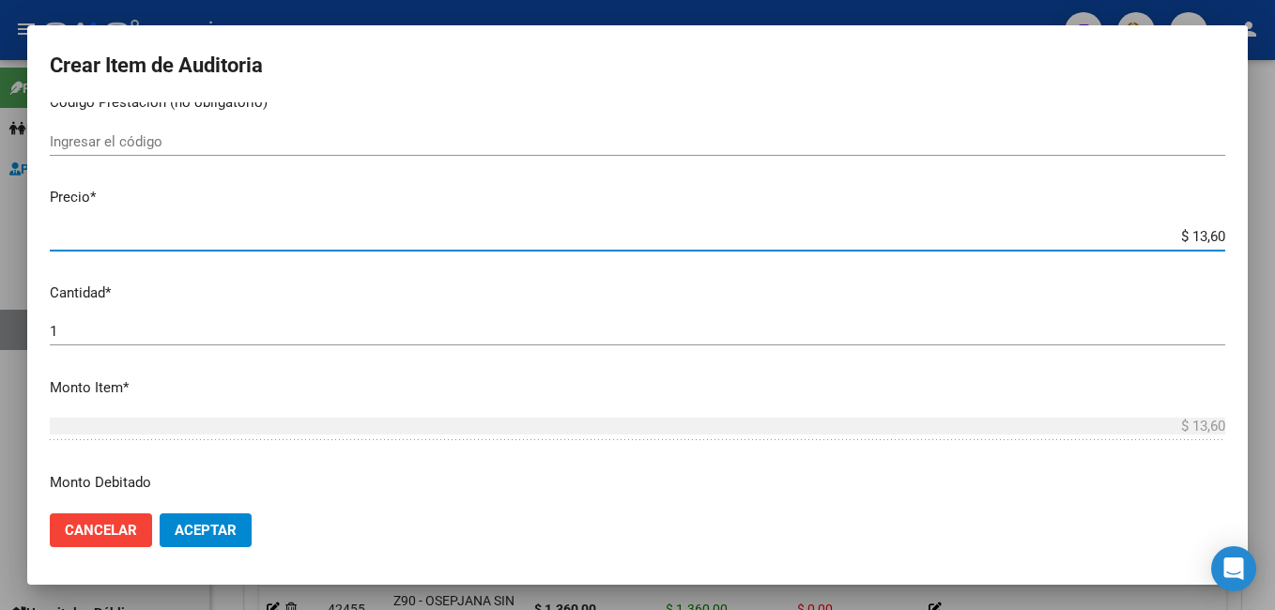
type input "$ 136,00"
type input "$ 1.360,00"
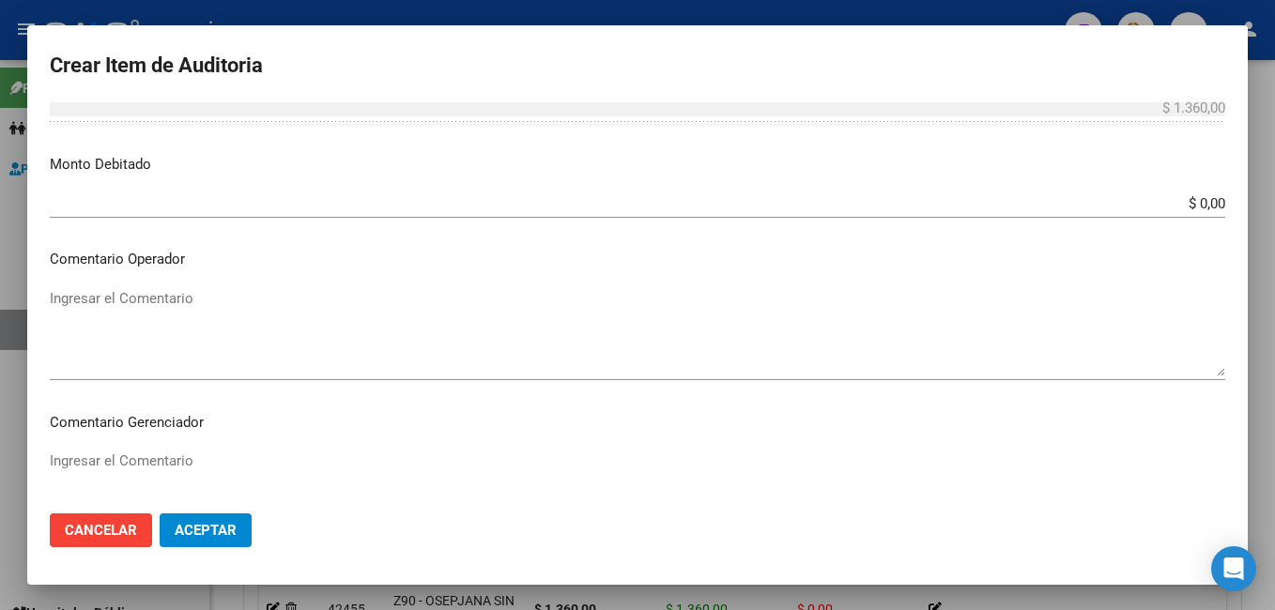
scroll to position [1132, 0]
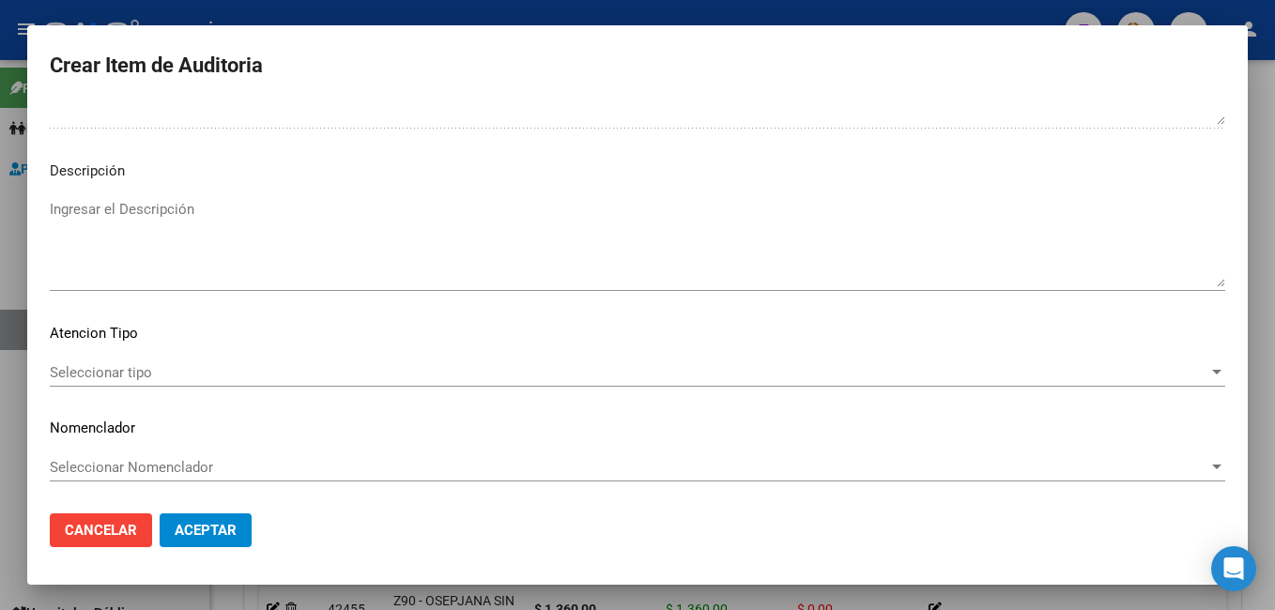
click at [68, 374] on span "Seleccionar tipo" at bounding box center [629, 372] width 1159 height 17
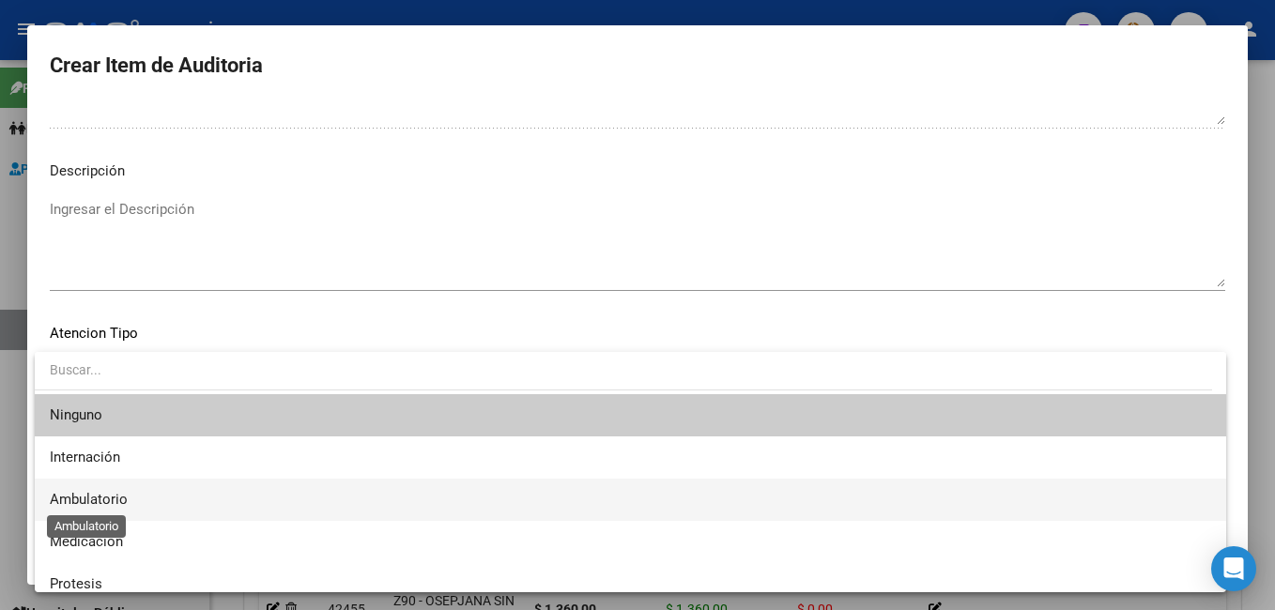
click at [94, 501] on span "Ambulatorio" at bounding box center [89, 499] width 78 height 17
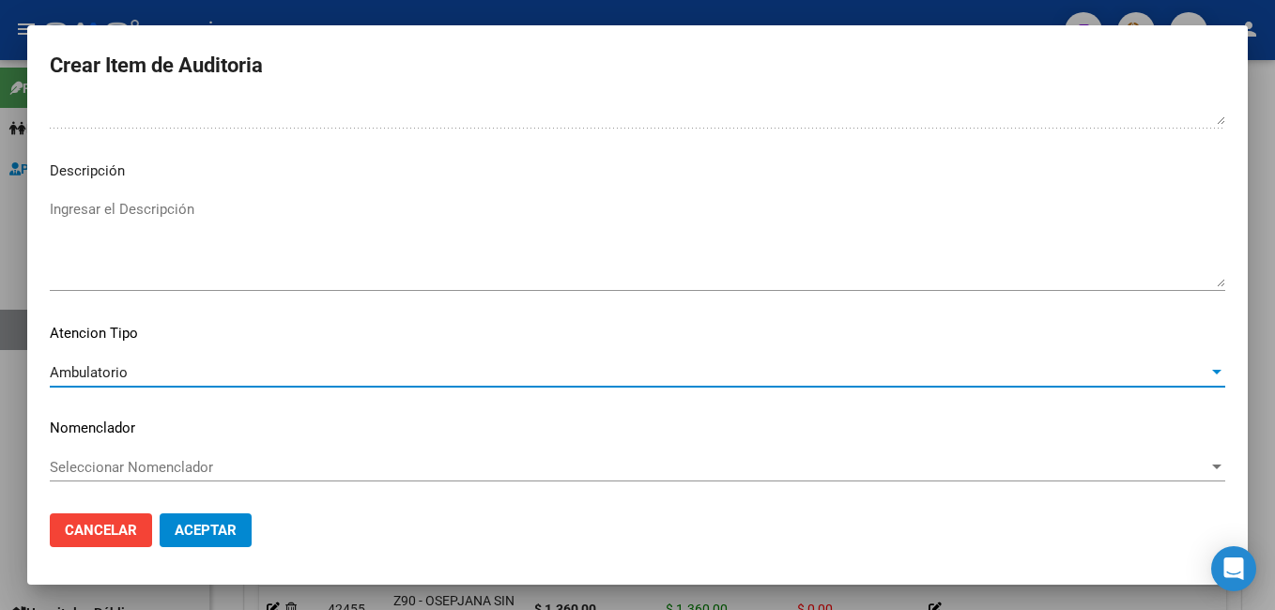
click at [209, 532] on span "Aceptar" at bounding box center [206, 530] width 62 height 17
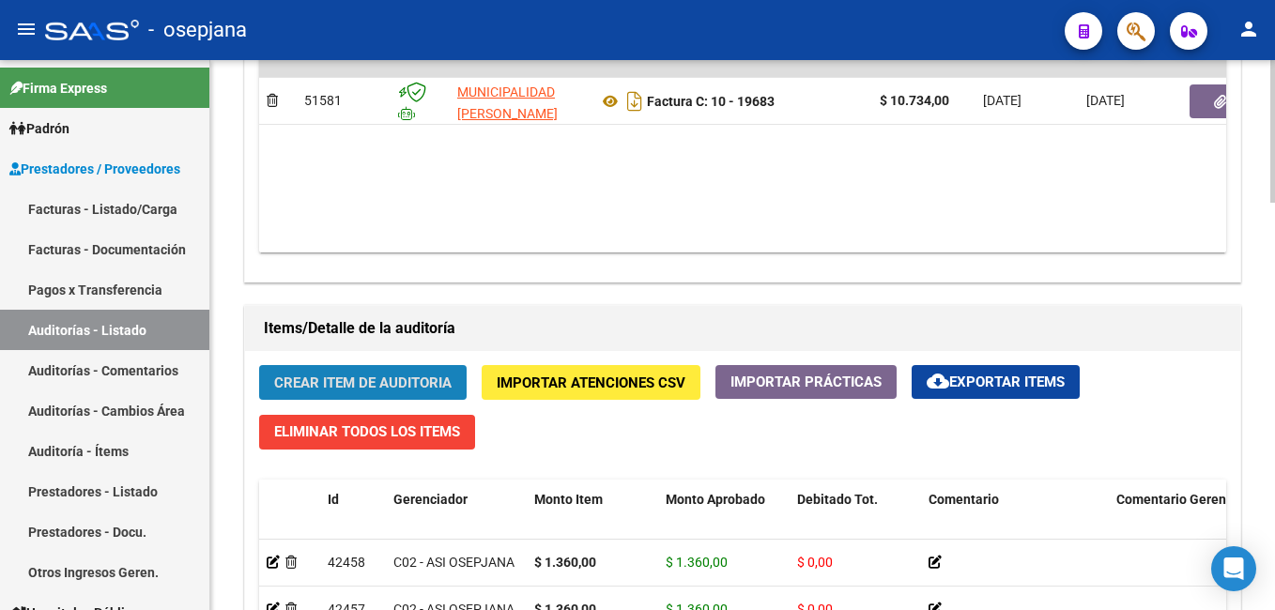
click at [354, 384] on span "Crear Item de Auditoria" at bounding box center [362, 383] width 177 height 17
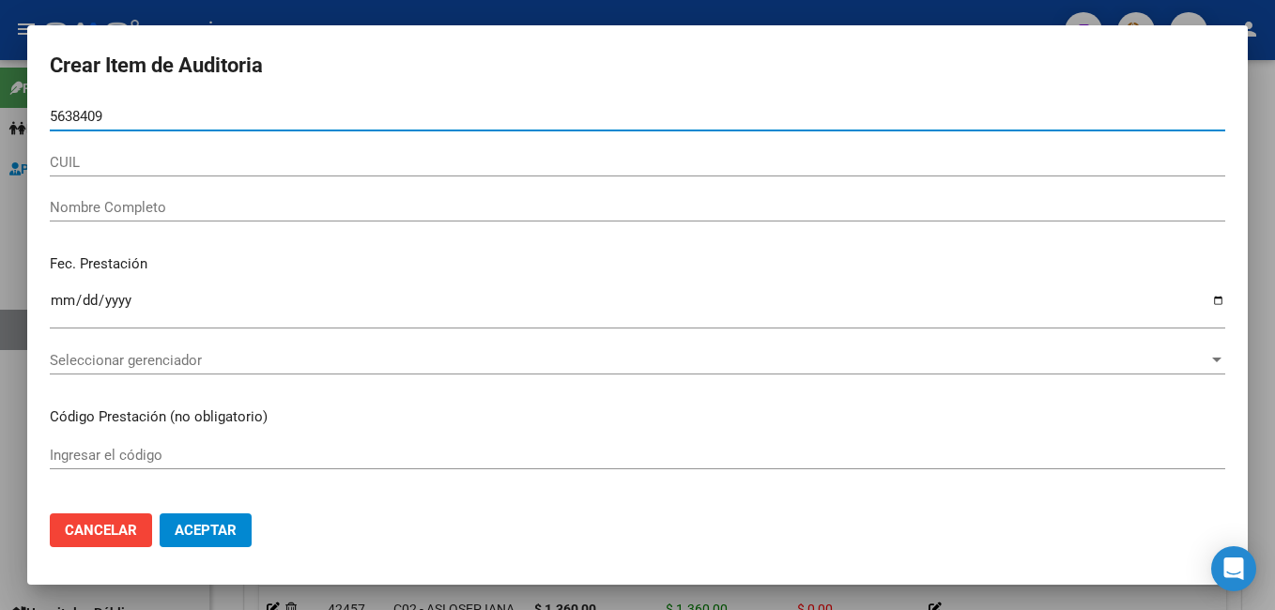
type input "56384090"
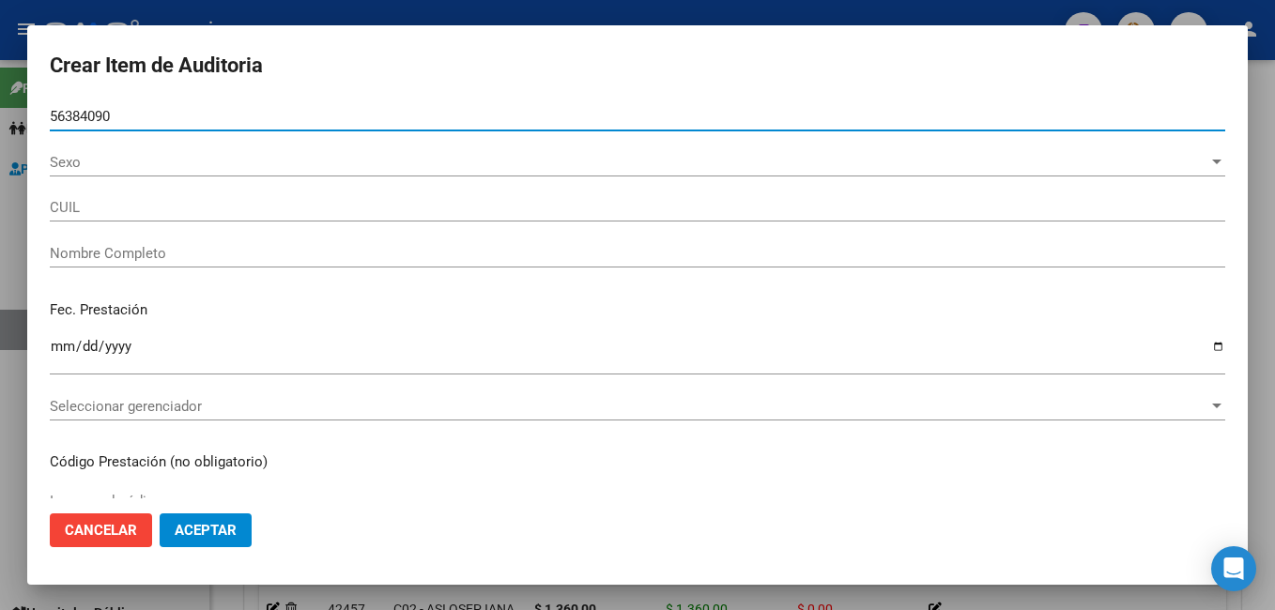
type input "20563840901"
type input "[PERSON_NAME]"
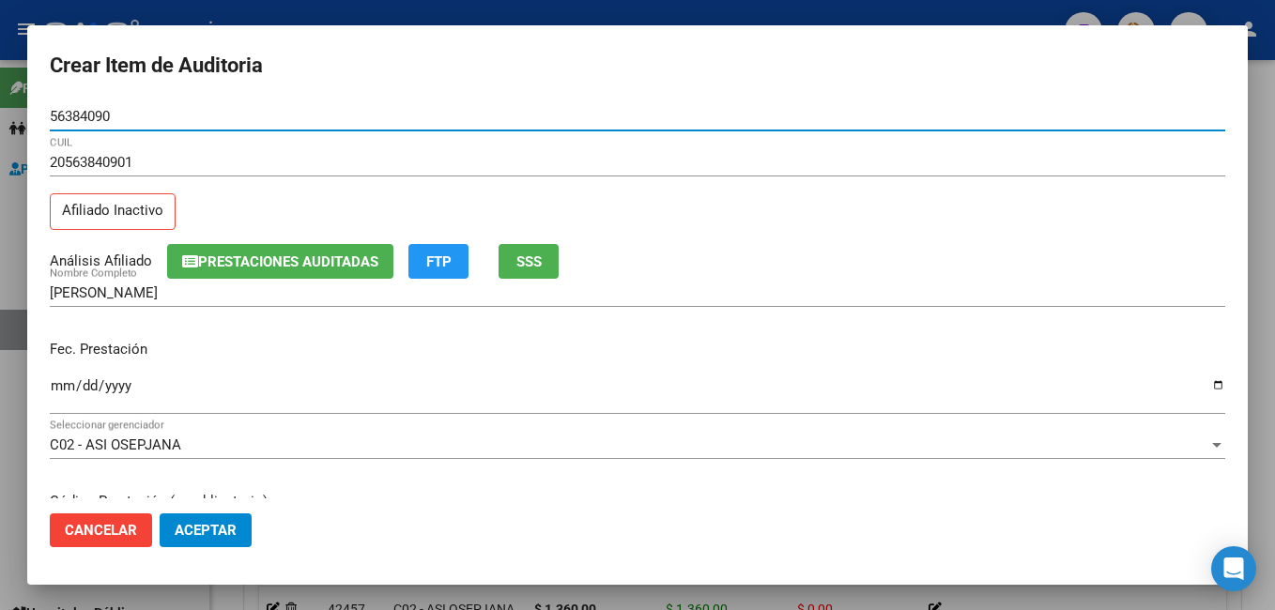
type input "56384090"
drag, startPoint x: 61, startPoint y: 392, endPoint x: 197, endPoint y: 337, distance: 146.7
click at [61, 391] on input "Ingresar la fecha" at bounding box center [638, 393] width 1176 height 30
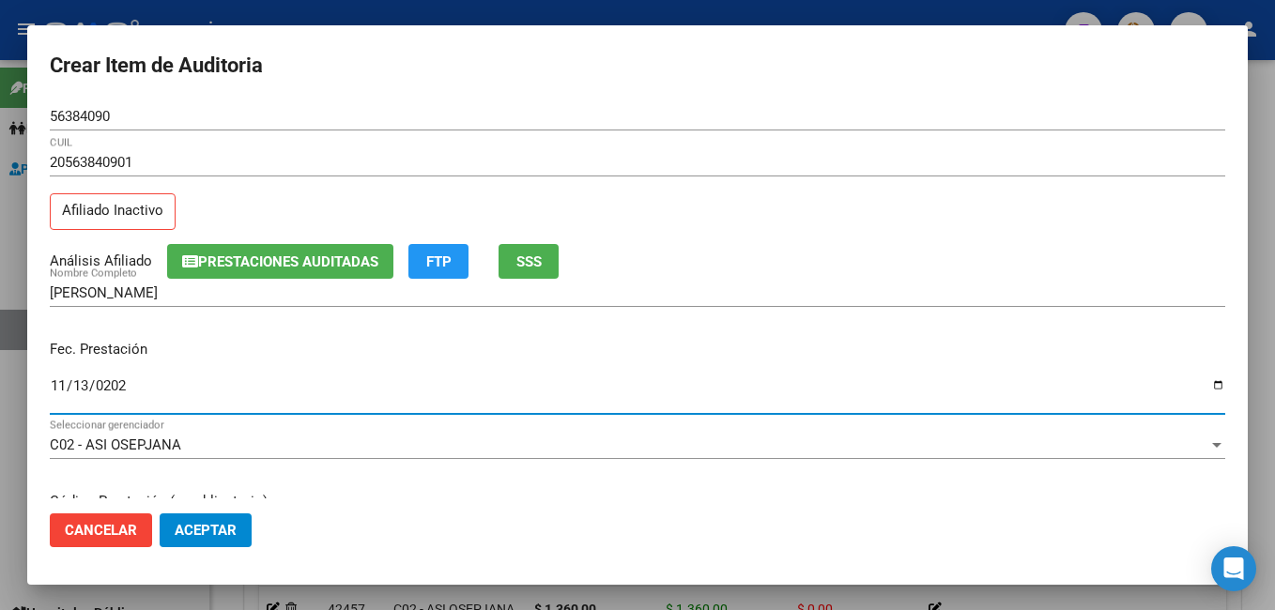
type input "[DATE]"
click at [160, 514] on button "Aceptar" at bounding box center [206, 531] width 92 height 34
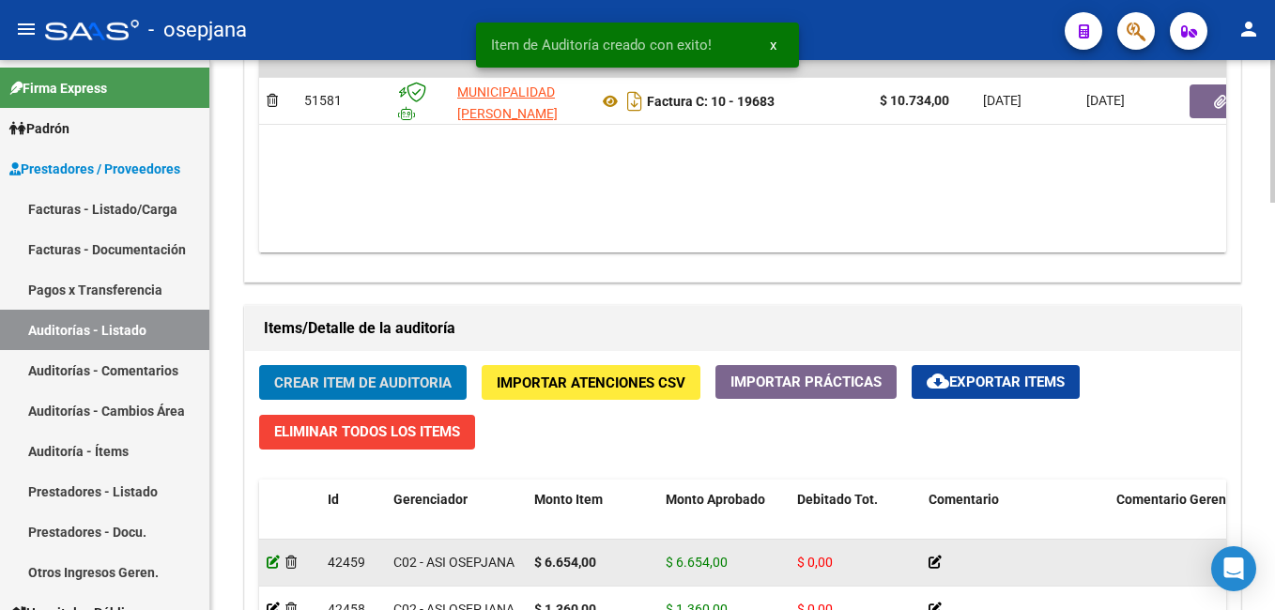
click at [274, 565] on icon at bounding box center [273, 562] width 13 height 13
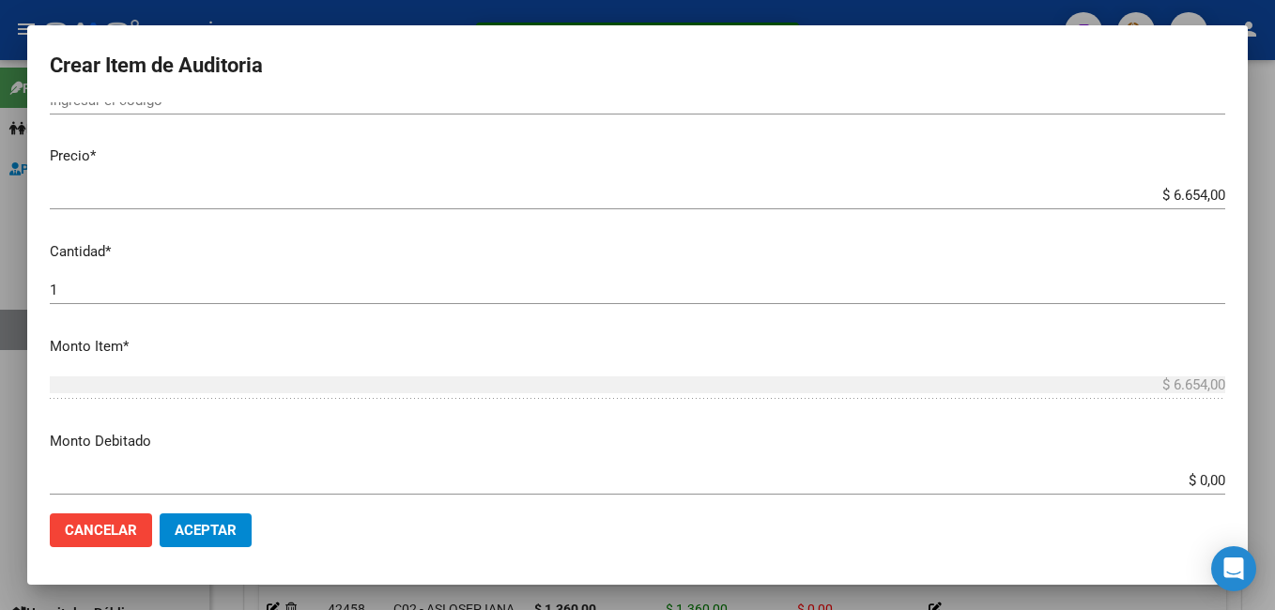
scroll to position [331, 0]
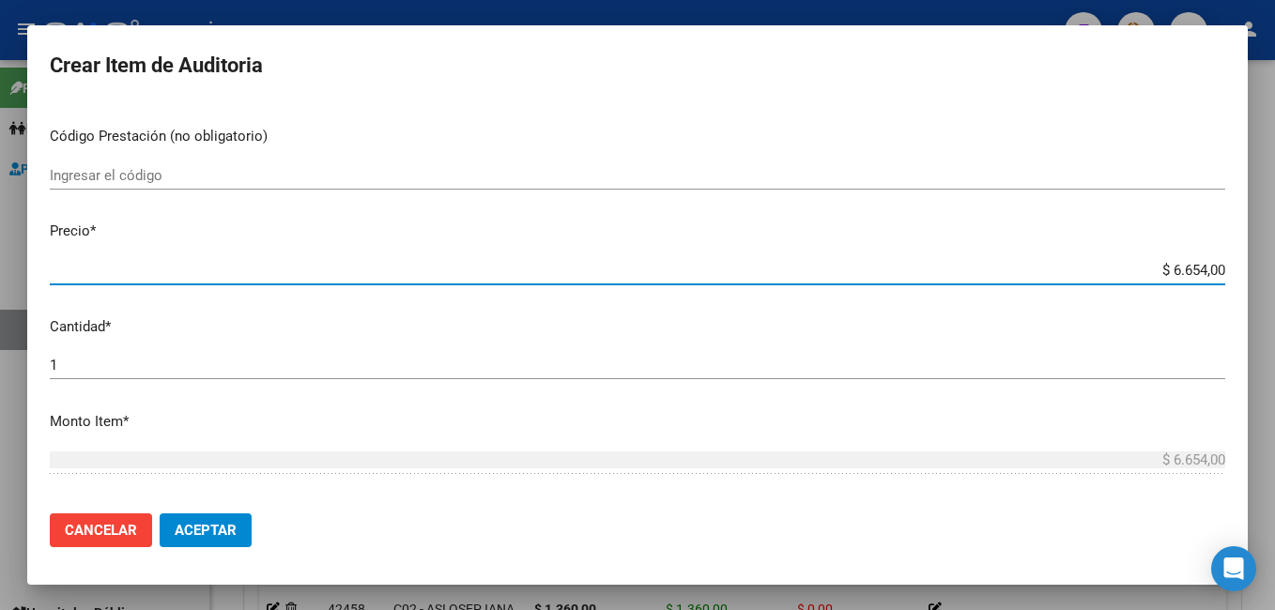
drag, startPoint x: 1154, startPoint y: 274, endPoint x: 1258, endPoint y: 275, distance: 104.2
click at [1258, 275] on div "Crear Item de Auditoria 56384090 Nro Documento 20563840901 CUIL Afiliado Inacti…" at bounding box center [637, 305] width 1275 height 610
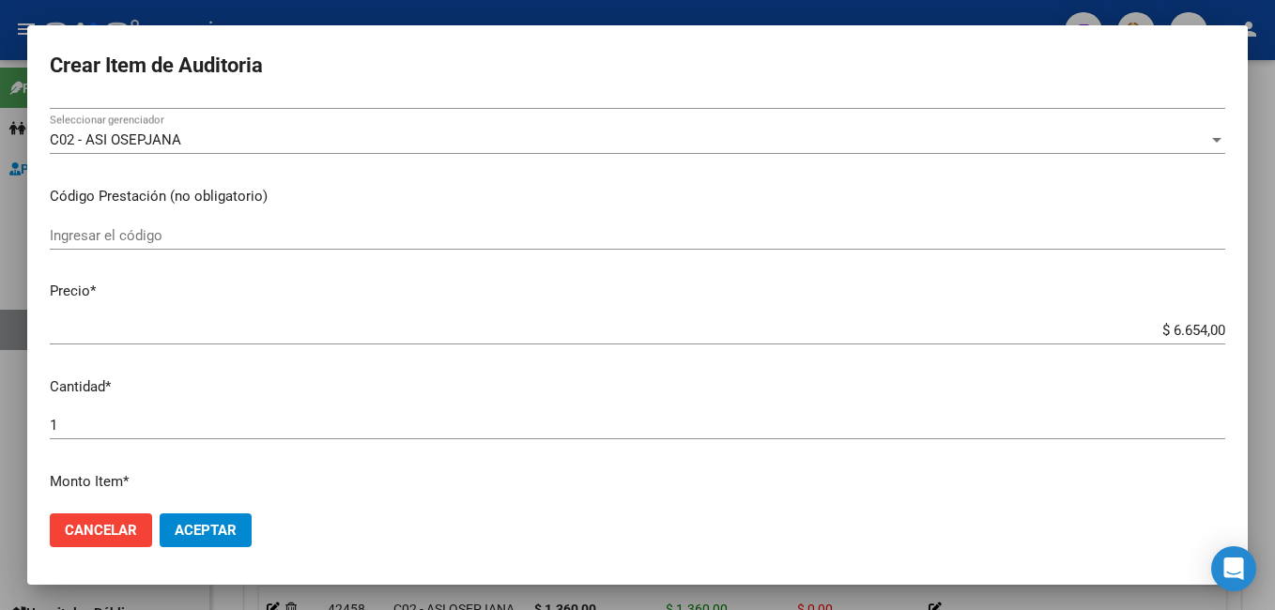
scroll to position [406, 0]
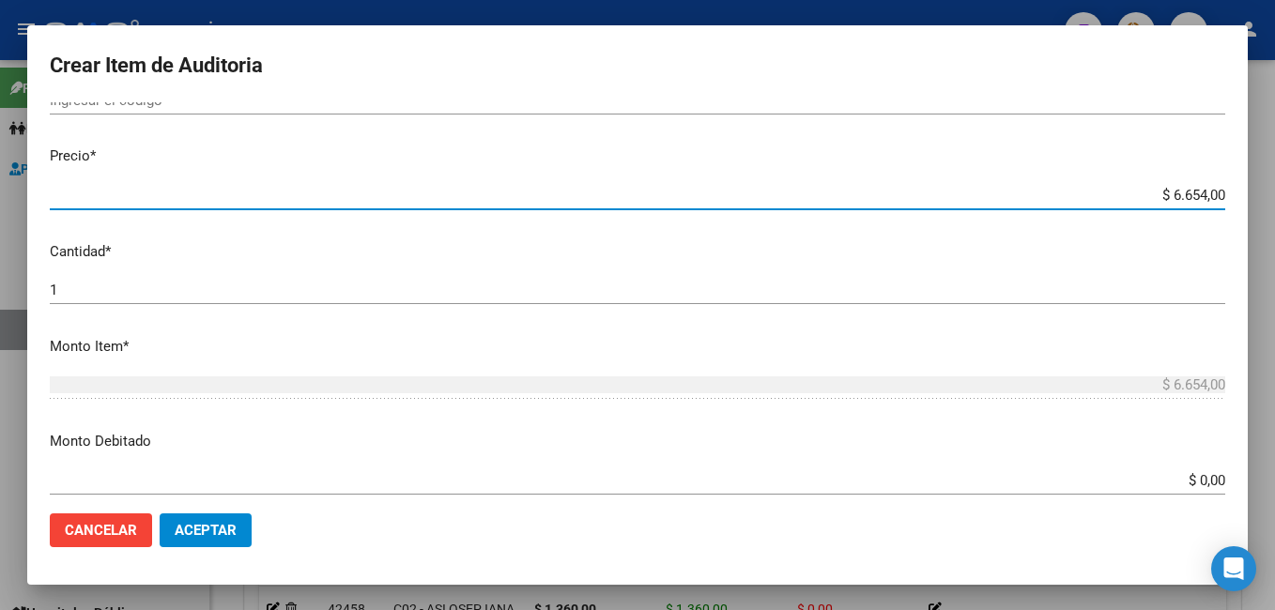
type input "$ 0,01"
type input "$ 0,13"
type input "$ 1,36"
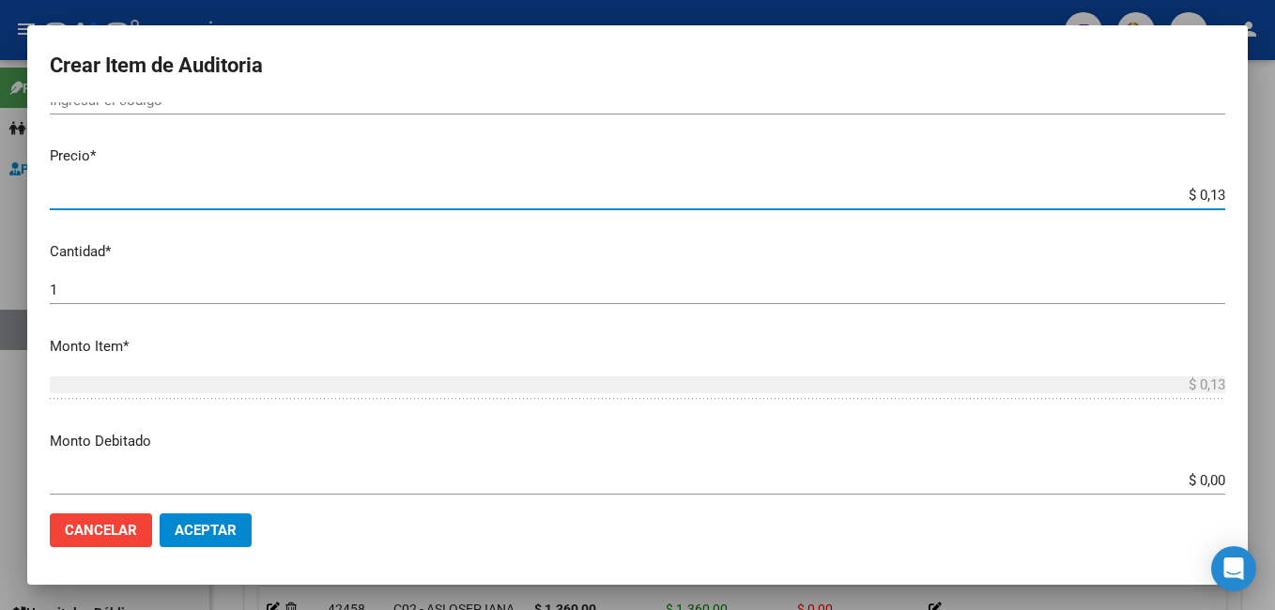
type input "$ 1,36"
type input "$ 13,60"
type input "$ 136,00"
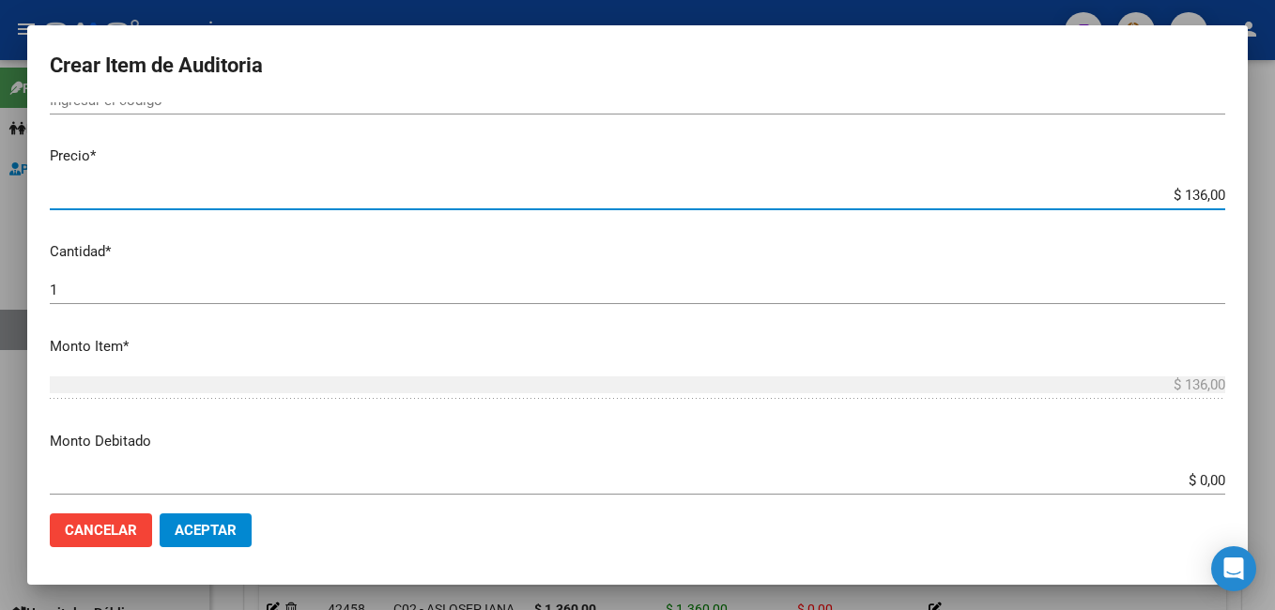
type input "$ 1.360,00"
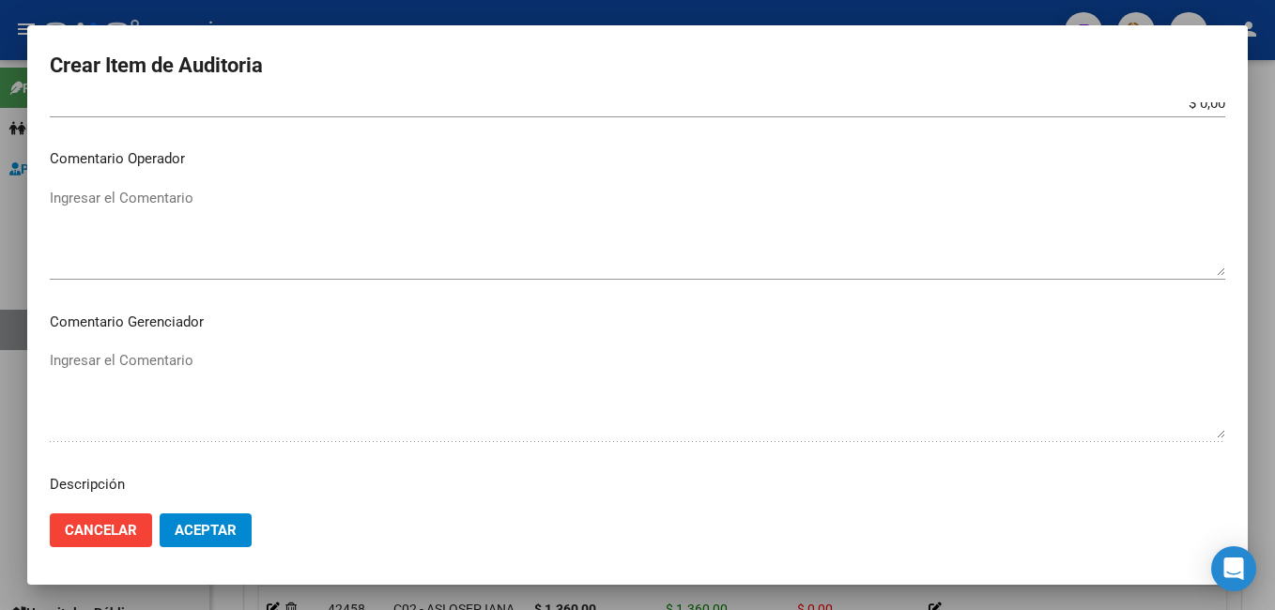
scroll to position [1097, 0]
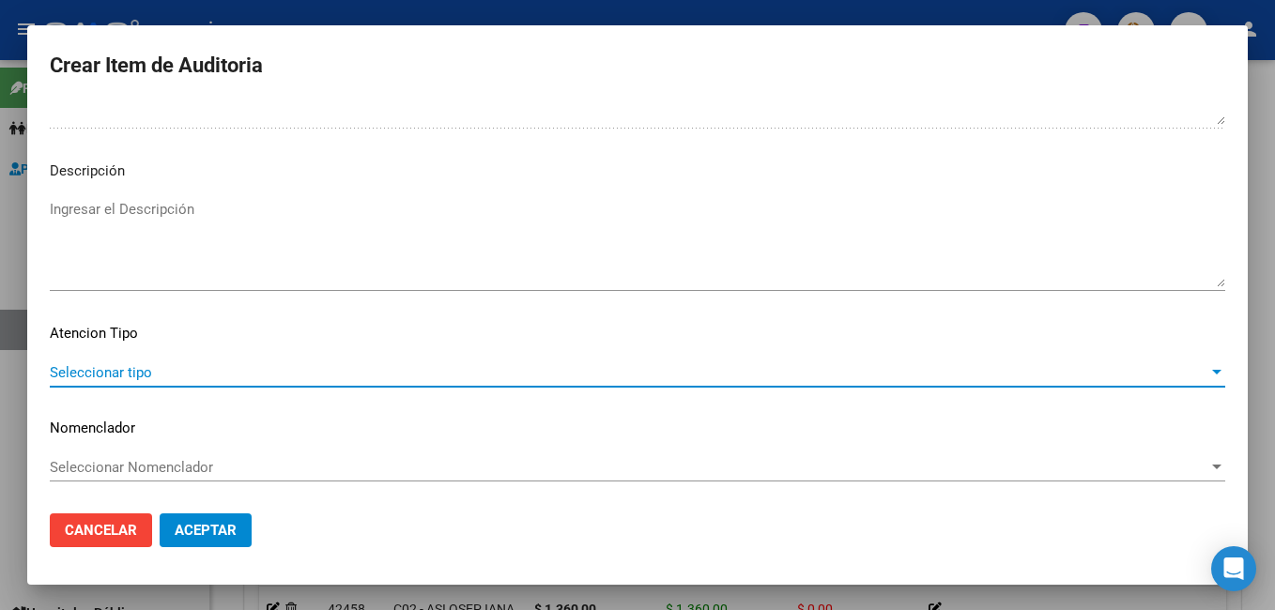
click at [63, 370] on span "Seleccionar tipo" at bounding box center [629, 372] width 1159 height 17
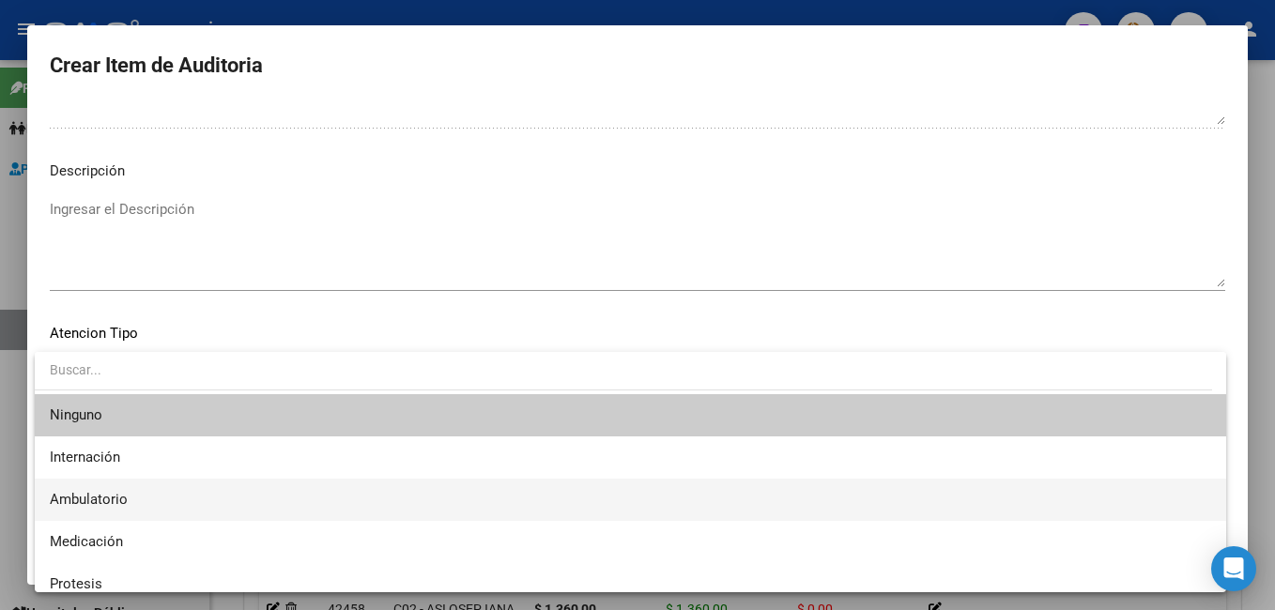
drag, startPoint x: 63, startPoint y: 370, endPoint x: 112, endPoint y: 510, distance: 148.2
click at [112, 511] on span "Ambulatorio" at bounding box center [631, 500] width 1162 height 42
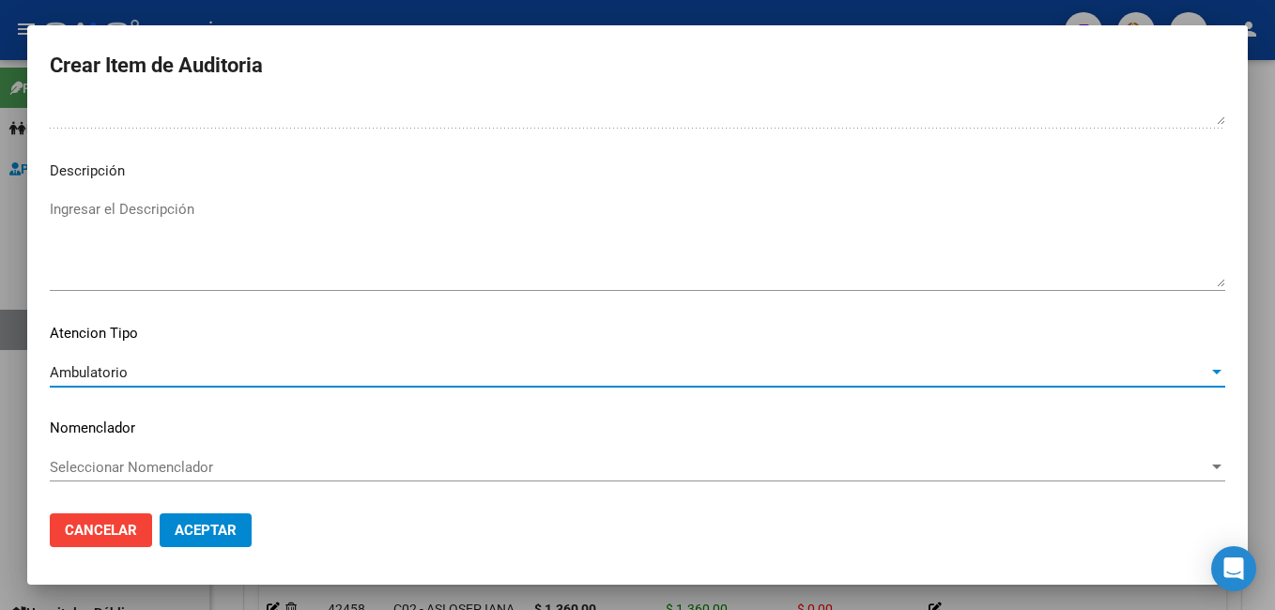
click at [225, 536] on span "Aceptar" at bounding box center [206, 530] width 62 height 17
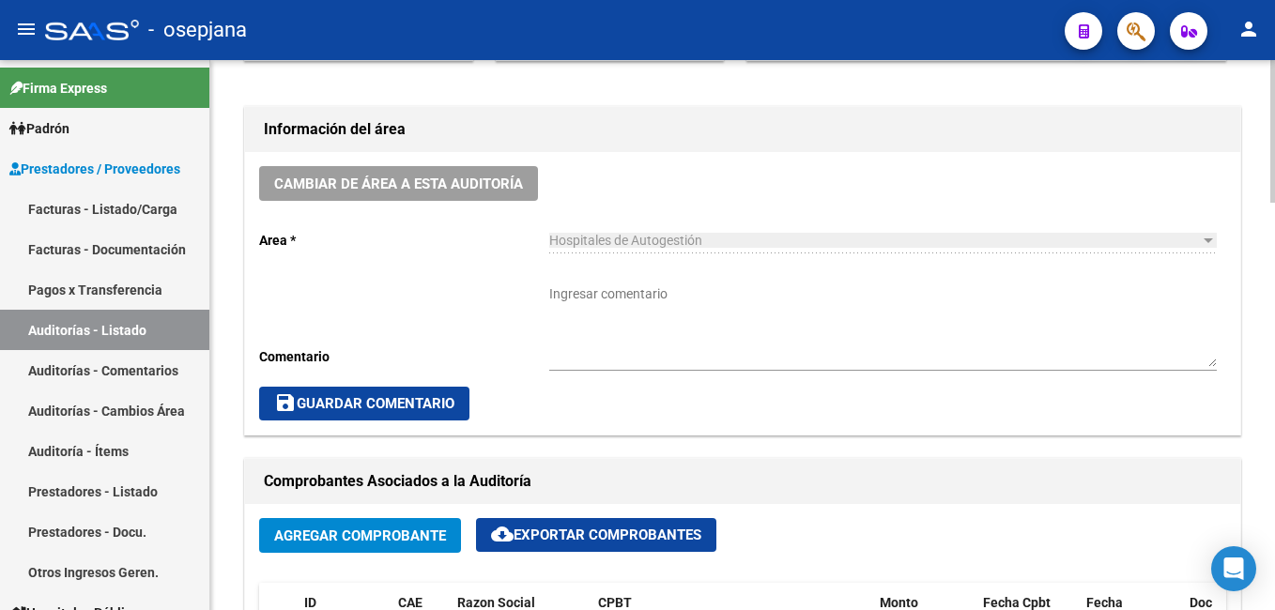
scroll to position [543, 0]
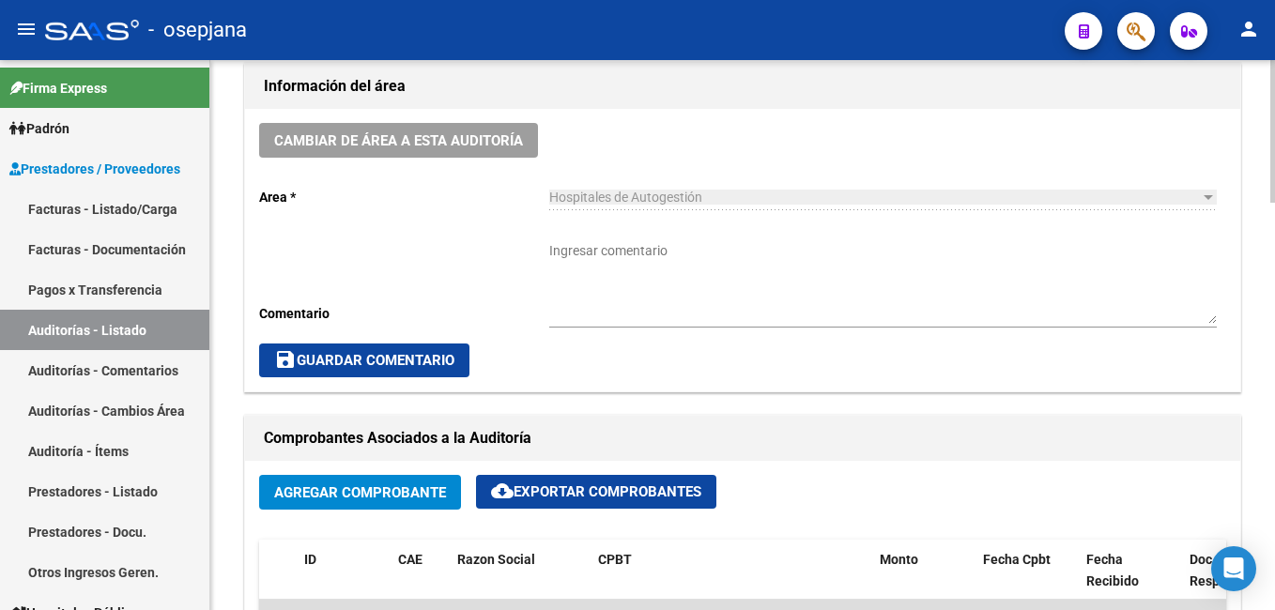
click at [1257, 265] on div "arrow_back Editar 7474 cloud_download Generar informe Puede notificar al gerenc…" at bounding box center [745, 578] width 1070 height 2122
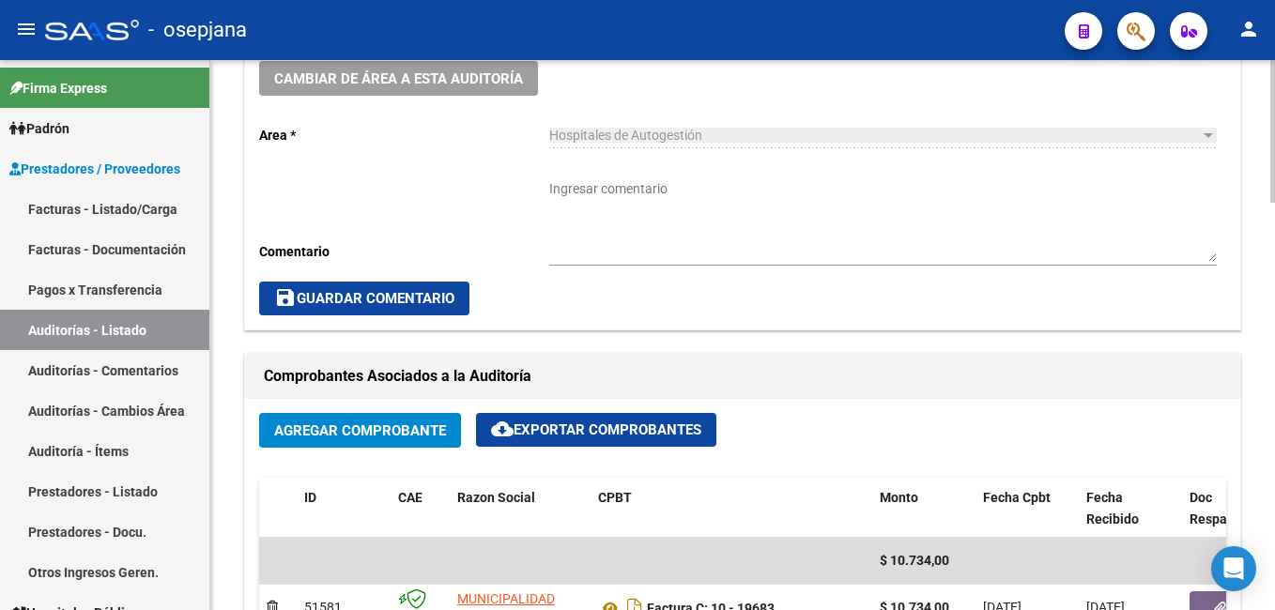
scroll to position [637, 0]
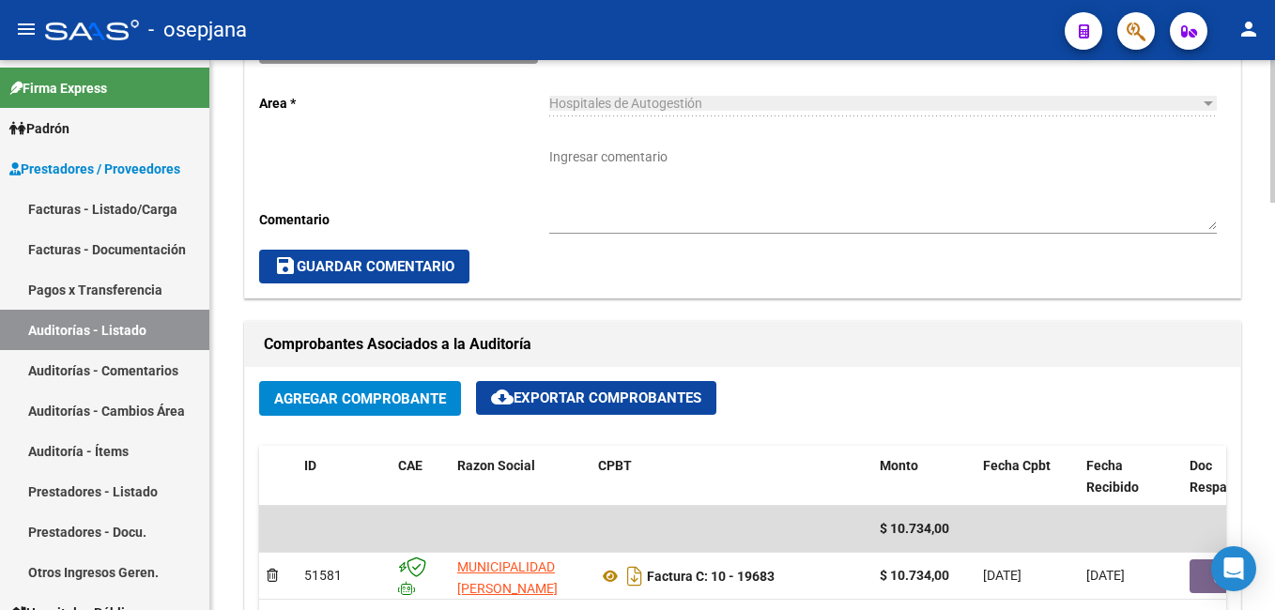
click at [1270, 248] on div "arrow_back Editar 7474 cloud_download Generar informe Puede notificar al gerenc…" at bounding box center [745, 484] width 1070 height 2122
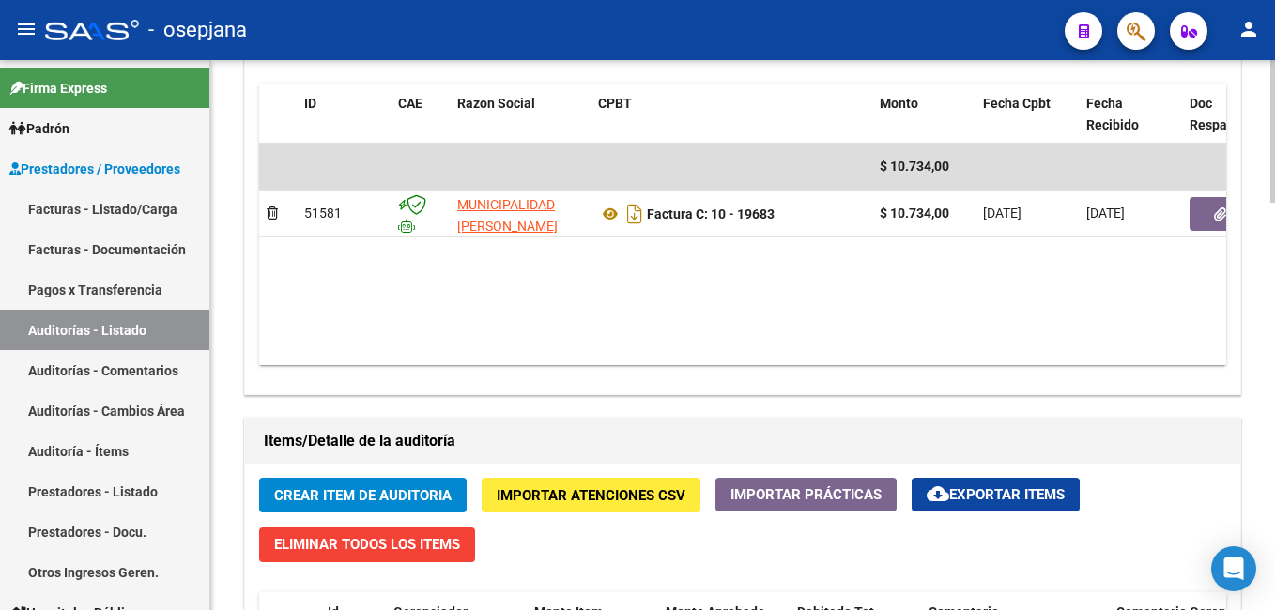
scroll to position [1006, 0]
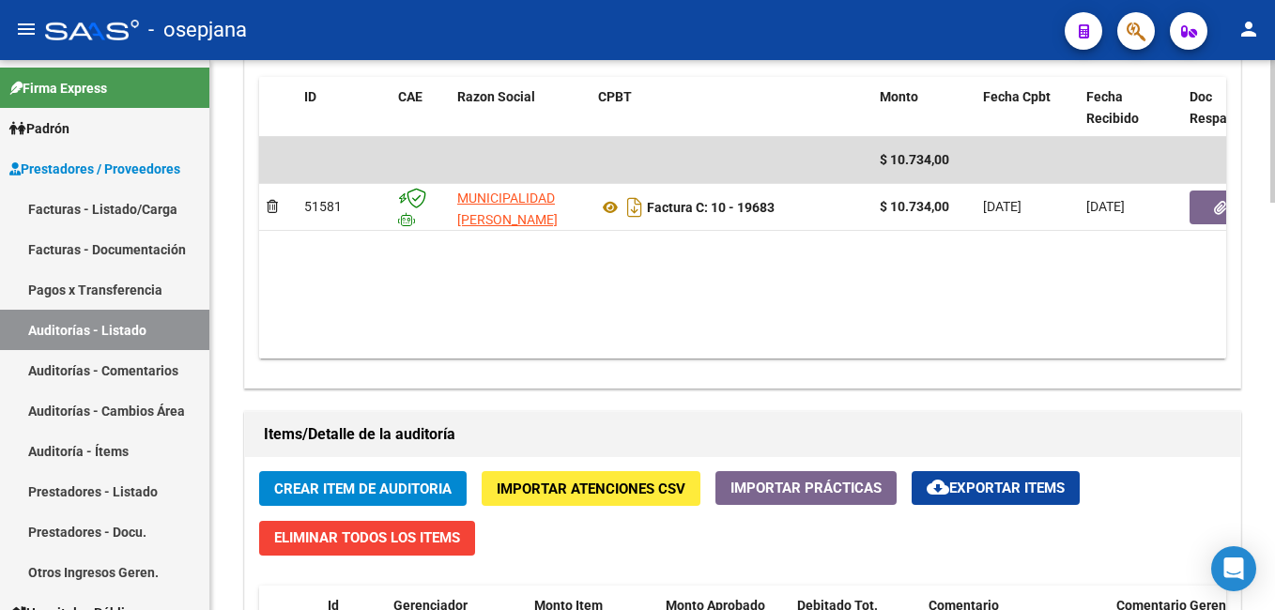
click at [1267, 351] on div "arrow_back Editar 7474 cloud_download Generar informe Puede notificar al gerenc…" at bounding box center [745, 115] width 1070 height 2122
click at [293, 483] on span "Crear Item de Auditoria" at bounding box center [362, 489] width 177 height 17
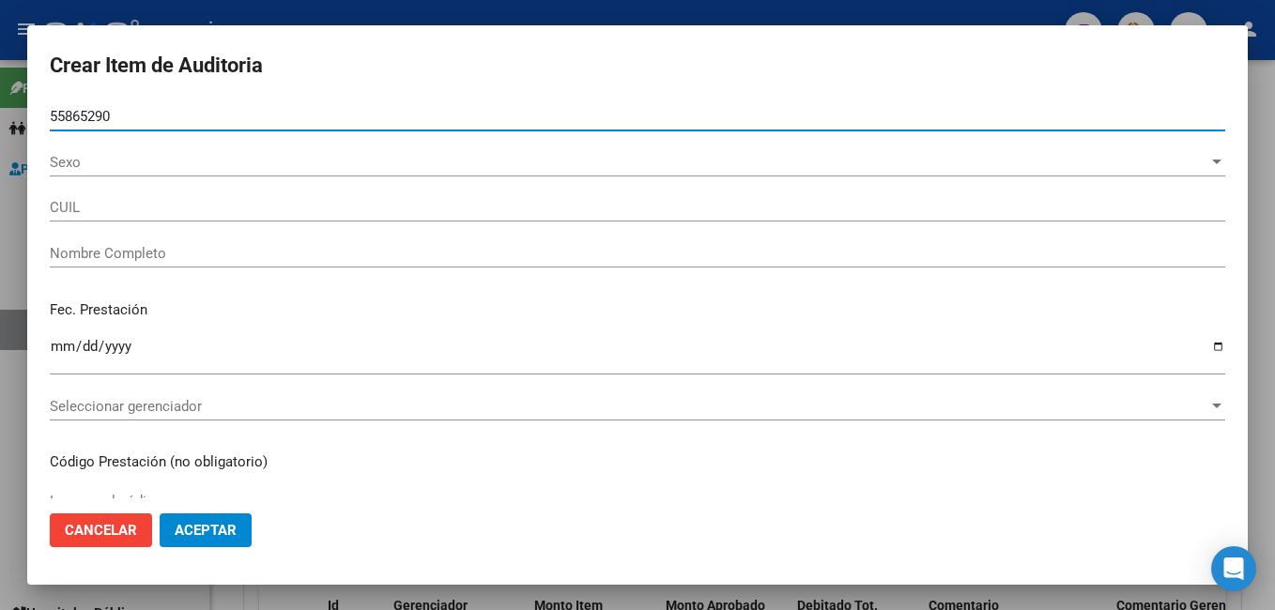
type input "55865290"
click at [160, 514] on button "Aceptar" at bounding box center [206, 531] width 92 height 34
type input "27558652905"
type input "[PERSON_NAME] AZUL"
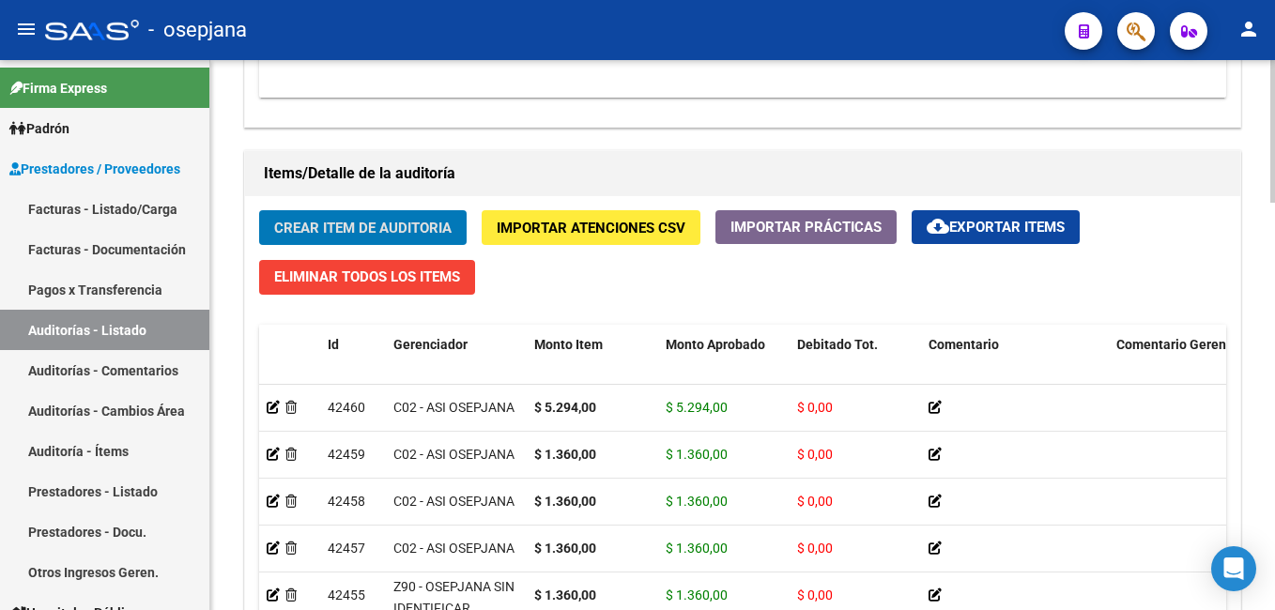
scroll to position [1282, 0]
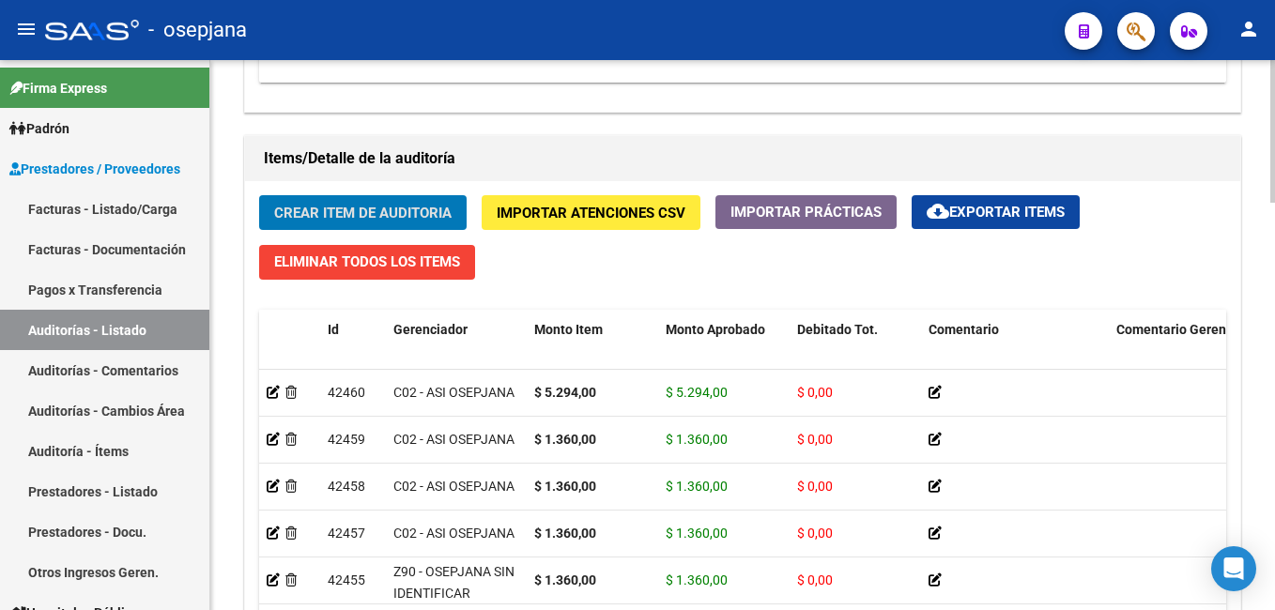
click at [1274, 403] on html "menu - osepjana person Firma Express Padrón Afiliados Empadronados Categorías P…" at bounding box center [637, 305] width 1275 height 610
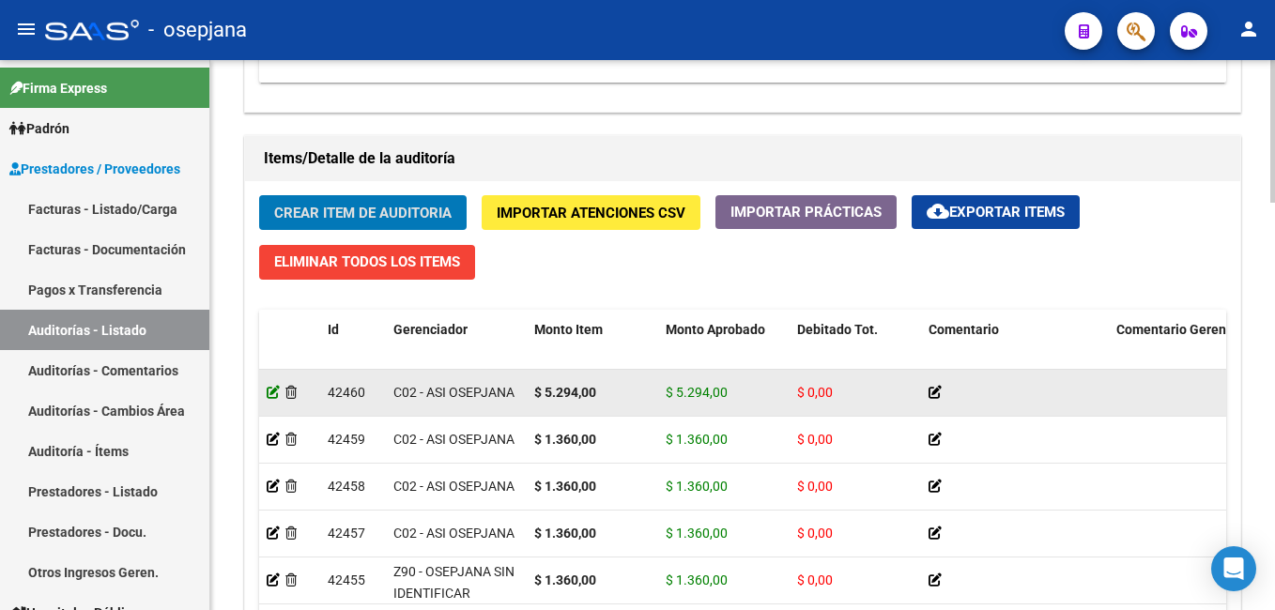
click at [270, 395] on icon at bounding box center [273, 392] width 13 height 13
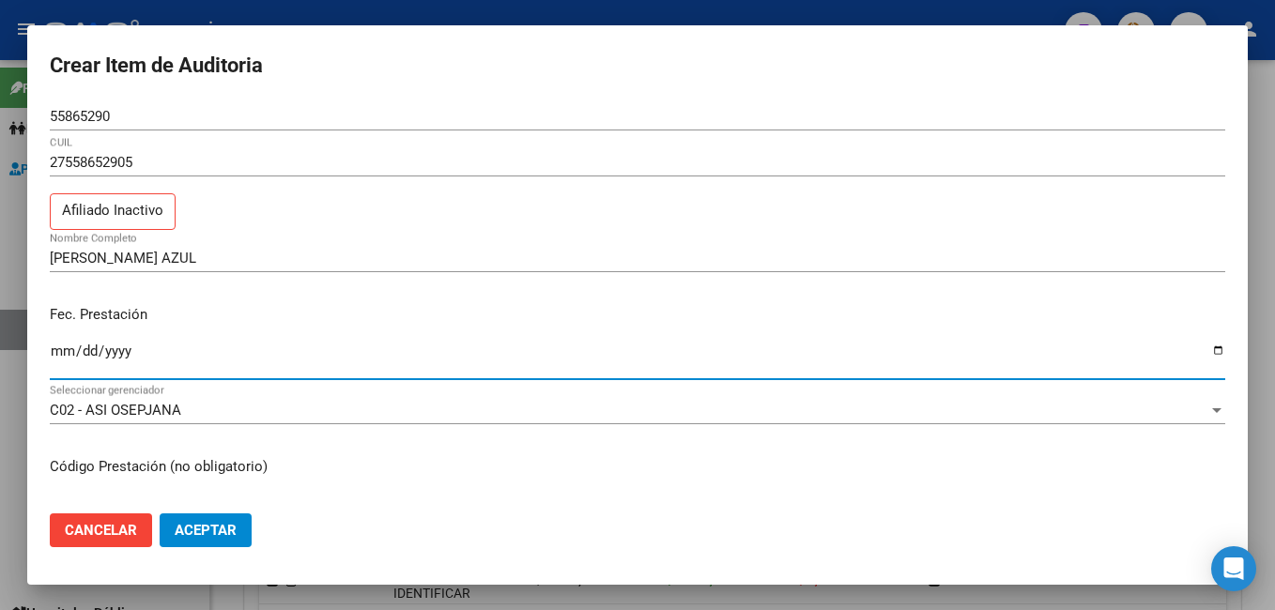
click at [55, 358] on input "Ingresar la fecha" at bounding box center [638, 359] width 1176 height 30
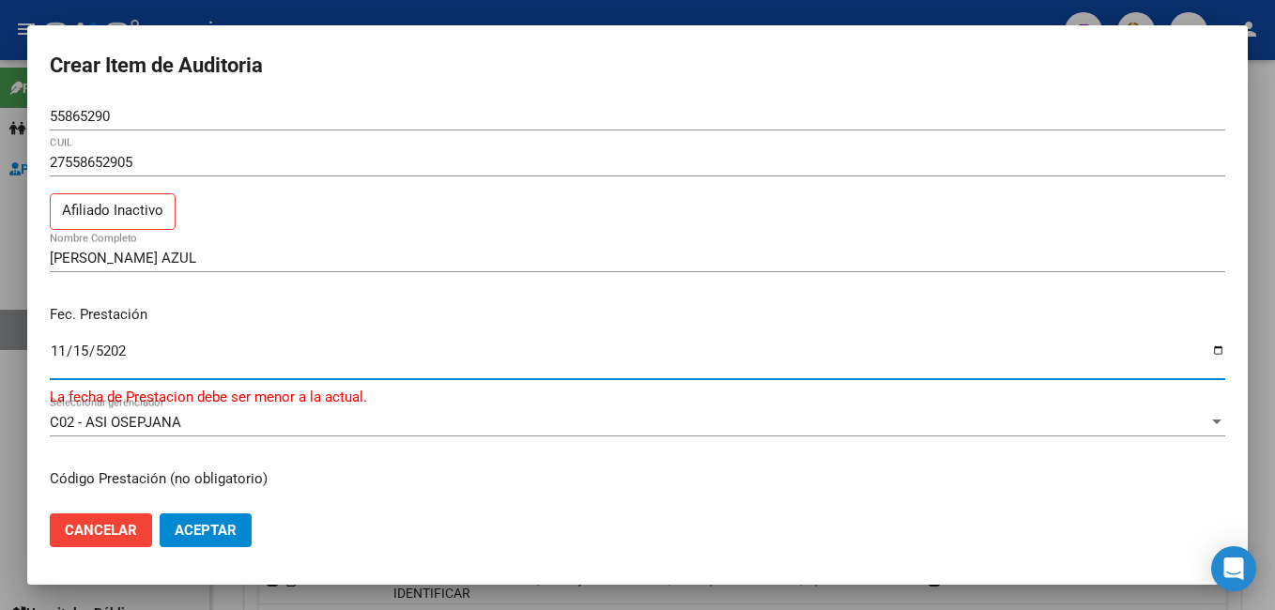
type input "[DATE]"
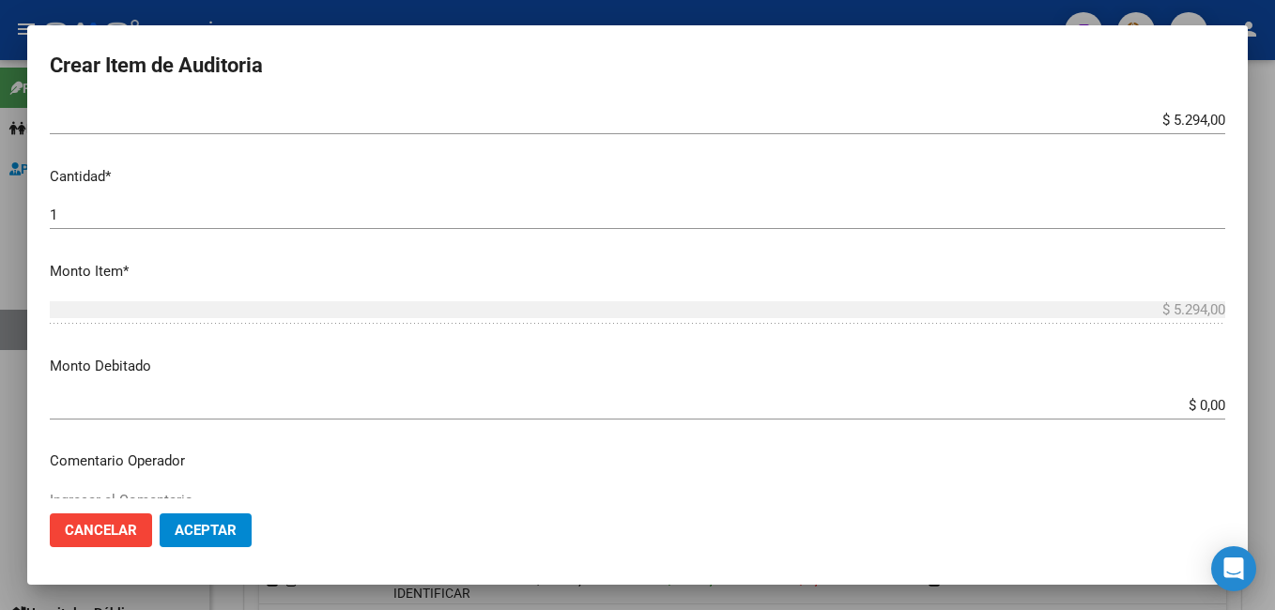
scroll to position [445, 0]
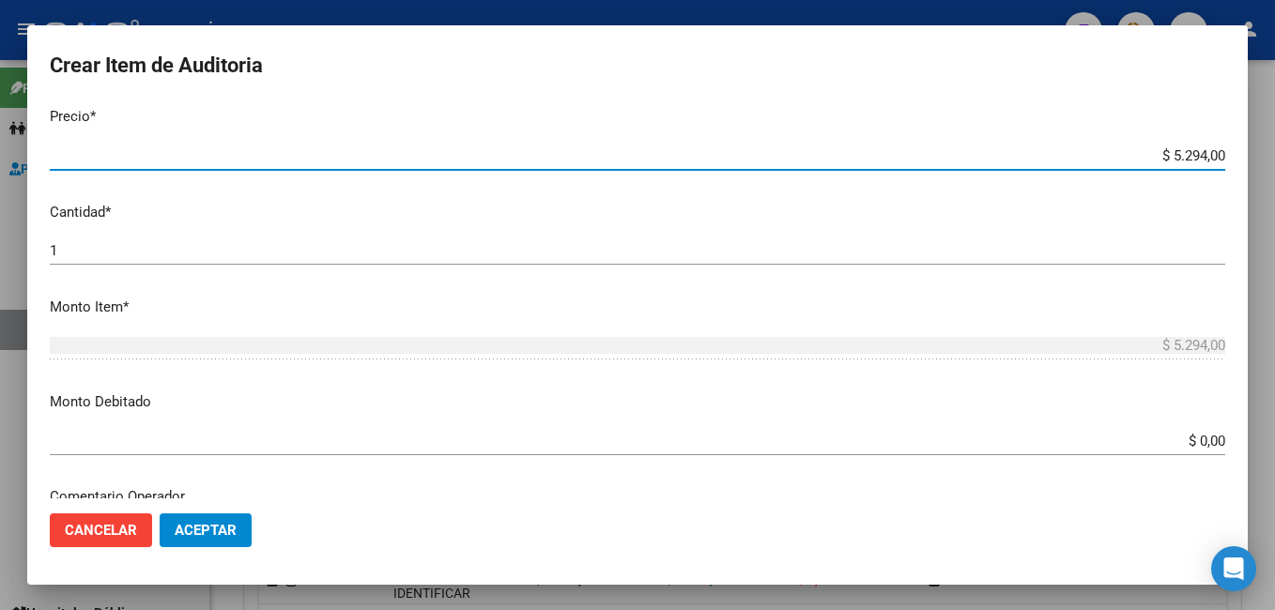
drag, startPoint x: 1157, startPoint y: 160, endPoint x: 1246, endPoint y: 157, distance: 89.3
click at [1242, 158] on mat-dialog-content "55865290 Nro Documento 27558652905 CUIL Afiliado Inactivo [PERSON_NAME] AZUL No…" at bounding box center [637, 300] width 1221 height 397
type input "$ 0,03"
type input "$ 0,39"
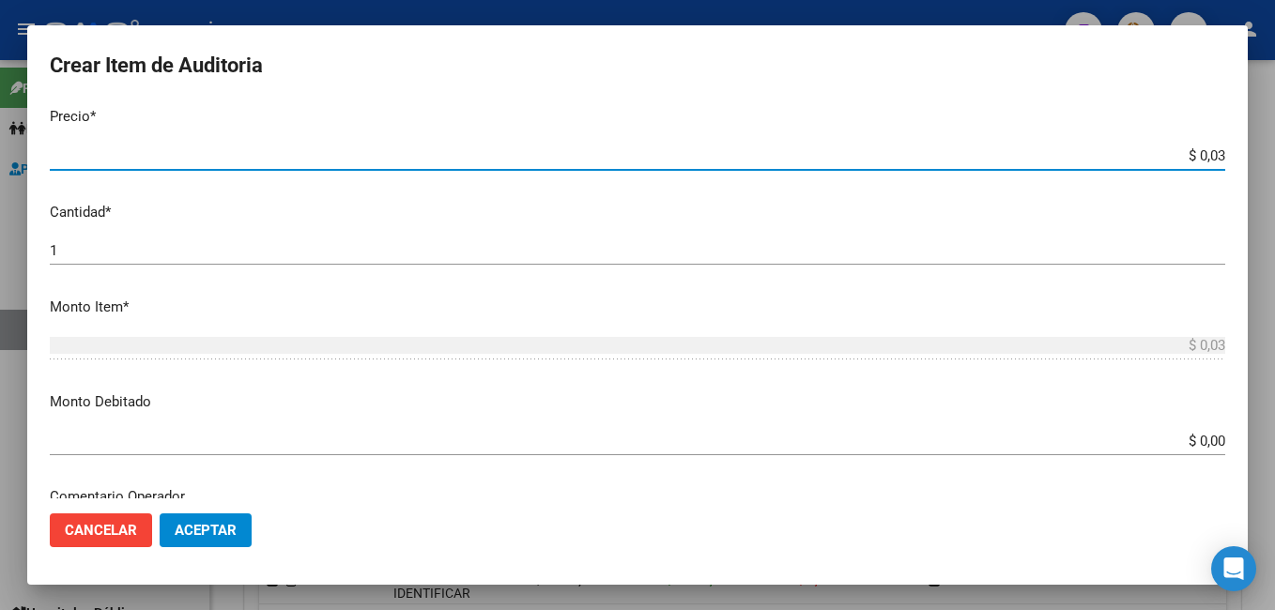
type input "$ 0,39"
type input "$ 3,93"
type input "$ 39,34"
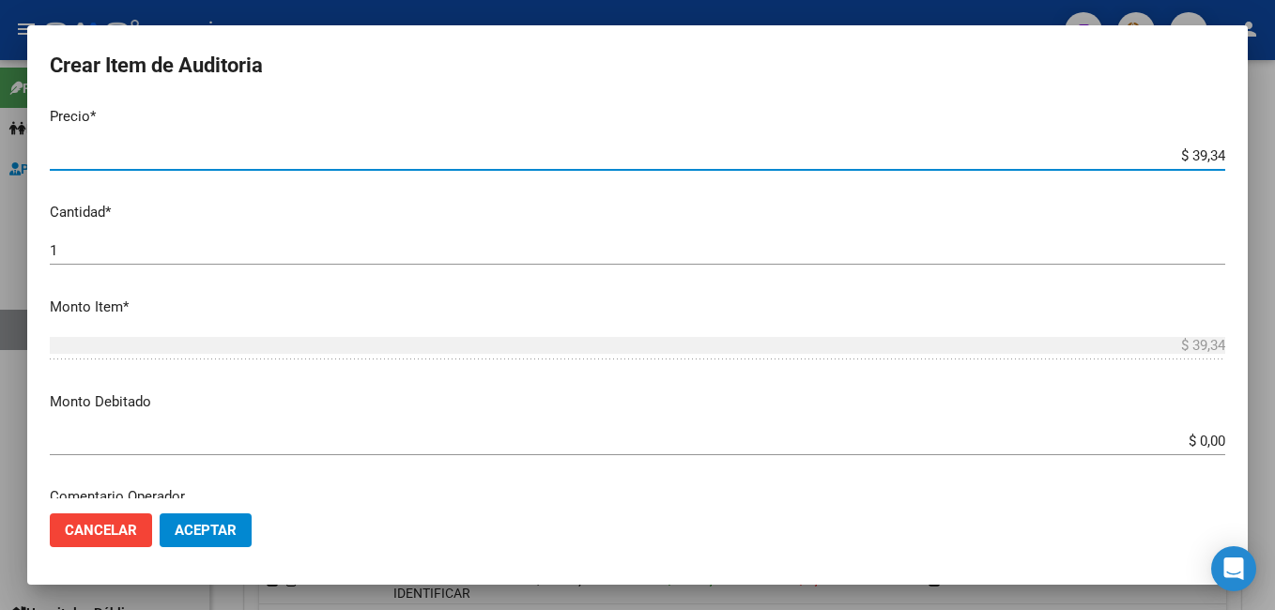
type input "$ 393,40"
type input "$ 3.934,00"
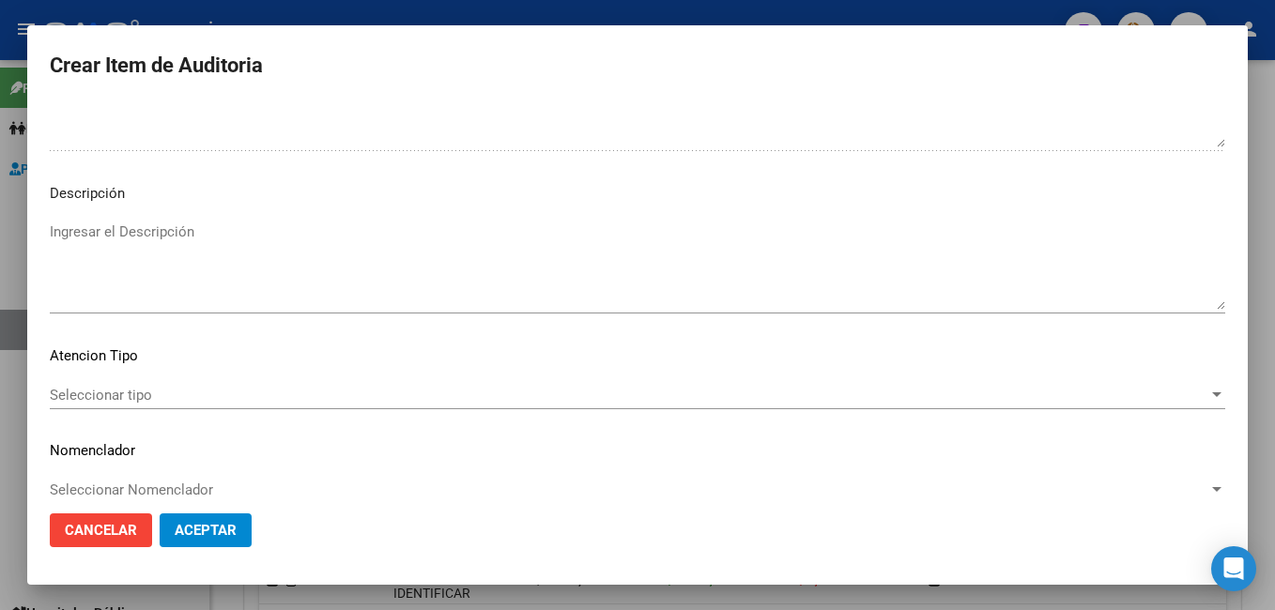
scroll to position [1097, 0]
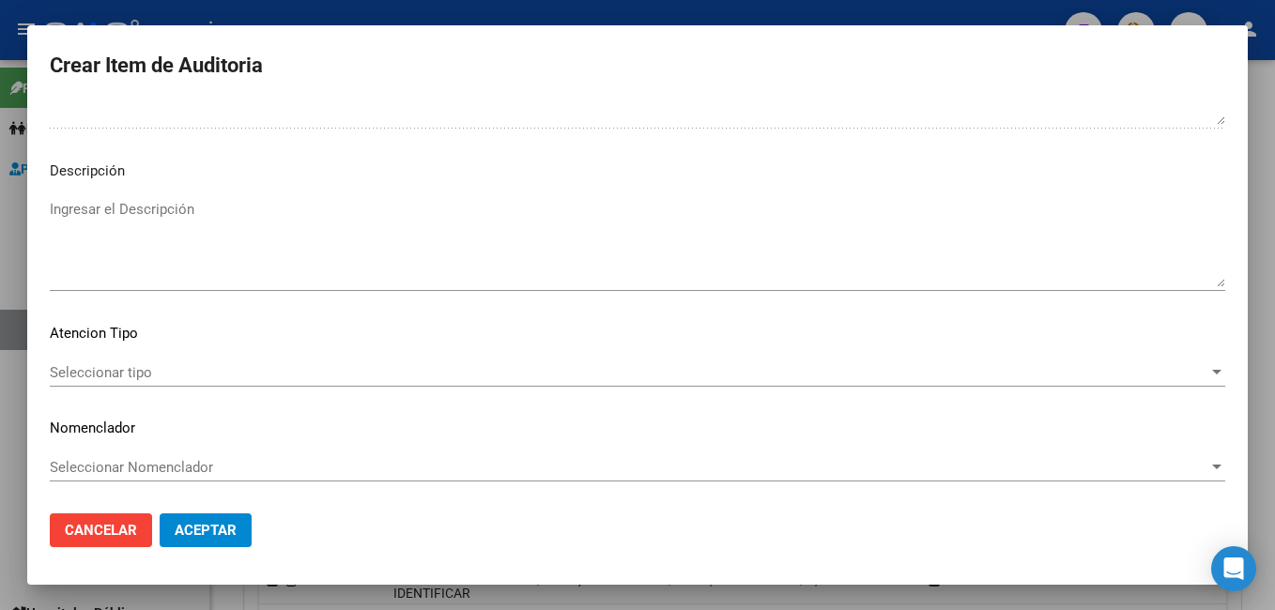
click at [80, 367] on span "Seleccionar tipo" at bounding box center [629, 372] width 1159 height 17
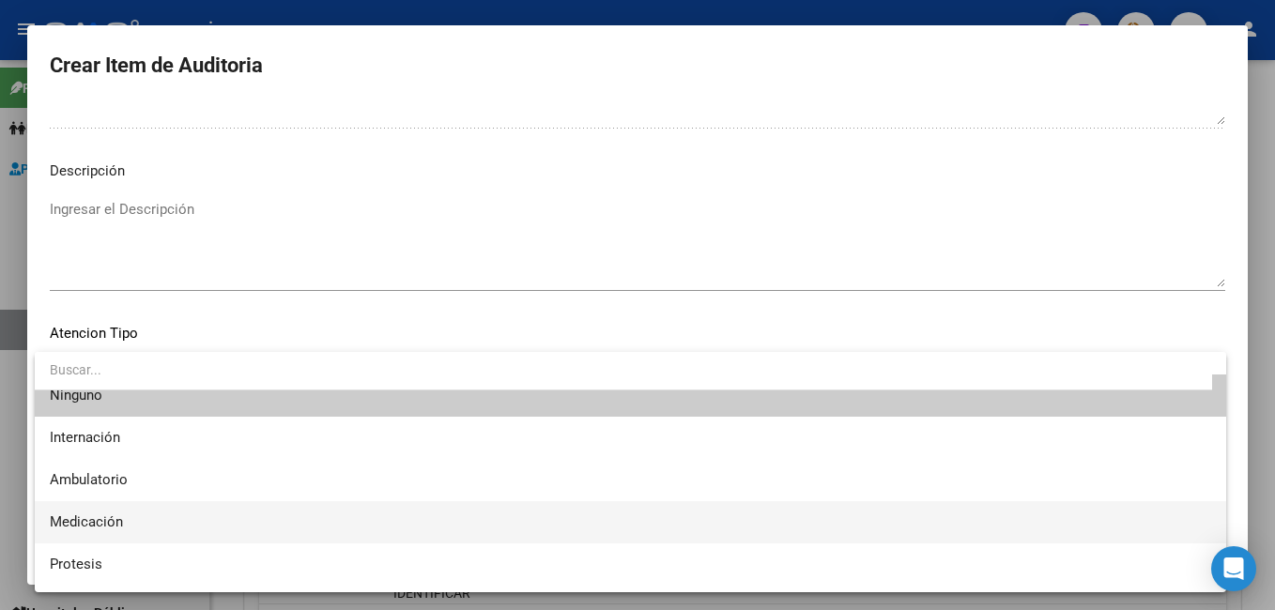
scroll to position [0, 0]
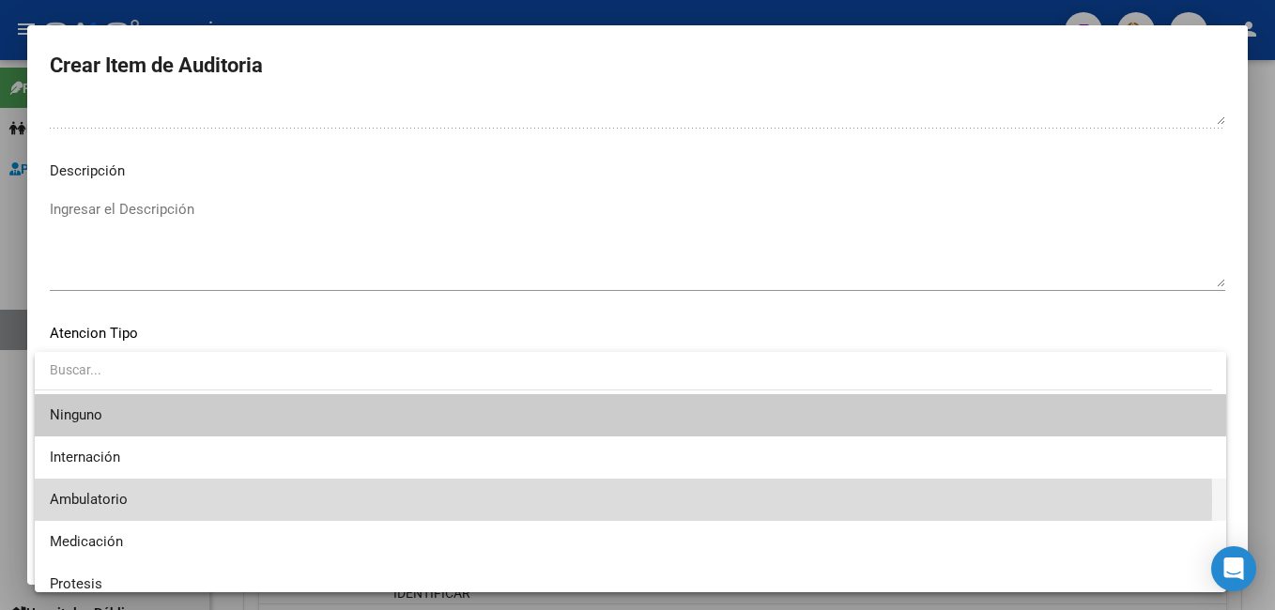
click at [177, 501] on span "Ambulatorio" at bounding box center [631, 500] width 1162 height 42
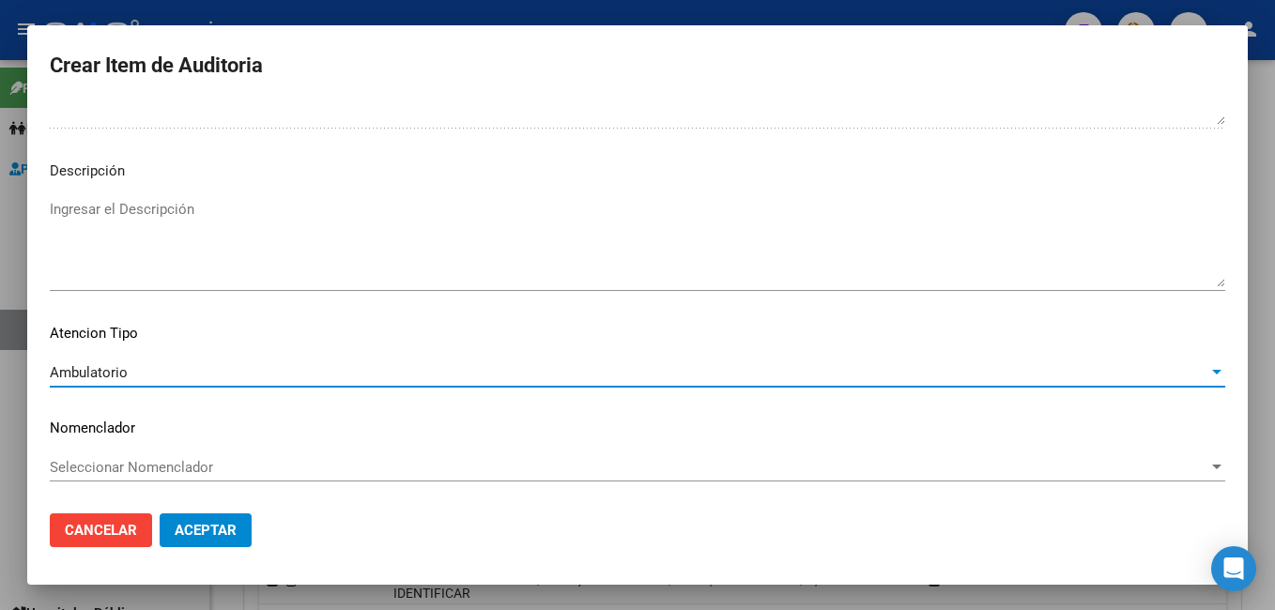
click at [204, 522] on span "Aceptar" at bounding box center [206, 530] width 62 height 17
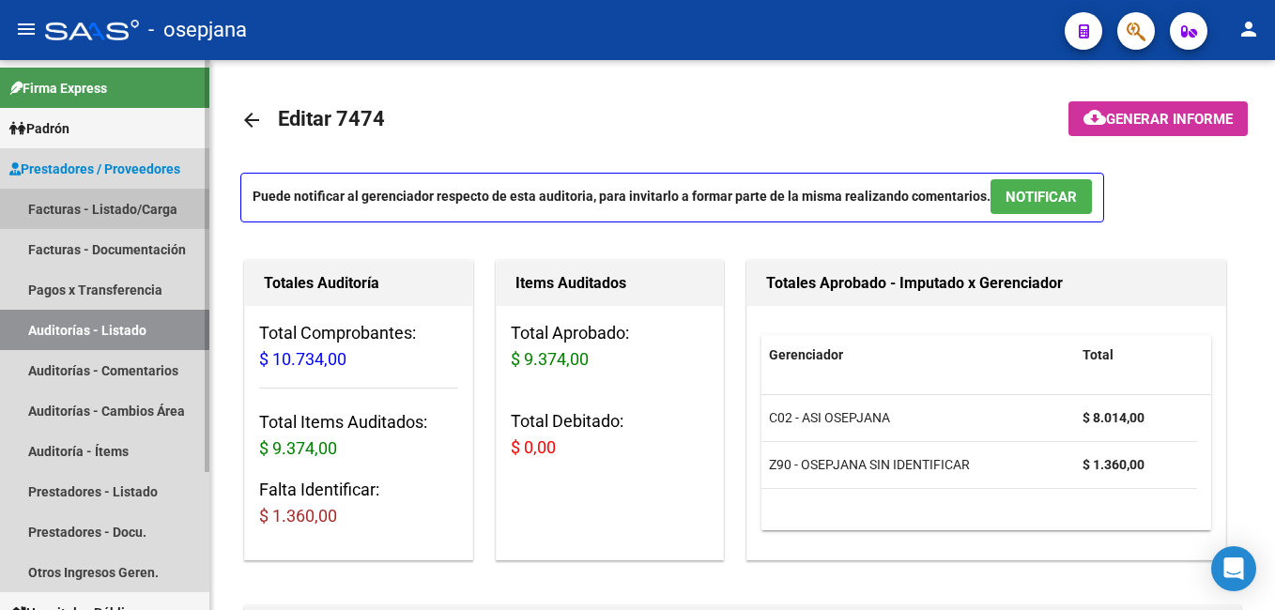
click at [98, 209] on link "Facturas - Listado/Carga" at bounding box center [104, 209] width 209 height 40
